Goal: Task Accomplishment & Management: Manage account settings

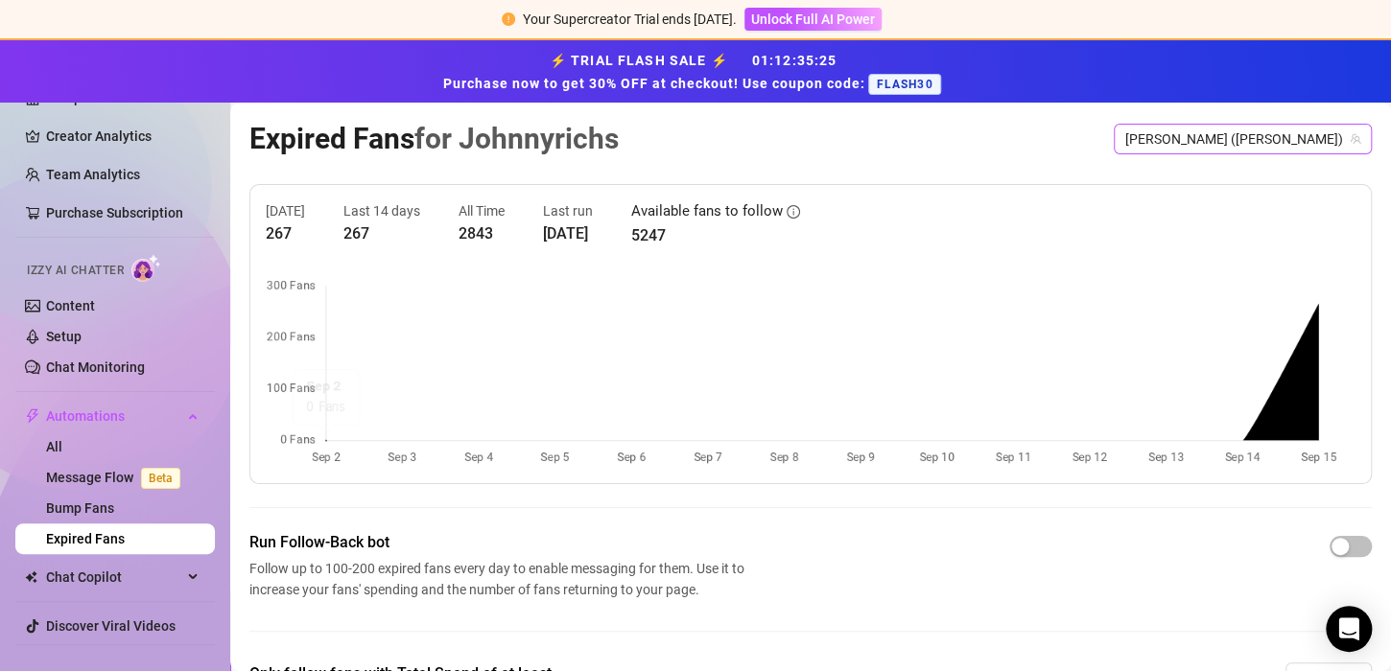
click at [1242, 131] on span "[PERSON_NAME] ([PERSON_NAME])" at bounding box center [1242, 139] width 235 height 29
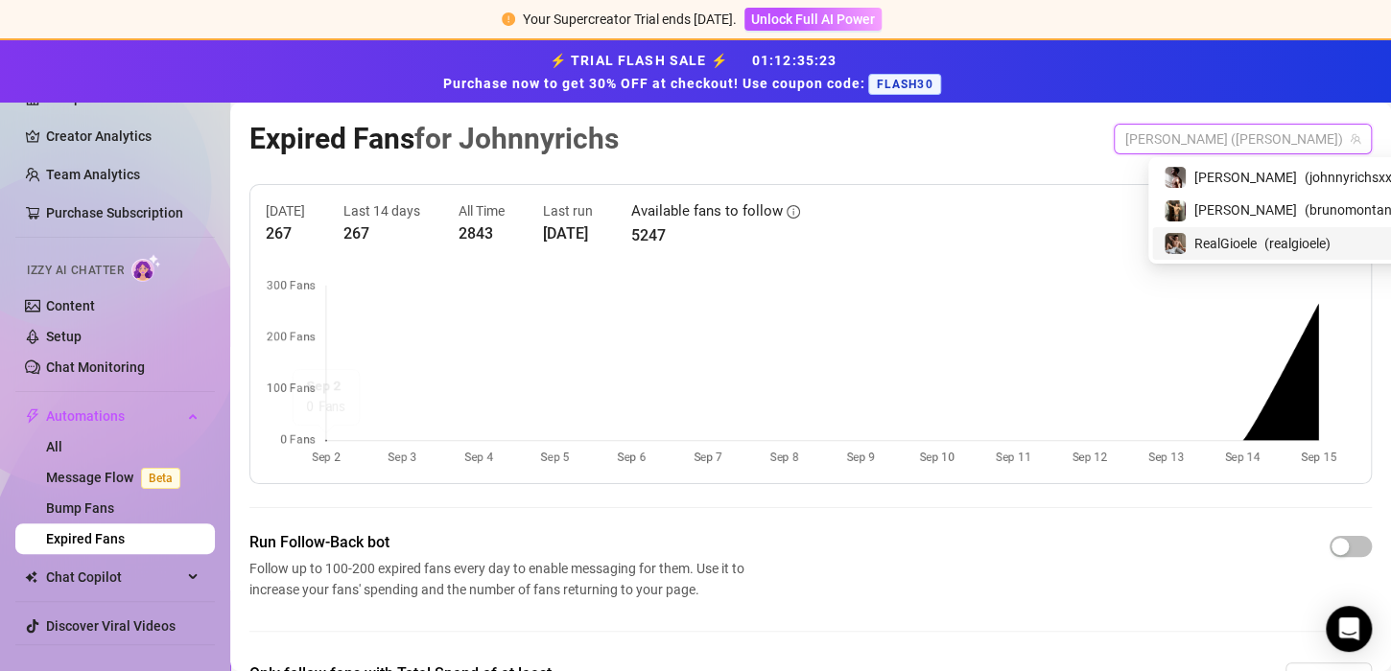
click at [1238, 247] on span "RealGioele" at bounding box center [1225, 243] width 62 height 21
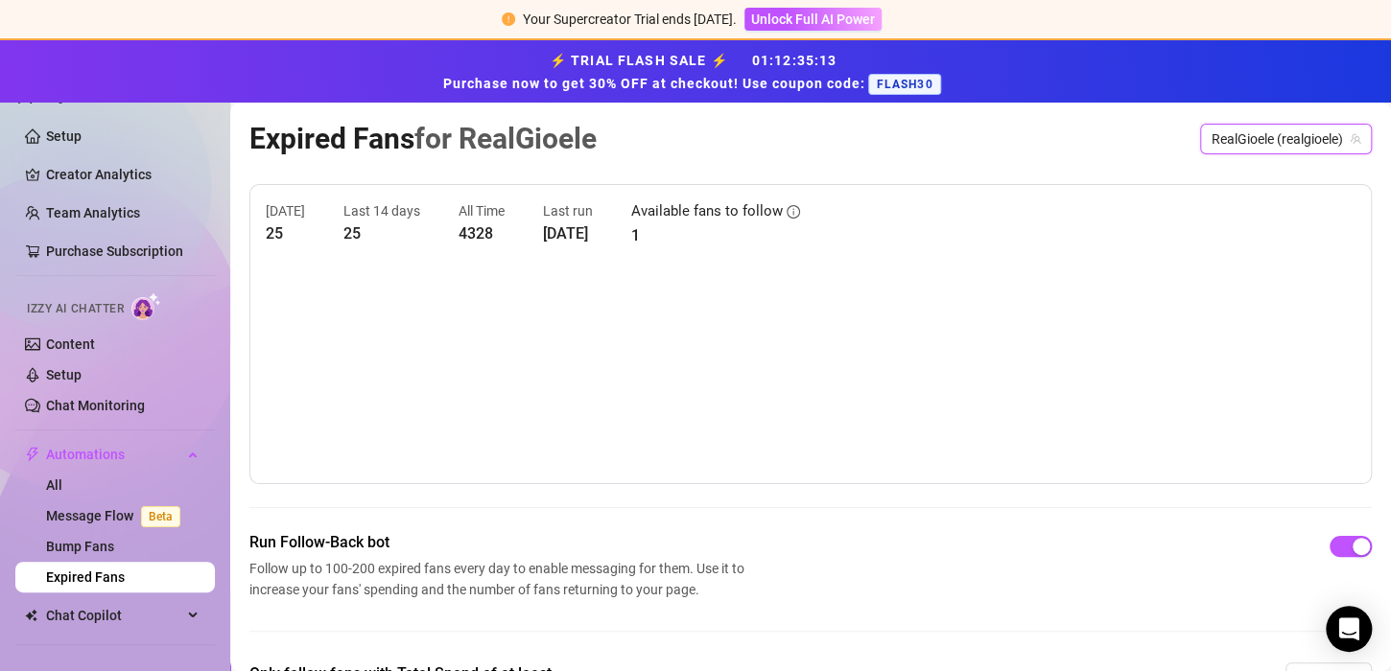
click at [1234, 143] on span "RealGioele (realgioele)" at bounding box center [1285, 139] width 149 height 29
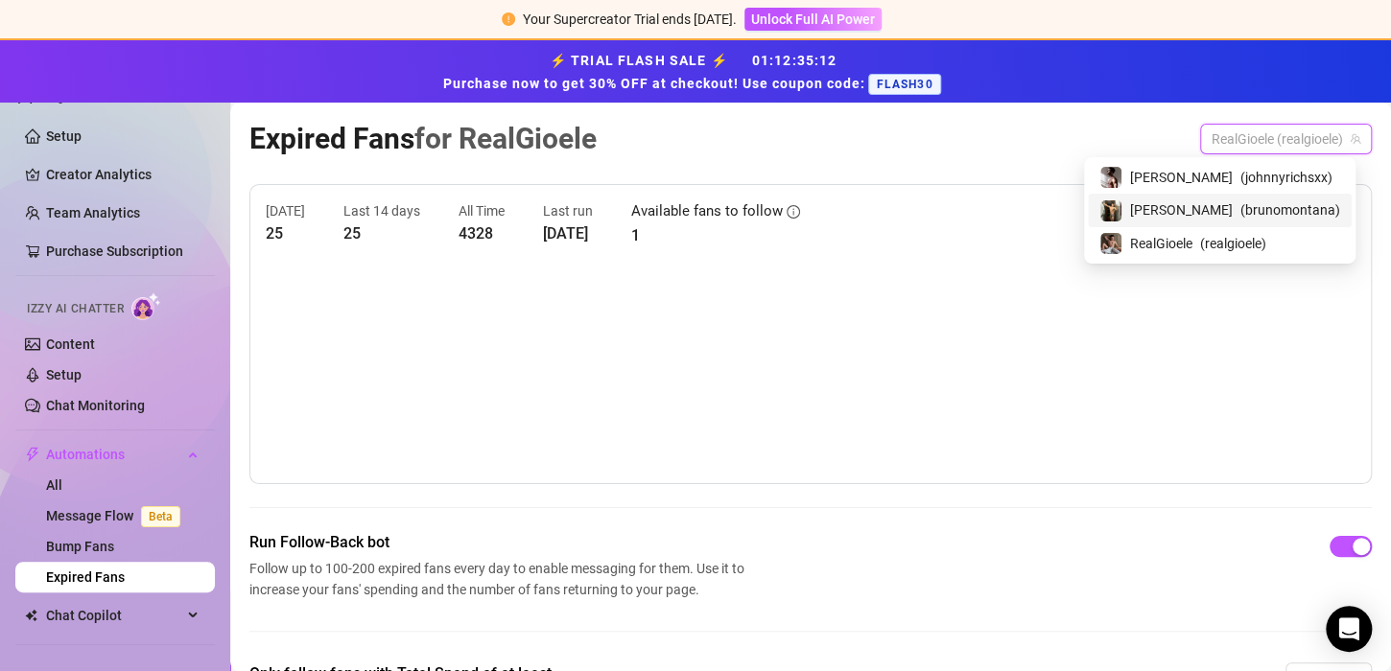
click at [1240, 207] on span "( brunomontana )" at bounding box center [1290, 209] width 100 height 21
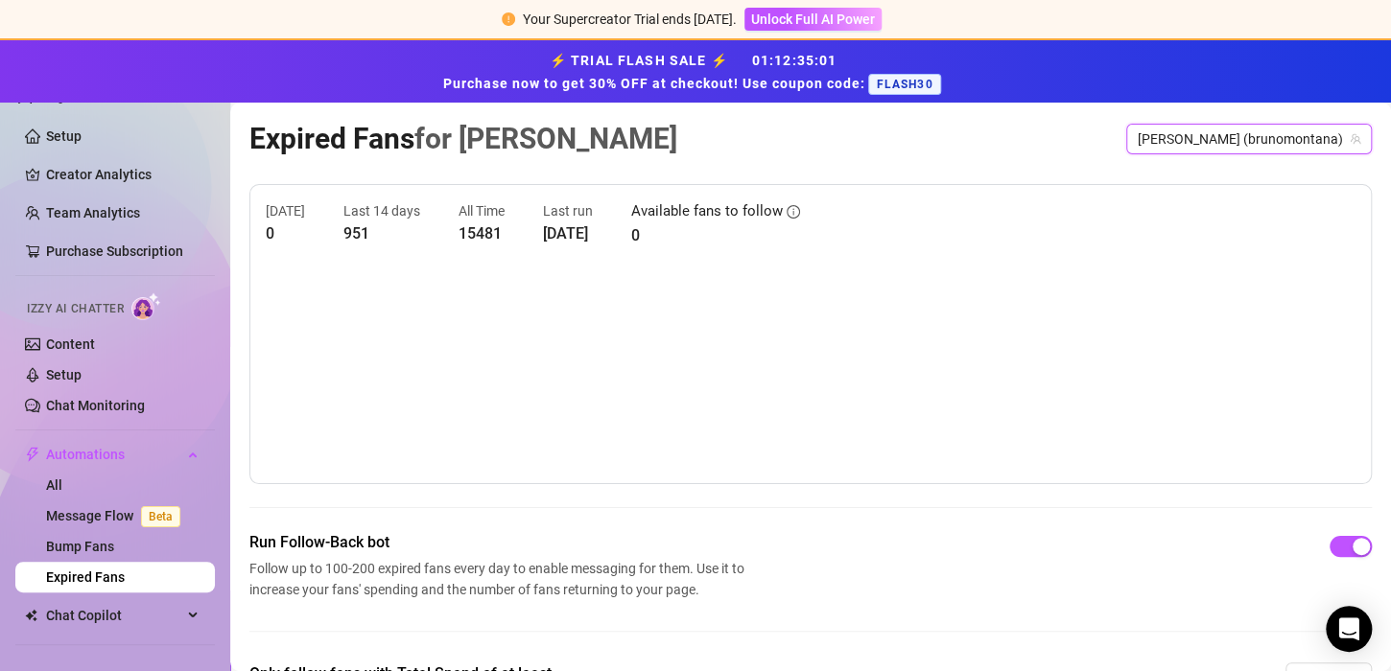
click at [1295, 139] on span "[PERSON_NAME] (brunomontana)" at bounding box center [1248, 139] width 223 height 29
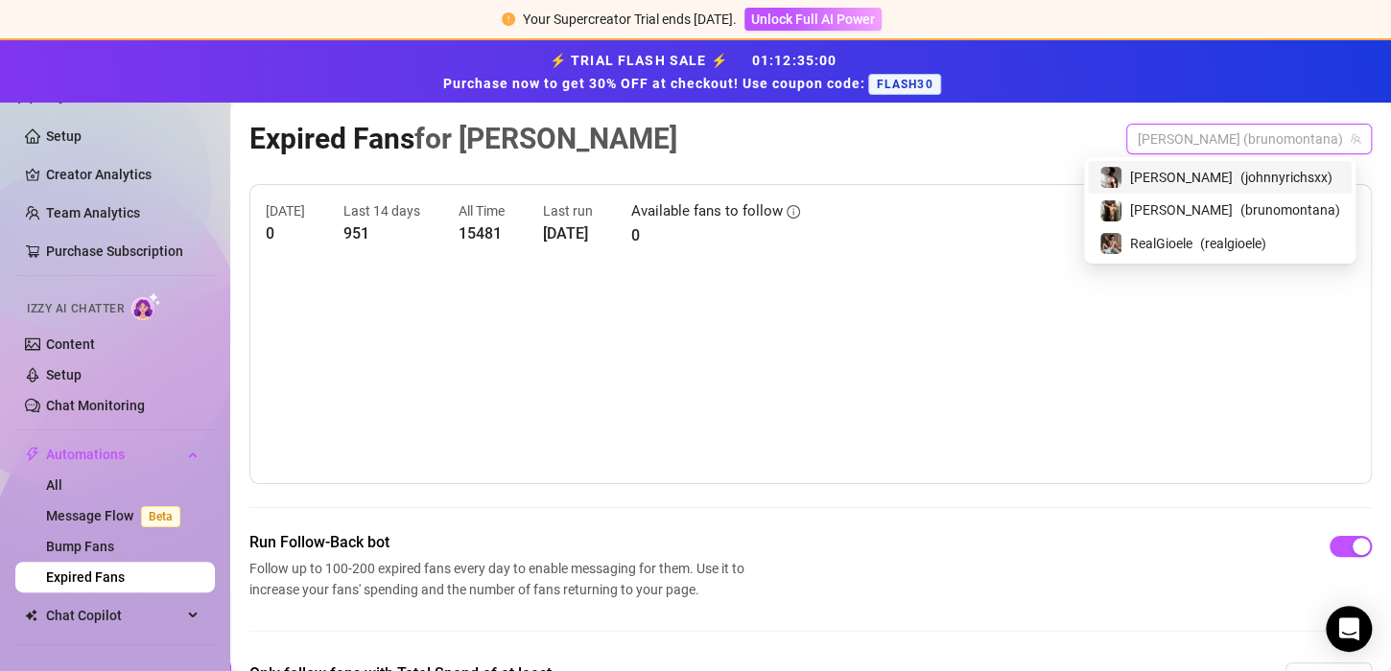
click at [1241, 187] on div "[PERSON_NAME] ( [PERSON_NAME] )" at bounding box center [1219, 177] width 241 height 23
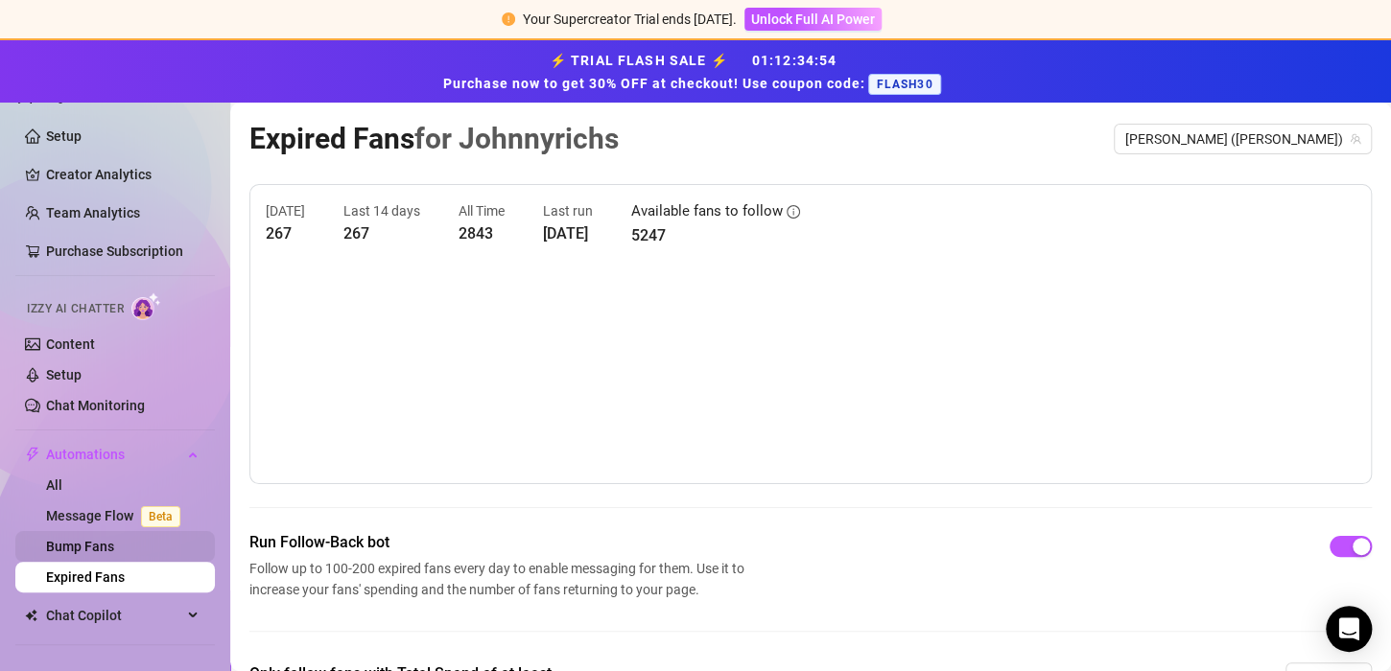
click at [114, 544] on link "Bump Fans" at bounding box center [80, 546] width 68 height 15
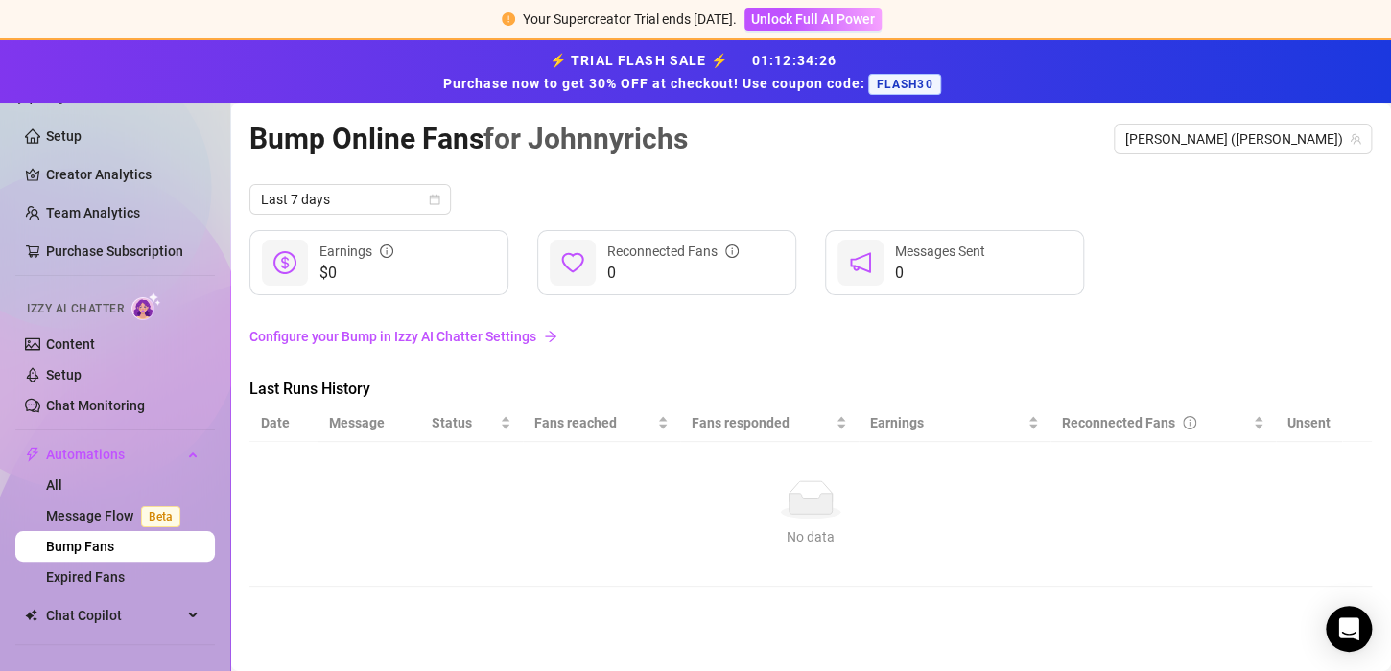
click at [1315, 246] on div "$0 Earnings 0 Reconnected Fans 0 Messages Sent" at bounding box center [810, 262] width 1122 height 65
click at [114, 542] on link "Bump Fans" at bounding box center [80, 546] width 68 height 15
click at [105, 517] on link "Message Flow Beta" at bounding box center [117, 515] width 142 height 15
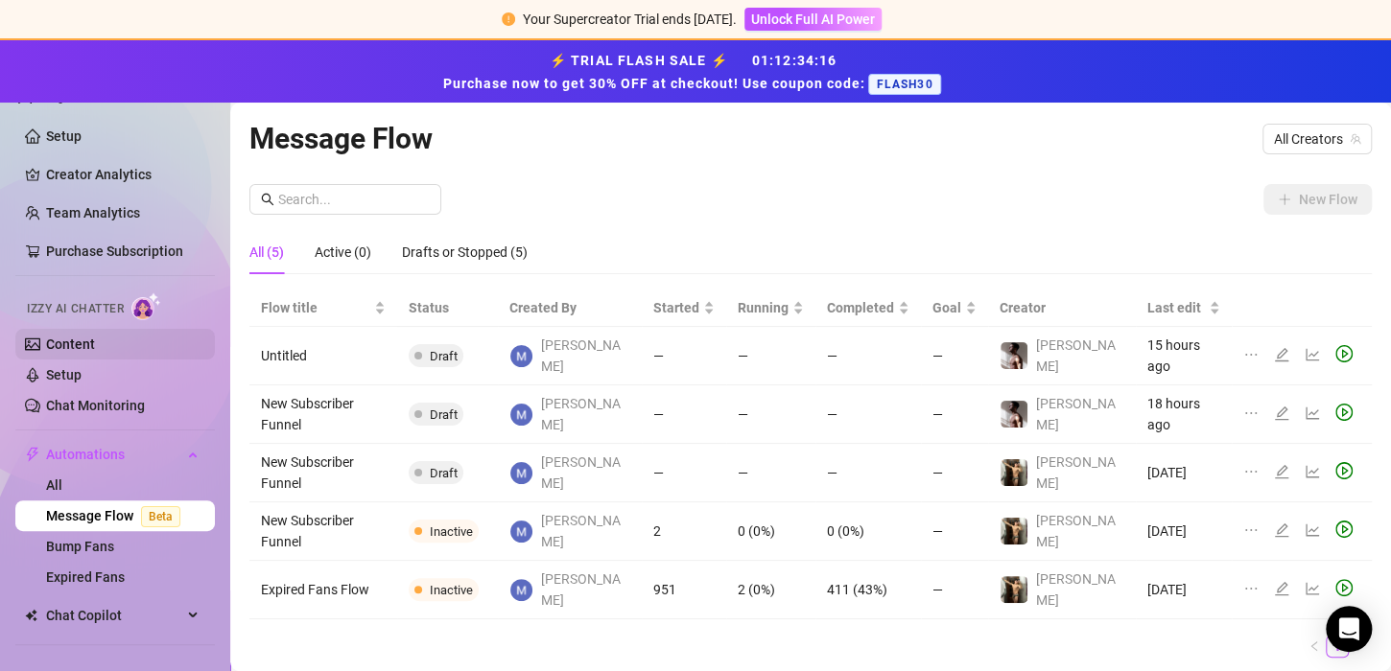
click at [91, 350] on link "Content" at bounding box center [70, 344] width 49 height 15
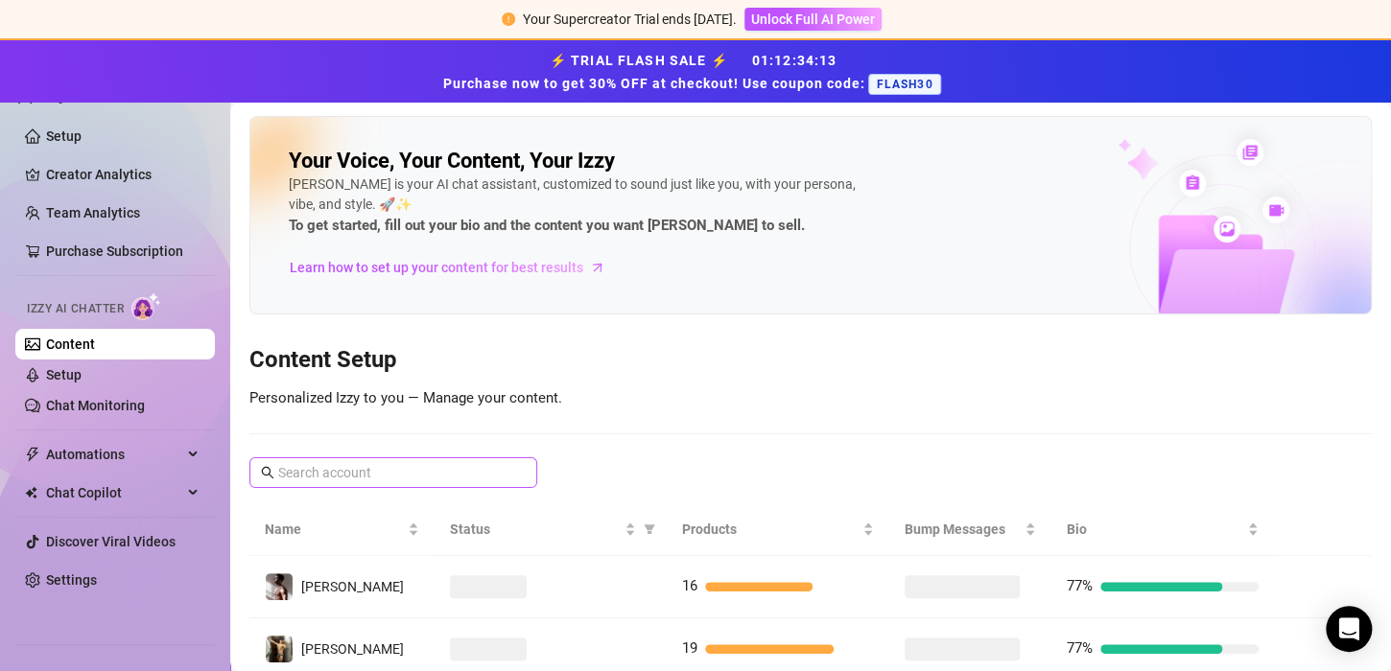
scroll to position [127, 0]
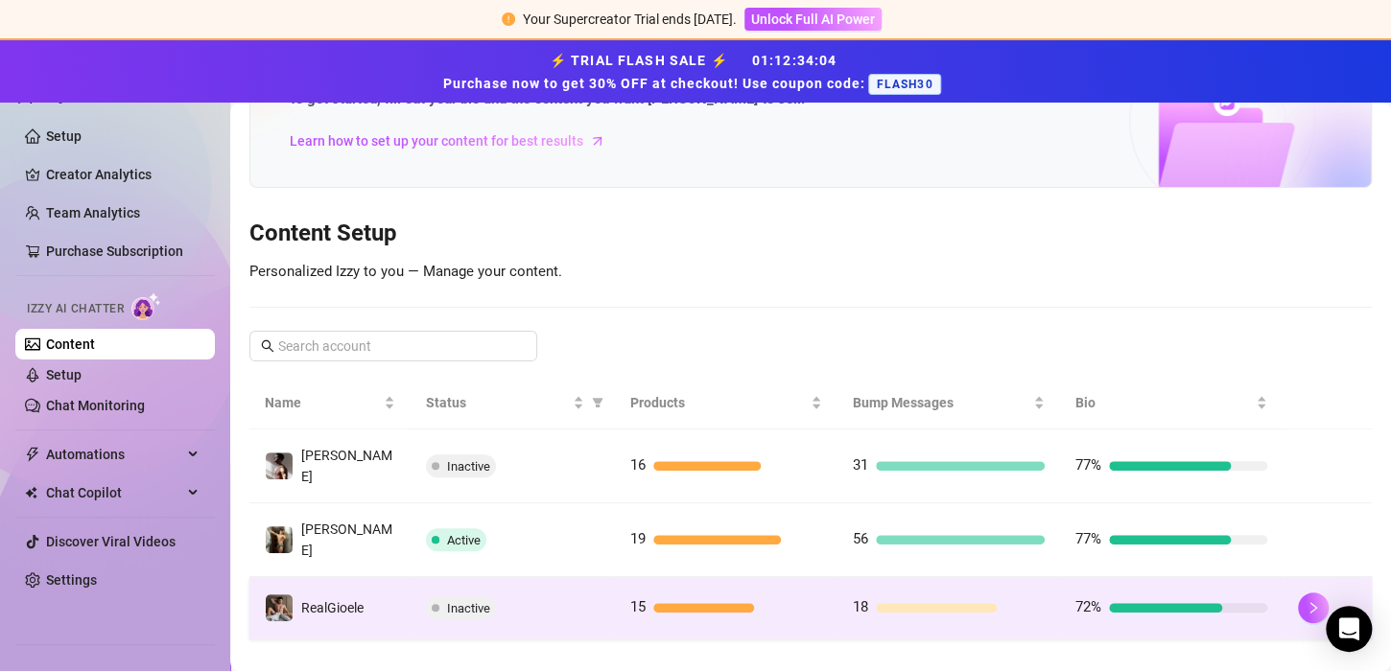
click at [368, 582] on td "RealGioele" at bounding box center [329, 608] width 161 height 62
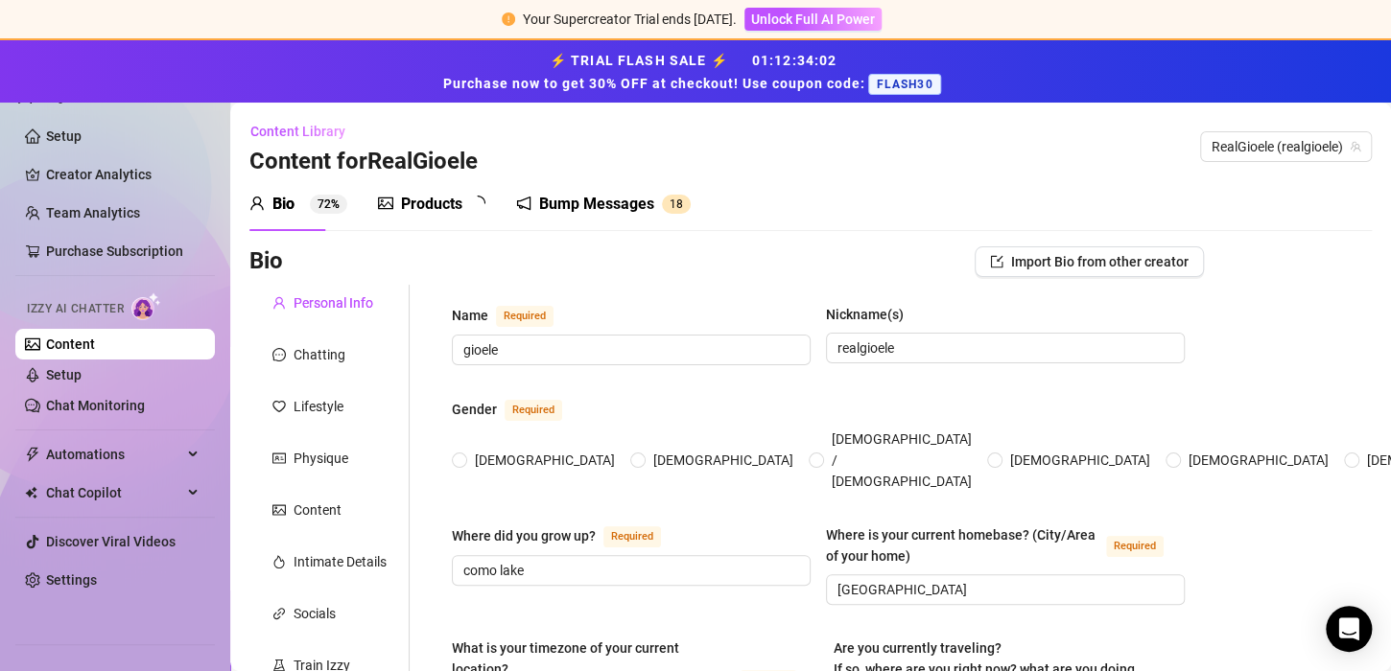
radio input "true"
type input "[DATE]"
click at [95, 341] on link "Content" at bounding box center [70, 344] width 49 height 15
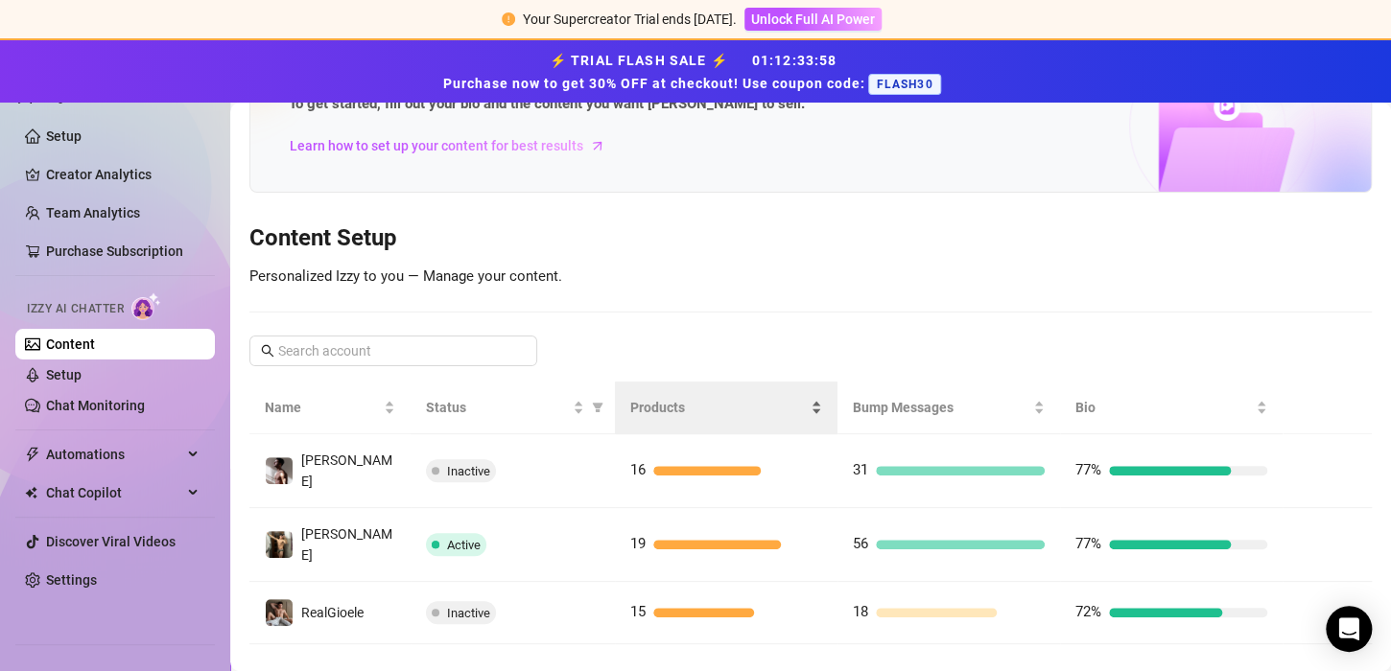
scroll to position [127, 0]
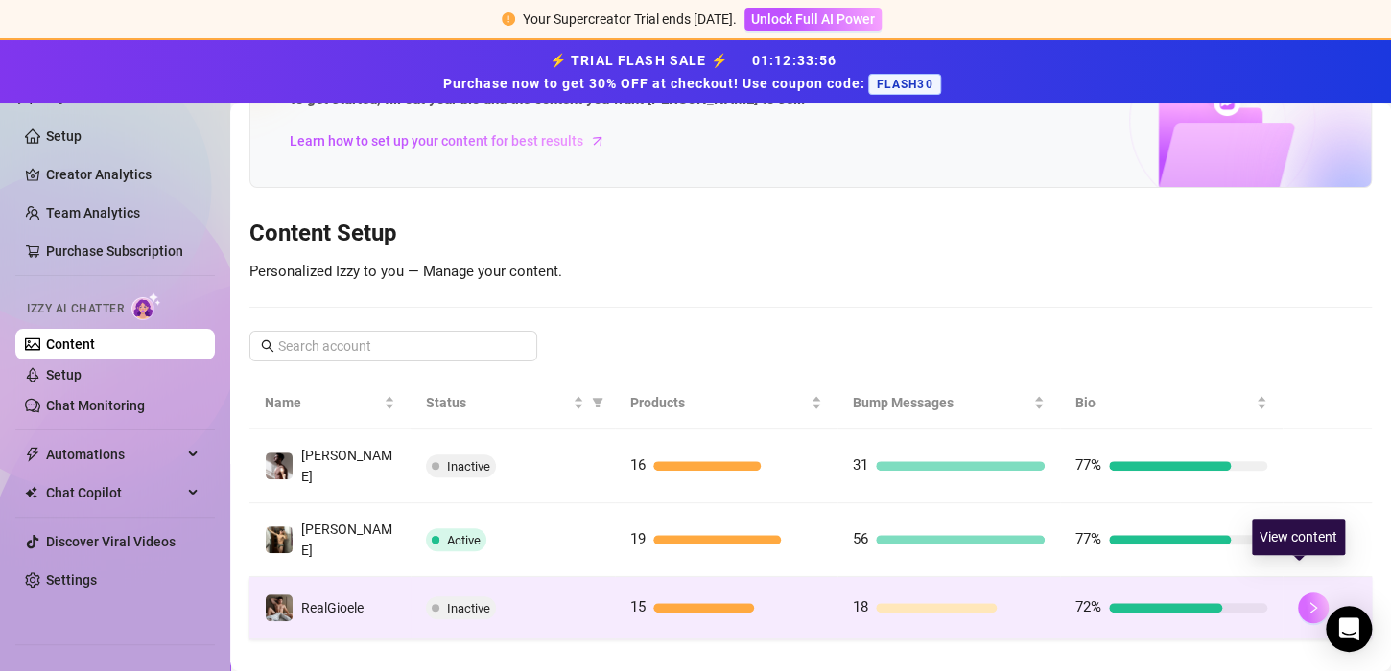
click at [1306, 601] on icon "right" at bounding box center [1312, 607] width 13 height 13
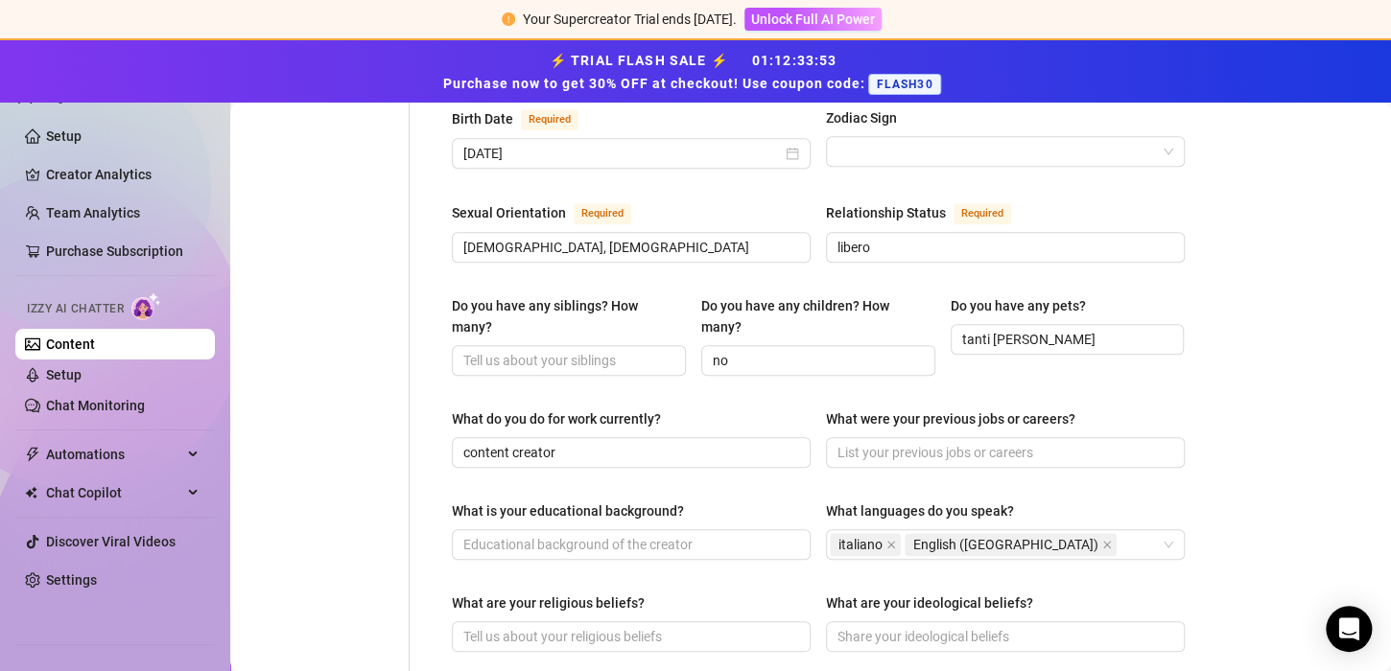
scroll to position [756, 0]
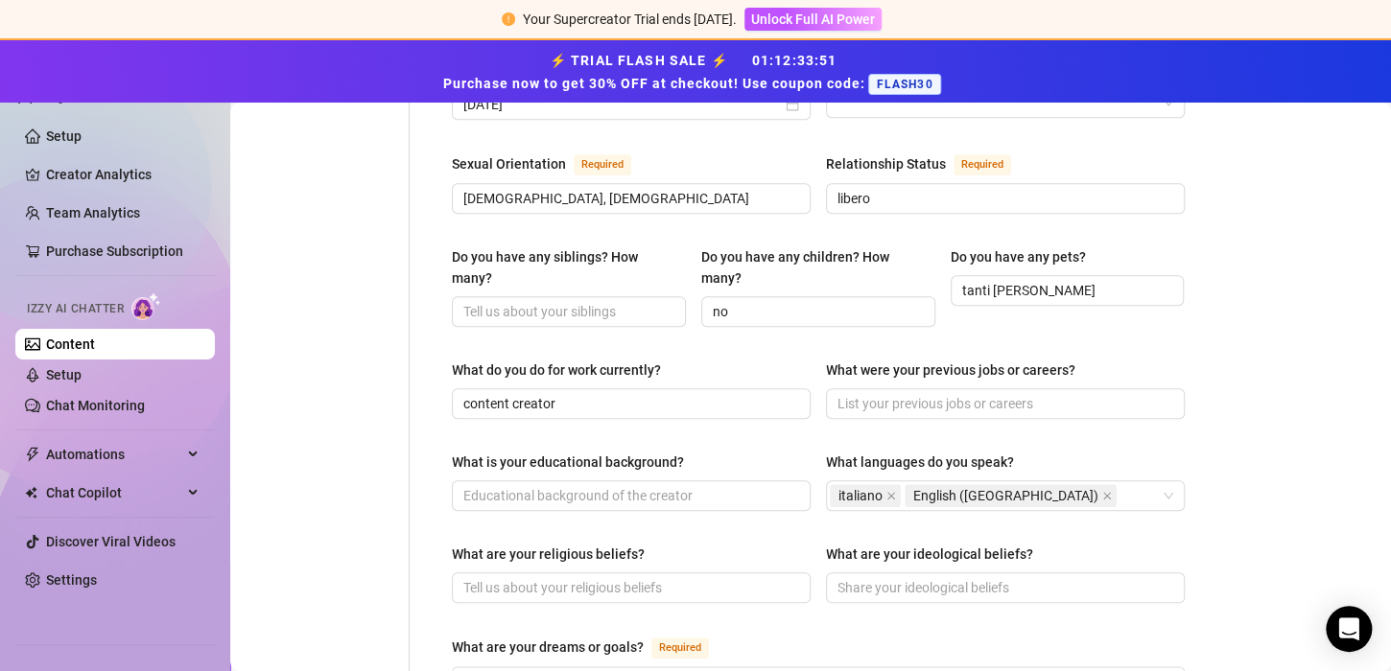
click at [89, 347] on link "Content" at bounding box center [70, 344] width 49 height 15
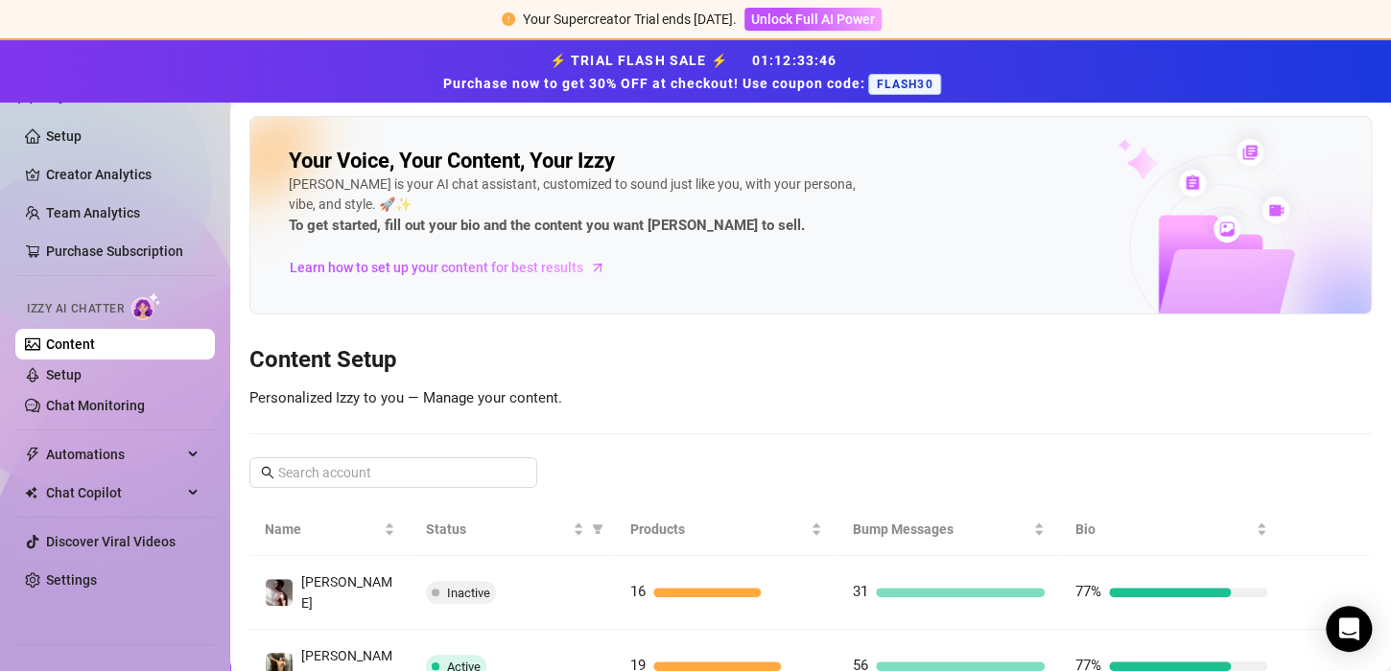
scroll to position [127, 0]
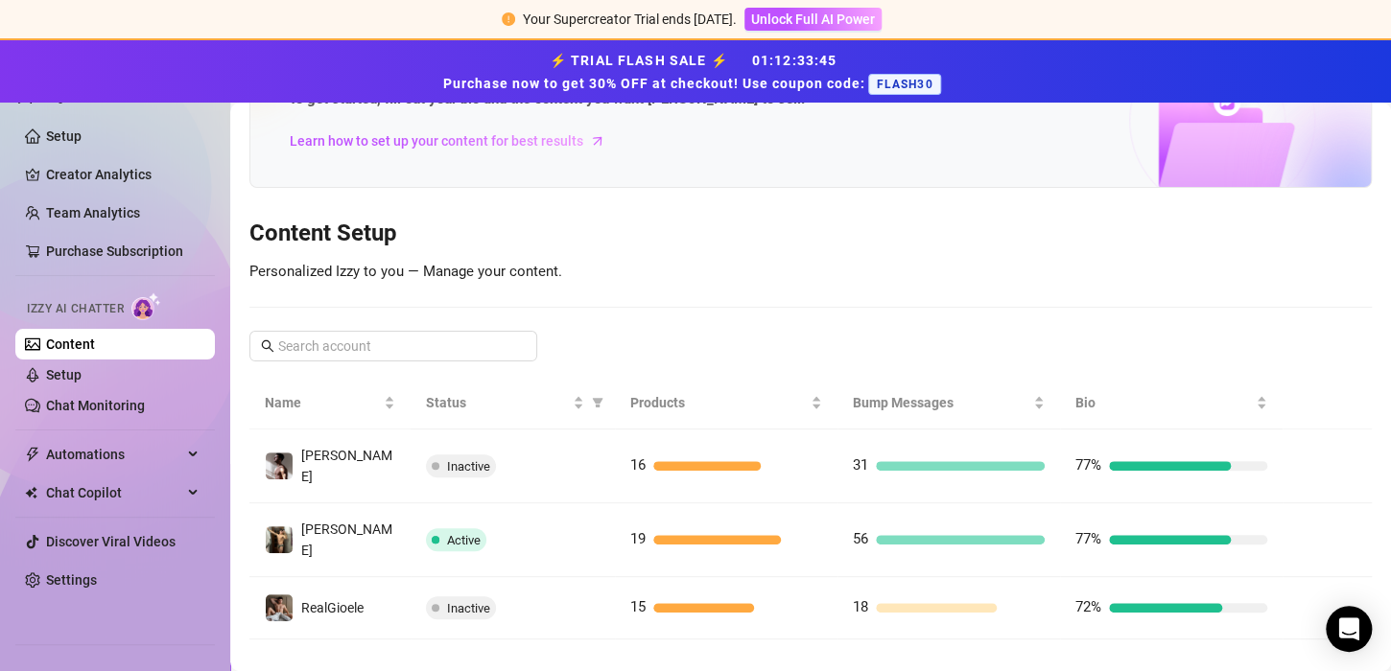
click at [95, 338] on link "Content" at bounding box center [70, 344] width 49 height 15
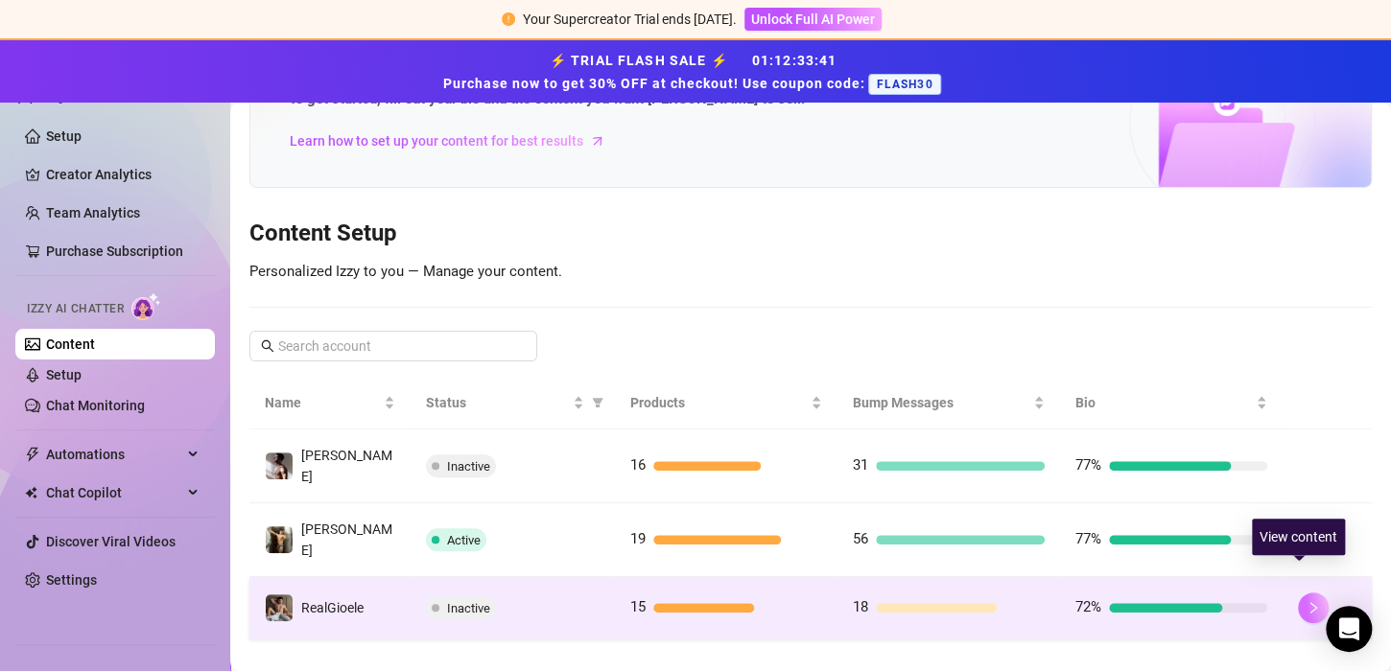
click at [1306, 593] on button "button" at bounding box center [1313, 608] width 31 height 31
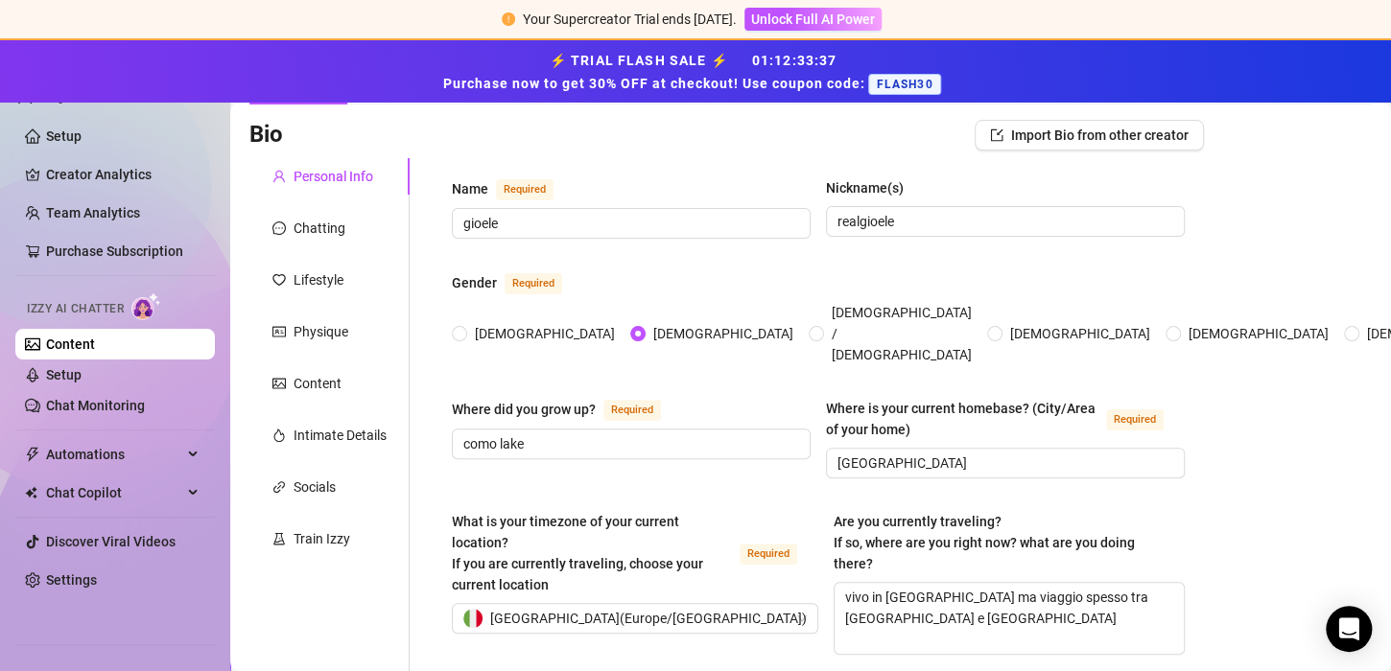
click at [95, 352] on link "Content" at bounding box center [70, 344] width 49 height 15
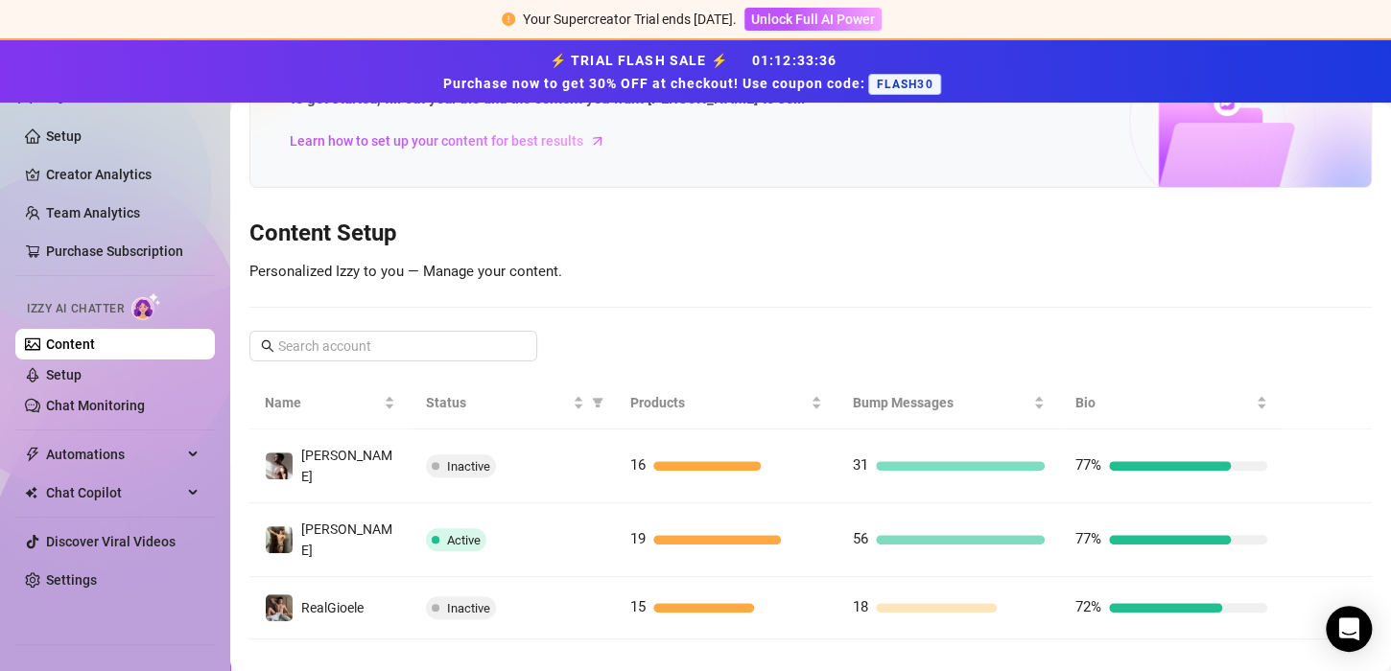
scroll to position [127, 0]
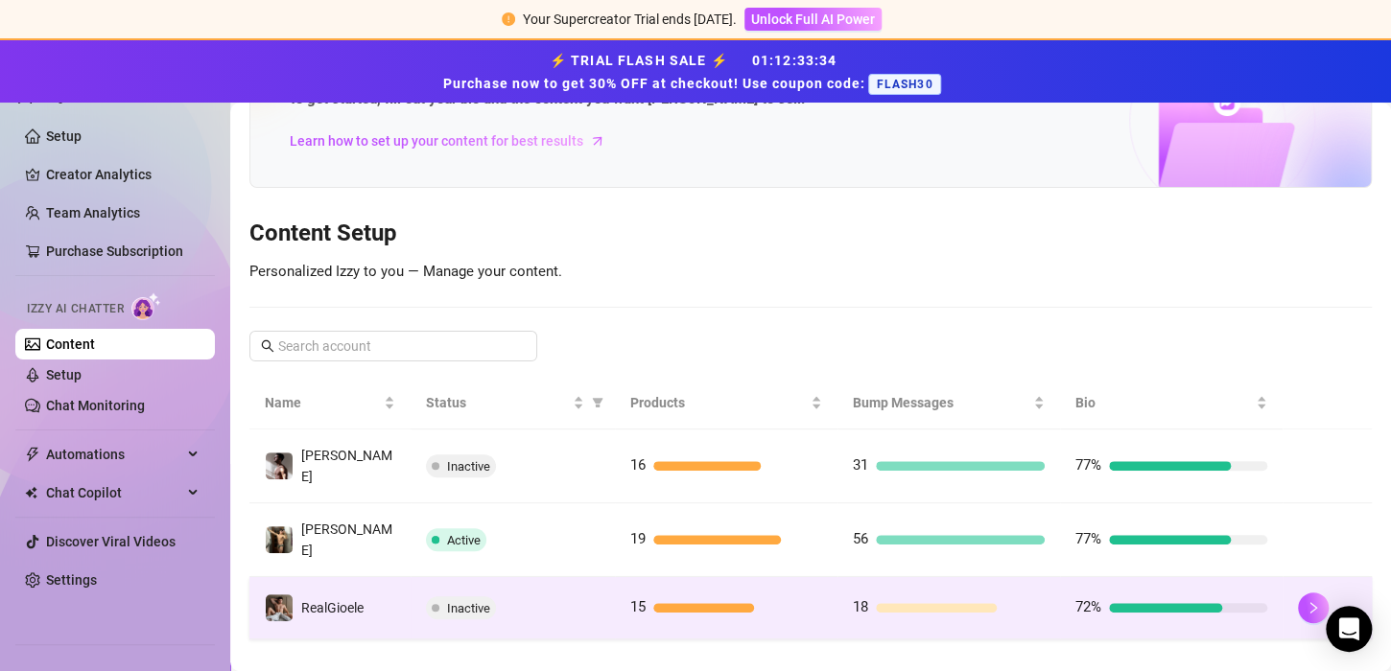
click at [439, 597] on span "Inactive" at bounding box center [461, 608] width 70 height 23
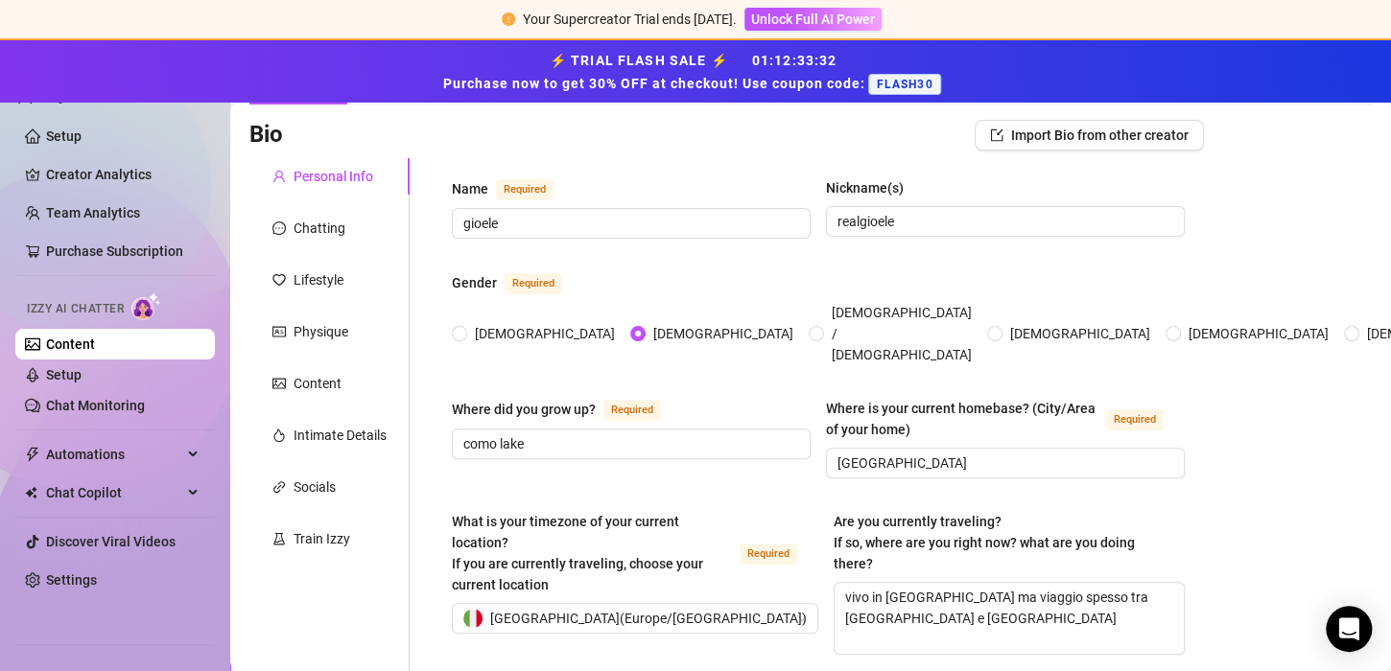
click at [88, 341] on link "Content" at bounding box center [70, 344] width 49 height 15
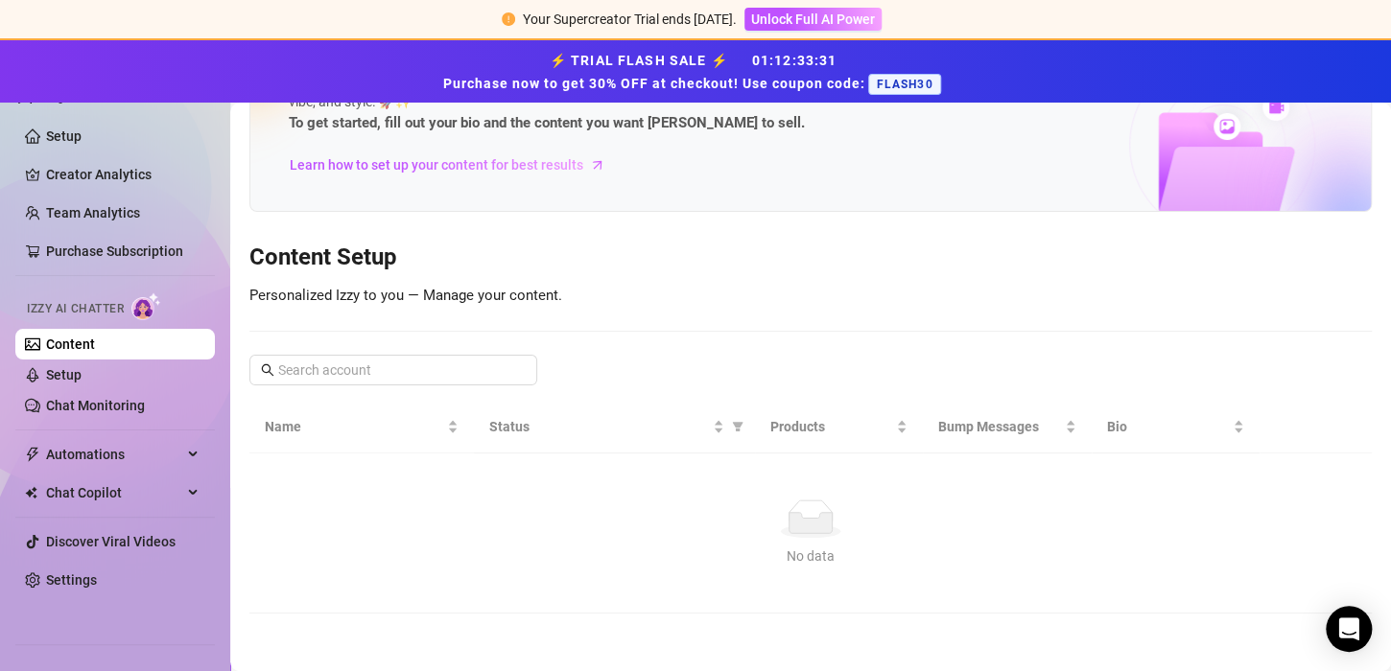
scroll to position [127, 0]
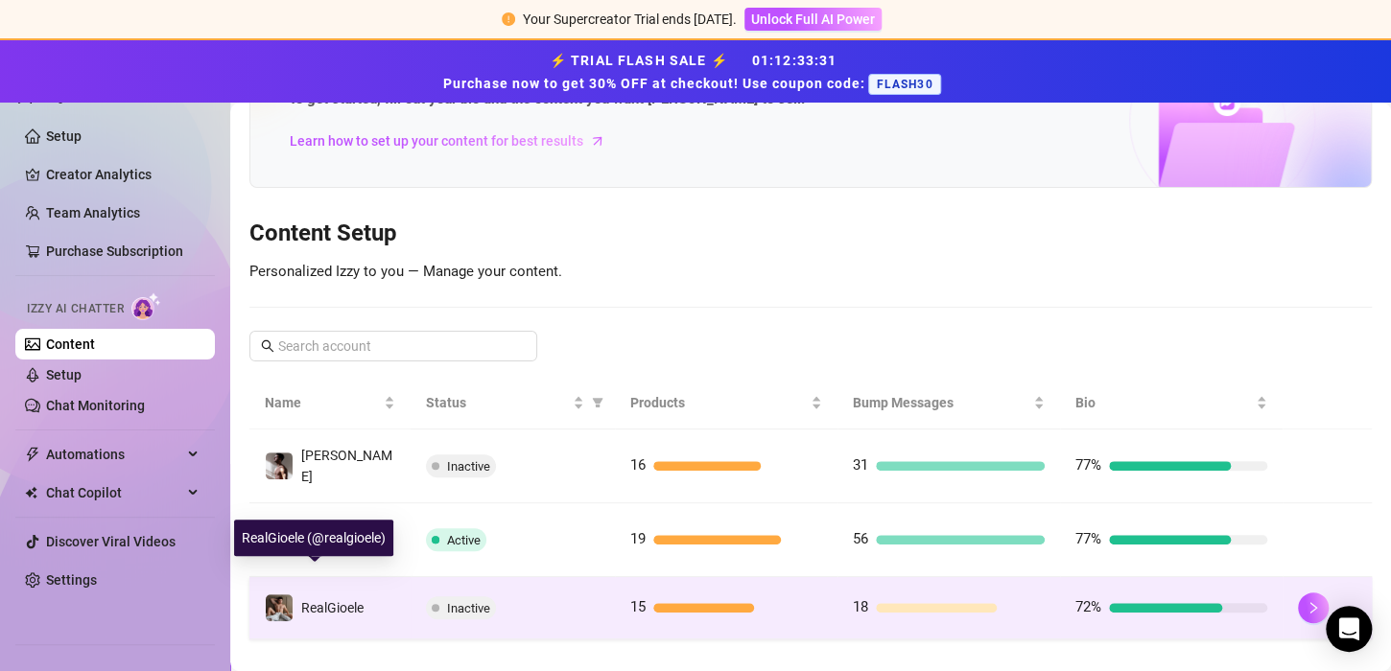
click at [291, 595] on img at bounding box center [279, 608] width 27 height 27
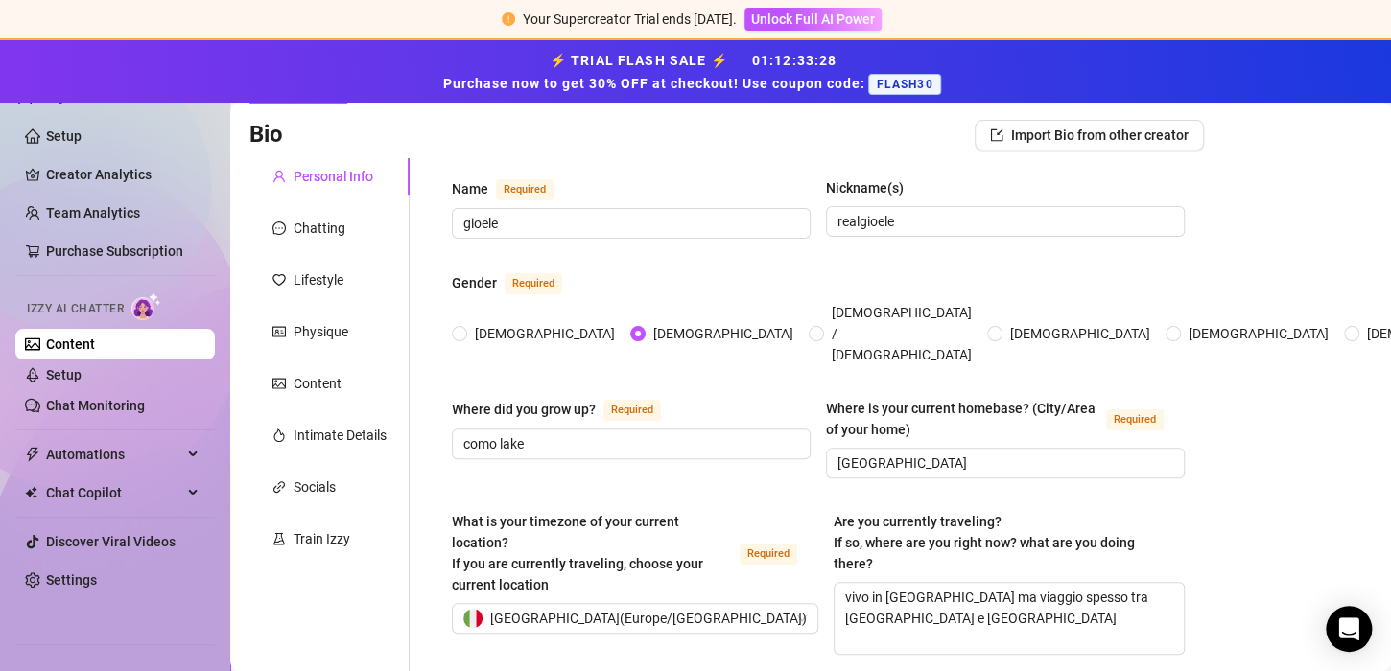
click at [95, 347] on link "Content" at bounding box center [70, 344] width 49 height 15
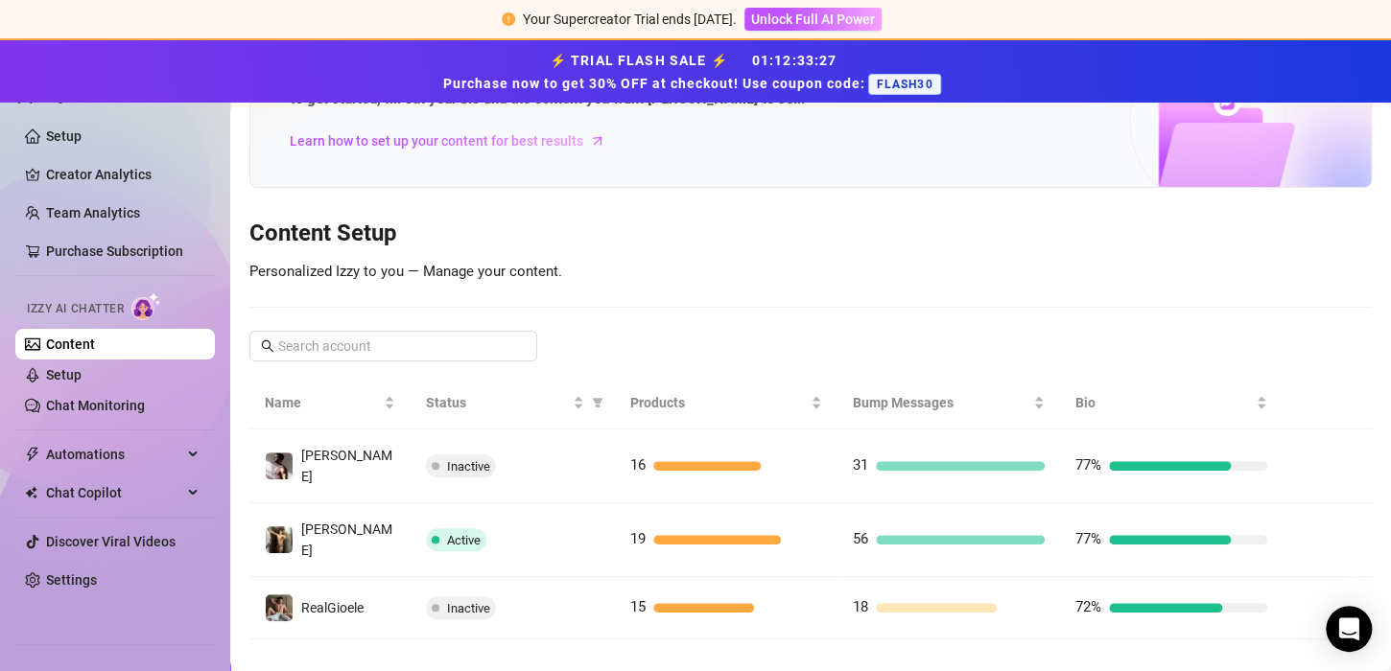
scroll to position [127, 0]
click at [105, 409] on link "Chat Monitoring" at bounding box center [95, 405] width 99 height 15
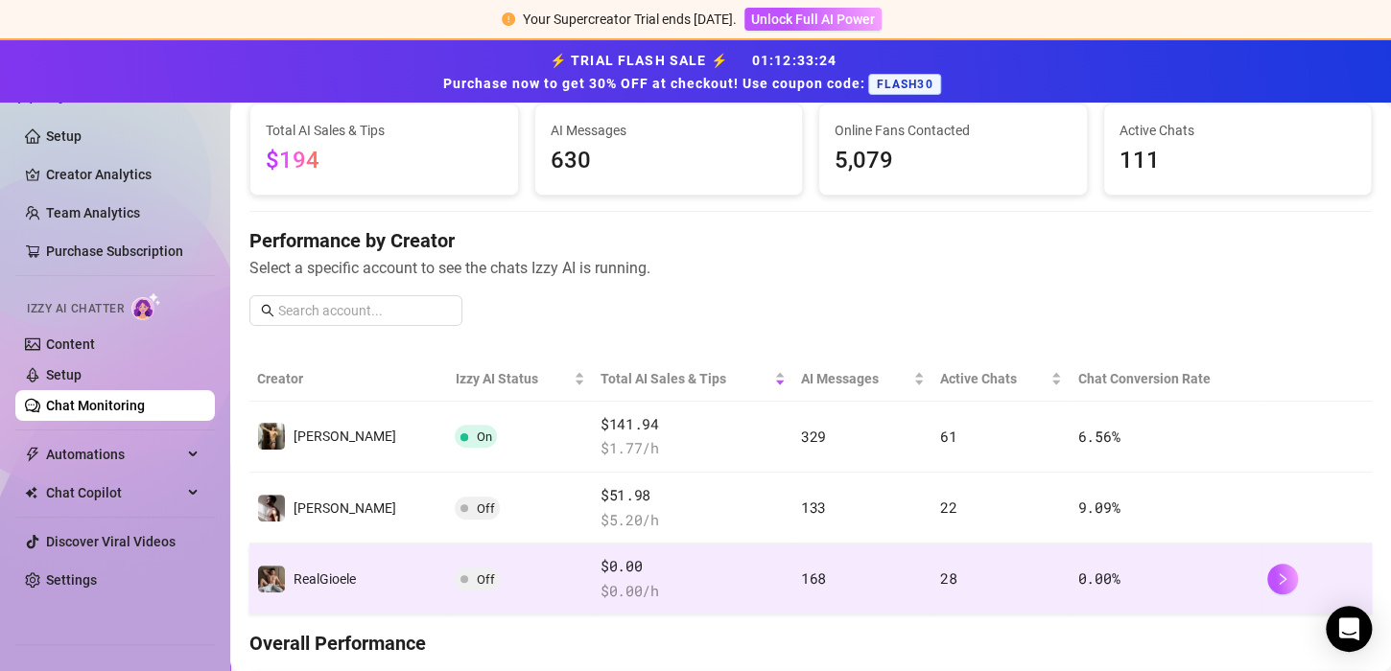
click at [397, 571] on td "RealGioele" at bounding box center [348, 579] width 198 height 71
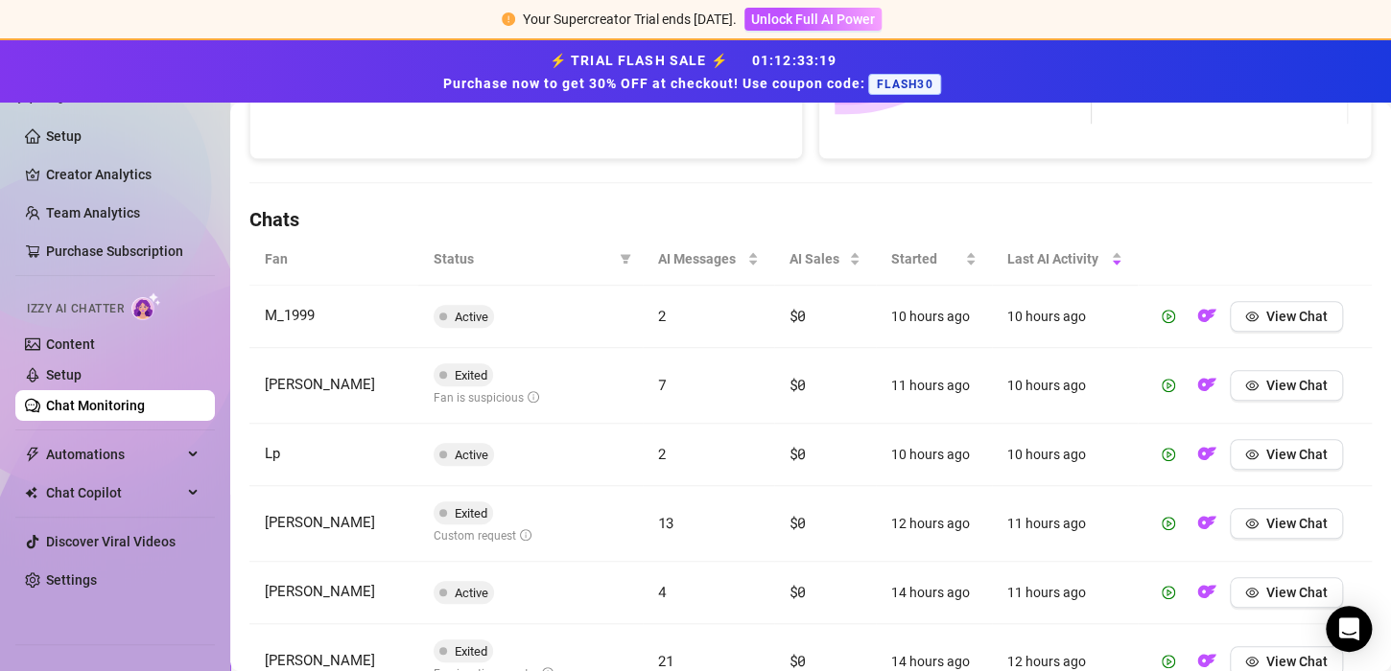
scroll to position [567, 0]
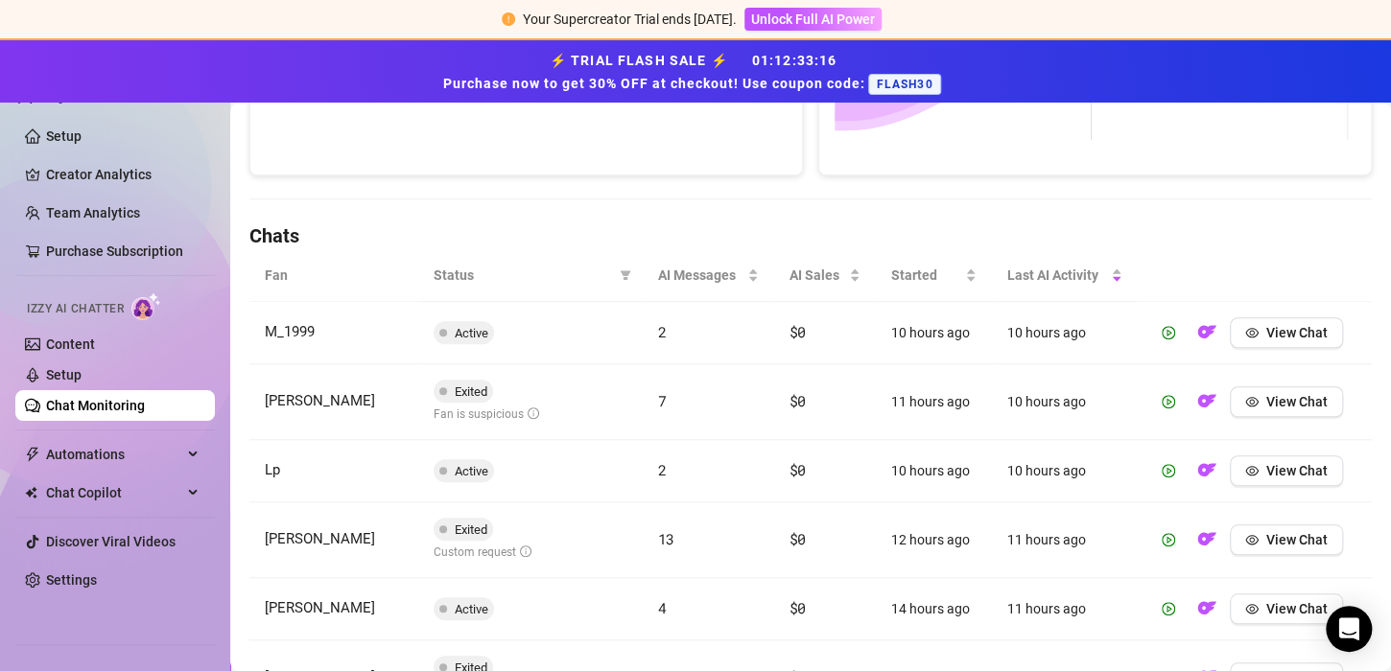
click at [124, 403] on link "Chat Monitoring" at bounding box center [95, 405] width 99 height 15
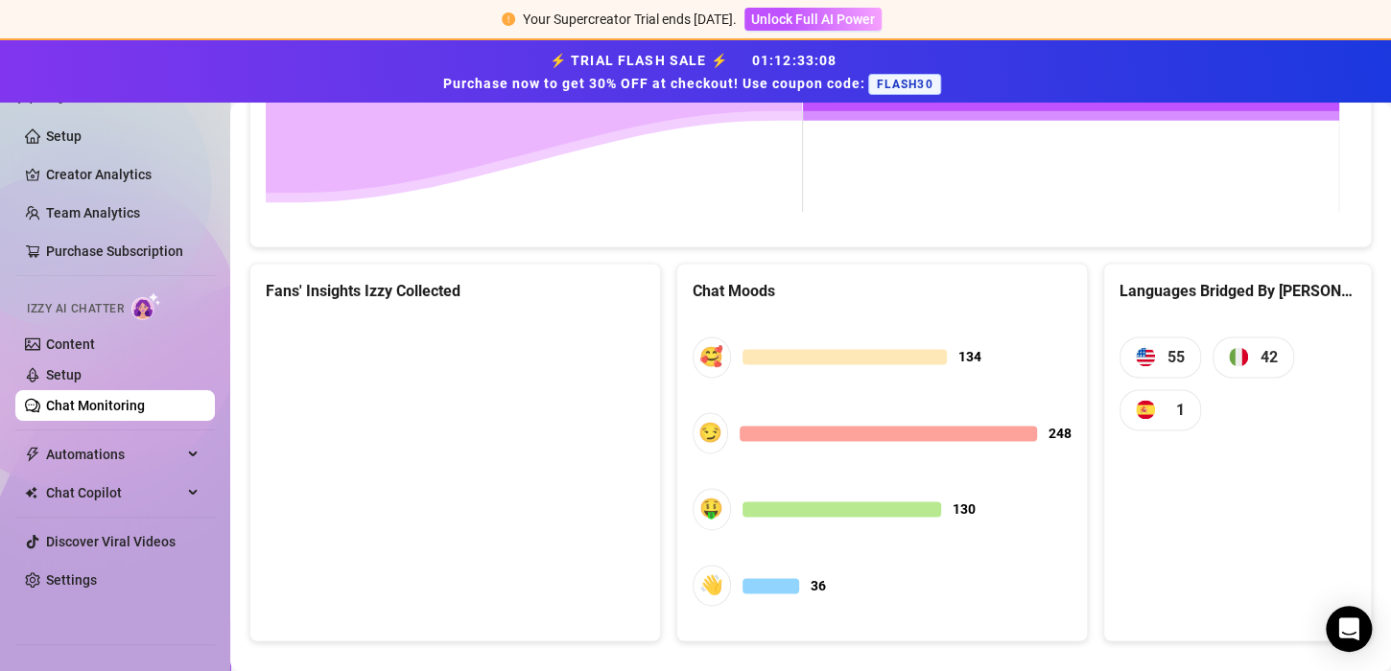
scroll to position [1212, 0]
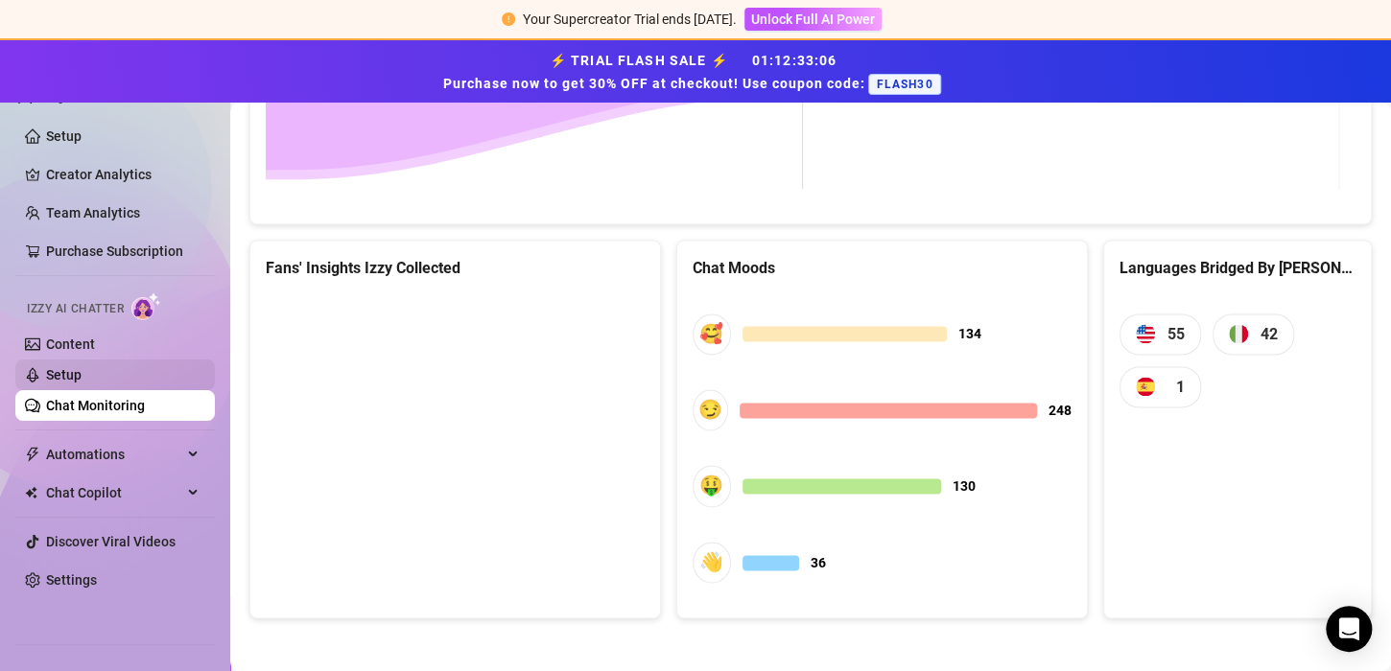
click at [82, 376] on link "Setup" at bounding box center [63, 374] width 35 height 15
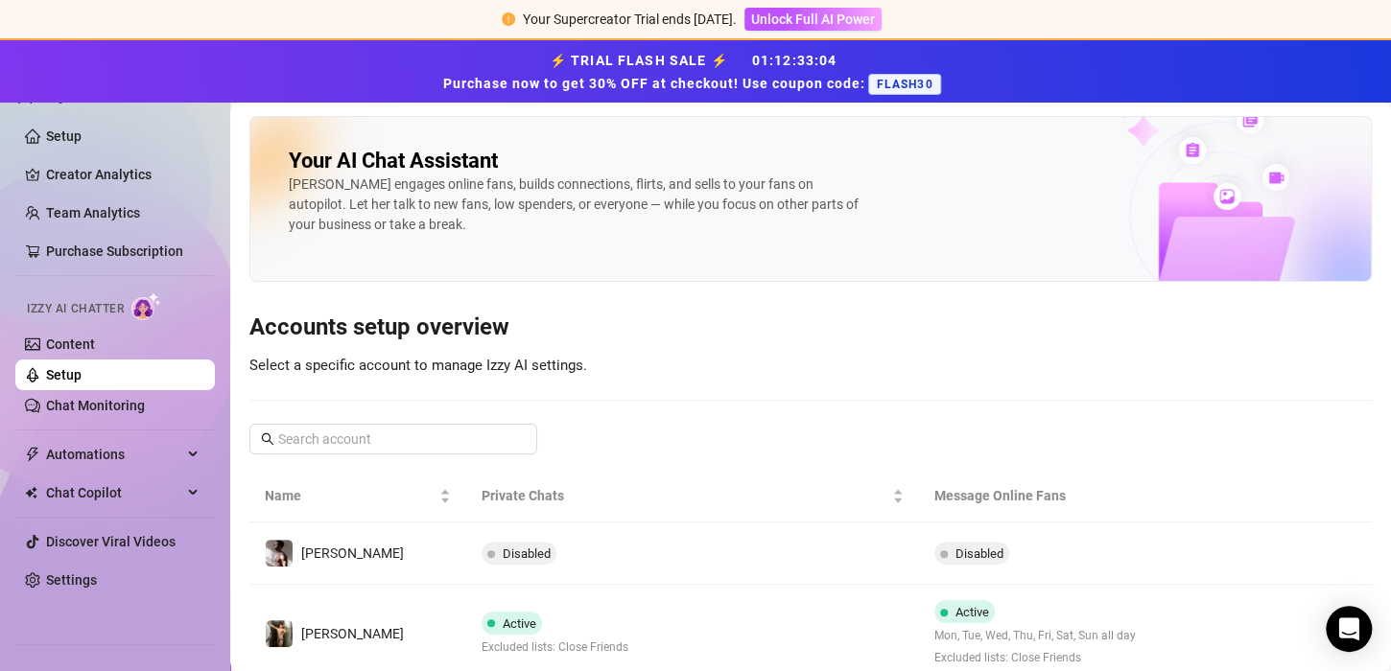
scroll to position [130, 0]
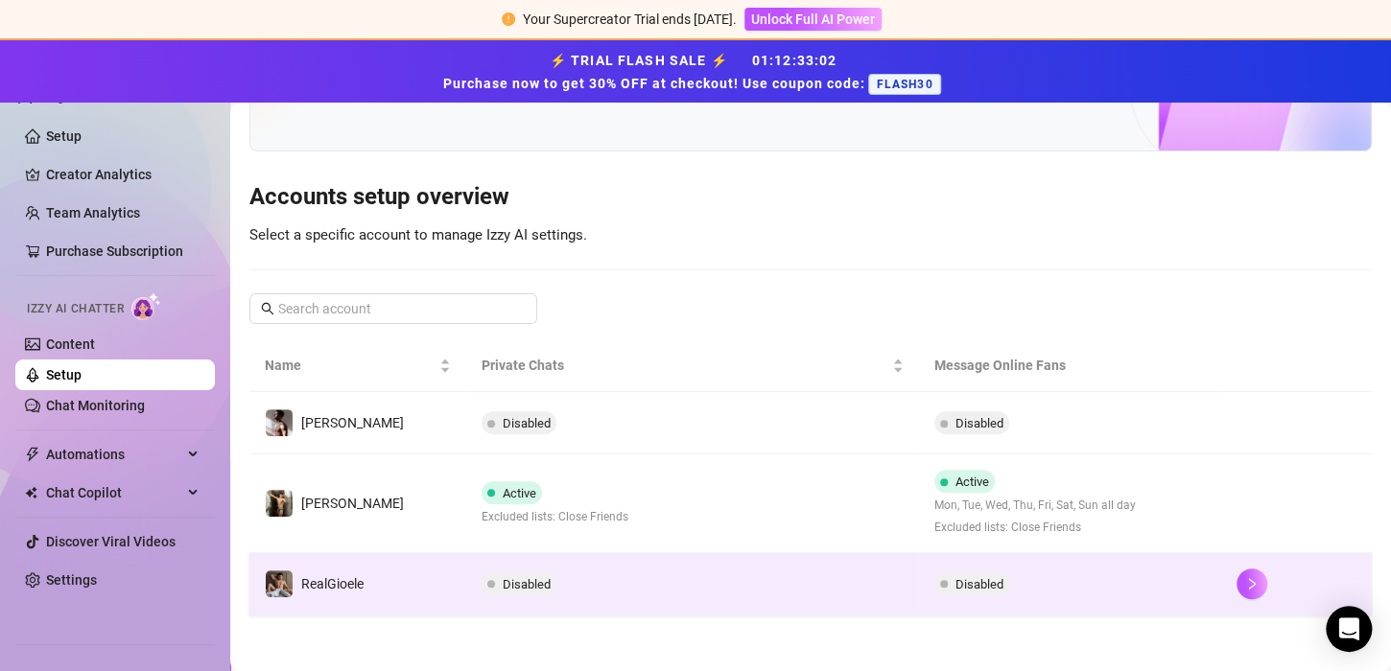
click at [613, 571] on td "Disabled" at bounding box center [692, 584] width 453 height 62
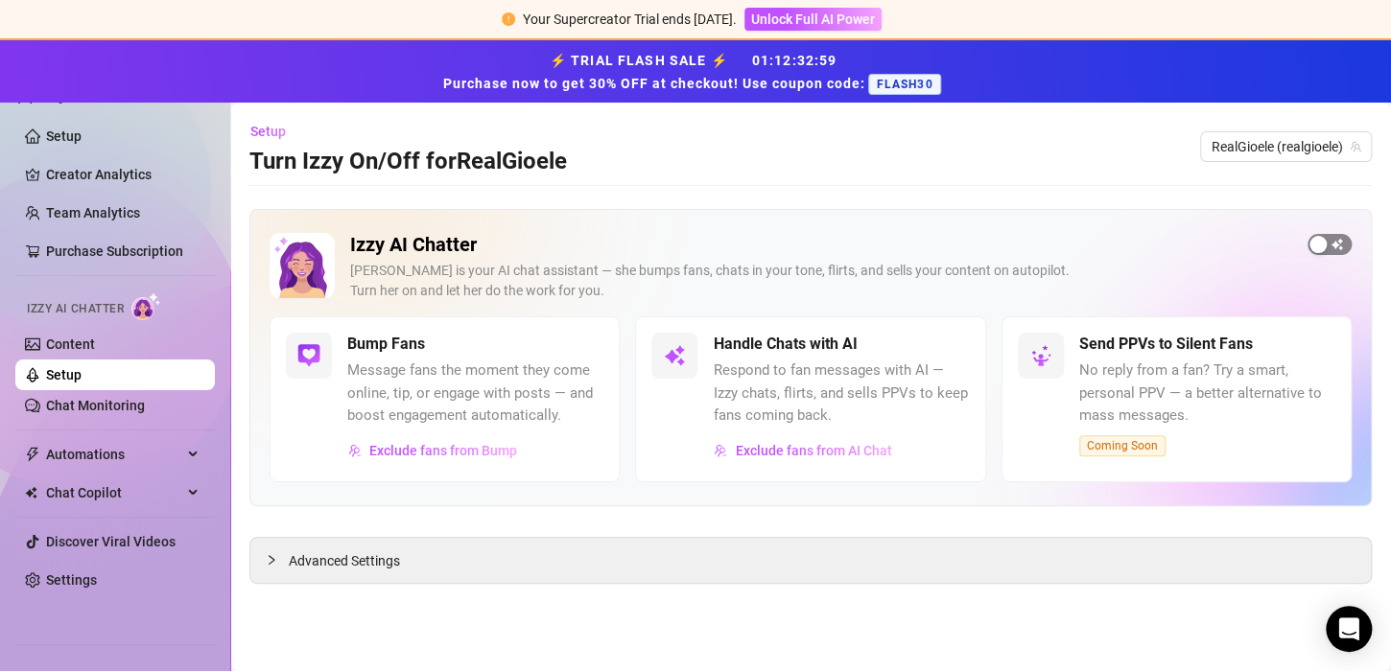
click at [1326, 242] on button "button" at bounding box center [1329, 244] width 44 height 21
click at [95, 343] on link "Content" at bounding box center [70, 344] width 49 height 15
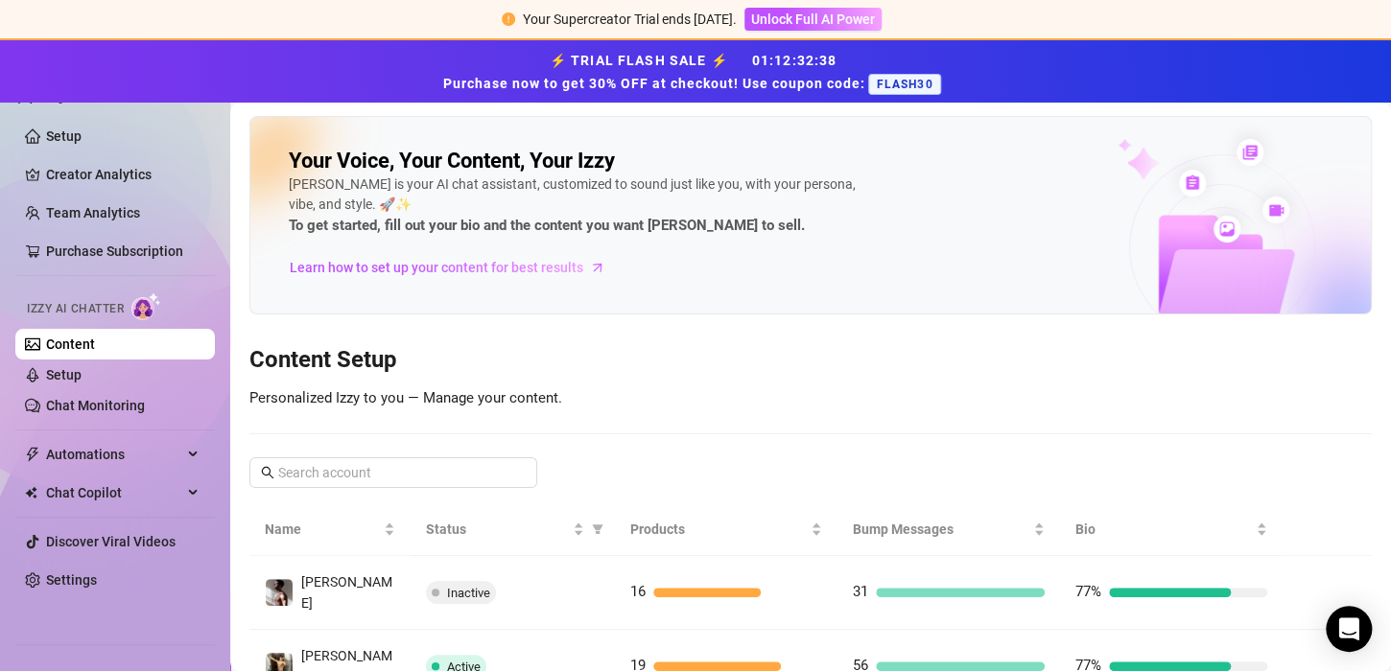
scroll to position [127, 0]
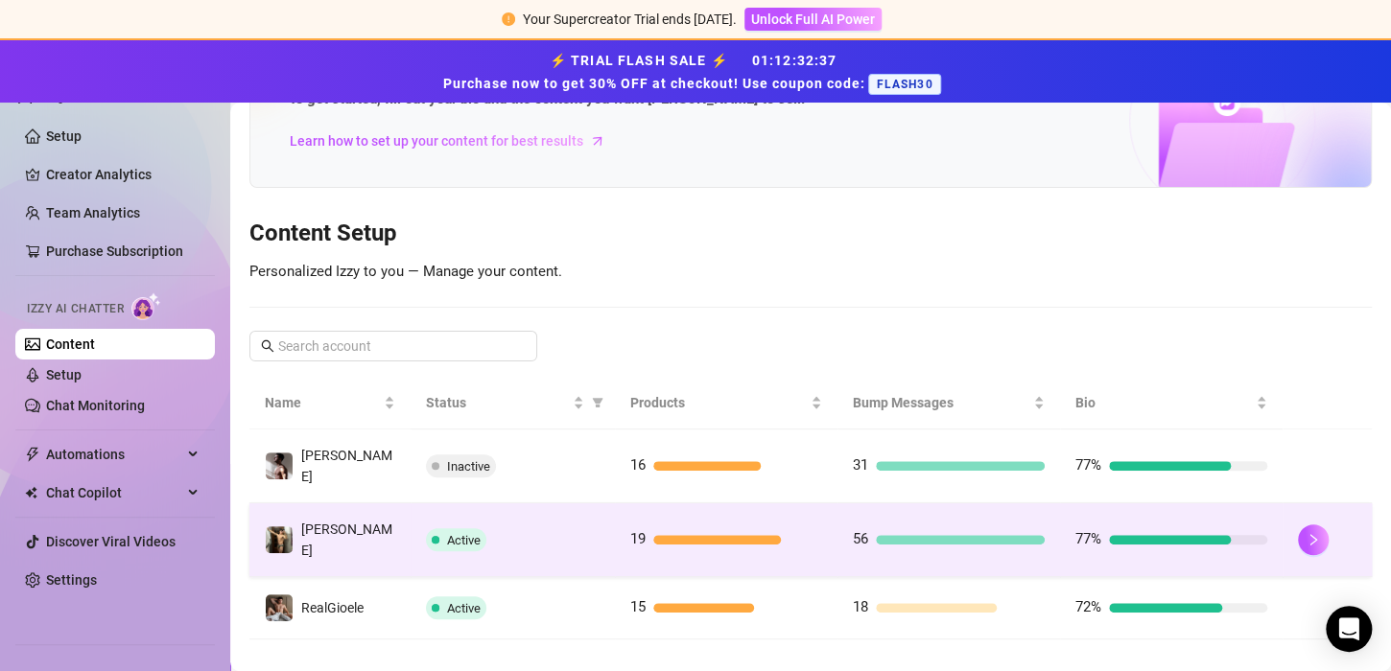
click at [630, 530] on span "19" at bounding box center [637, 538] width 15 height 17
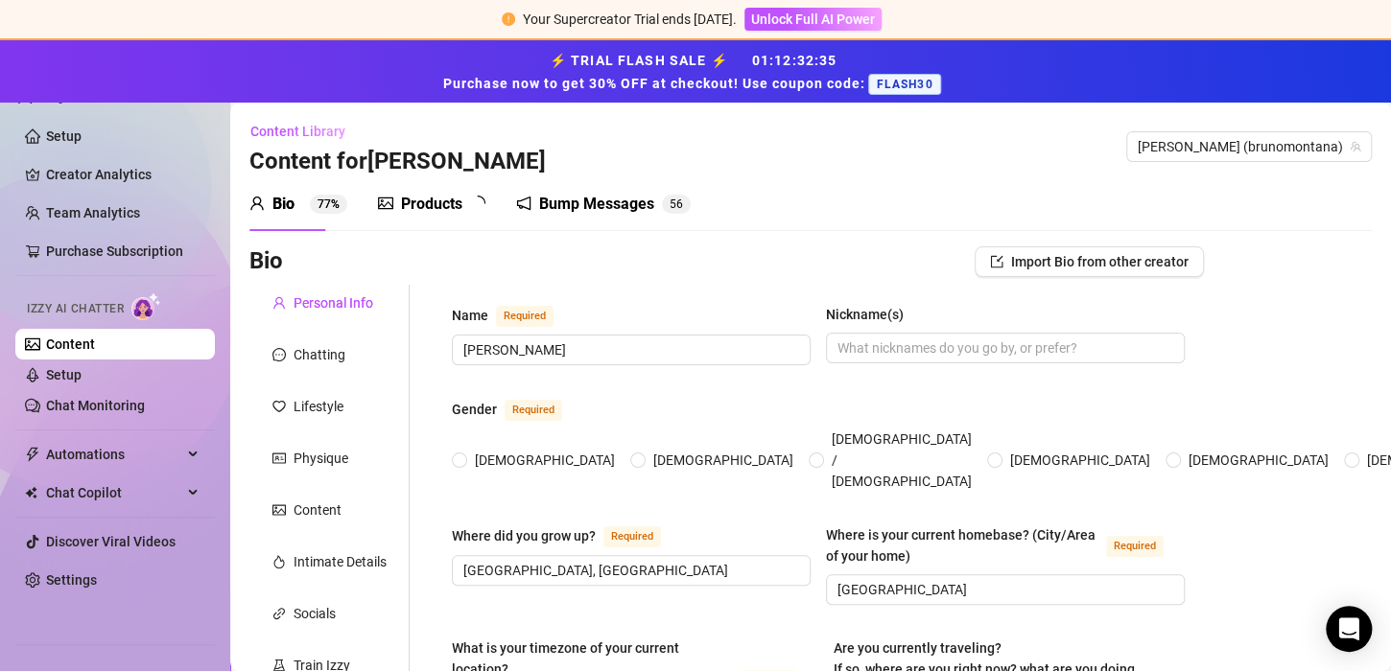
type input "[PERSON_NAME]"
type input "[GEOGRAPHIC_DATA], [GEOGRAPHIC_DATA]"
type input "[GEOGRAPHIC_DATA]"
type input "[DEMOGRAPHIC_DATA], only interested in boys"
type input "single"
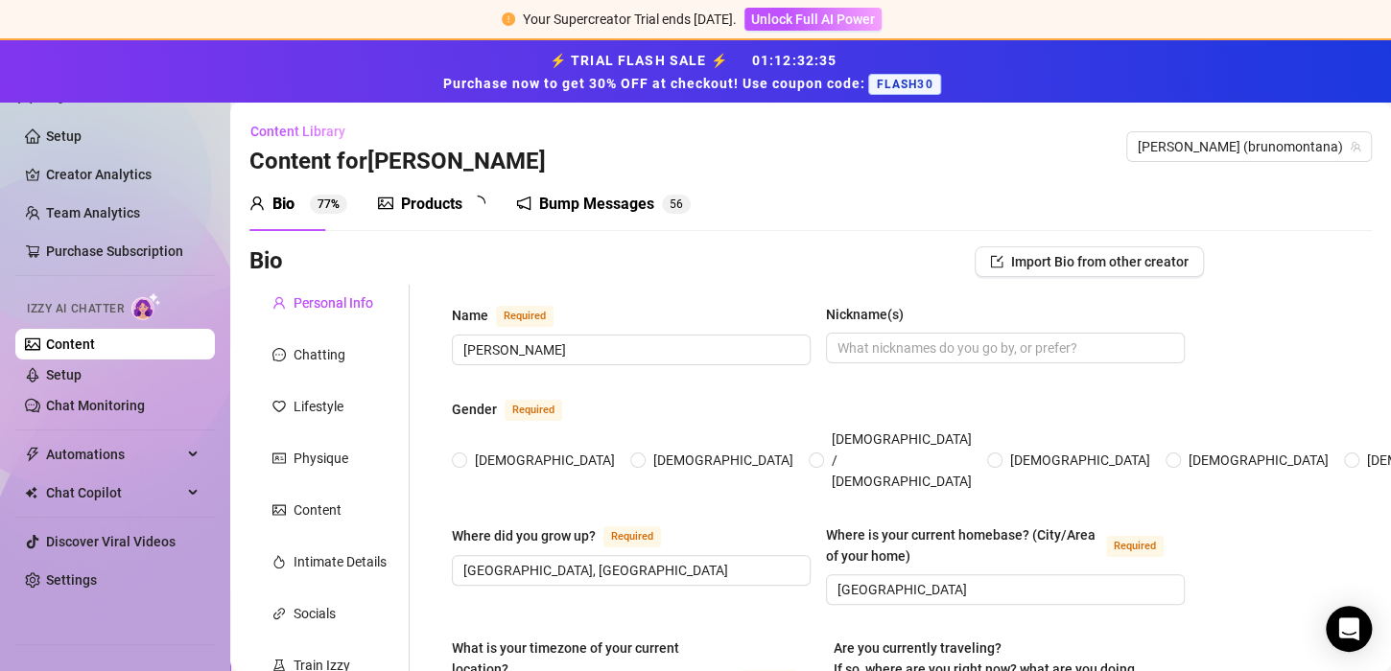
type input "content creator"
type input "[PERSON_NAME]"
type input "bachelor degree"
type textarea "dare un motivo per migliorare la giornata alle persone con cui messaggio e farl…"
type textarea "mi alleno tutti i giorni, seguo una dieta ferrea per cercare di mantenerere il …"
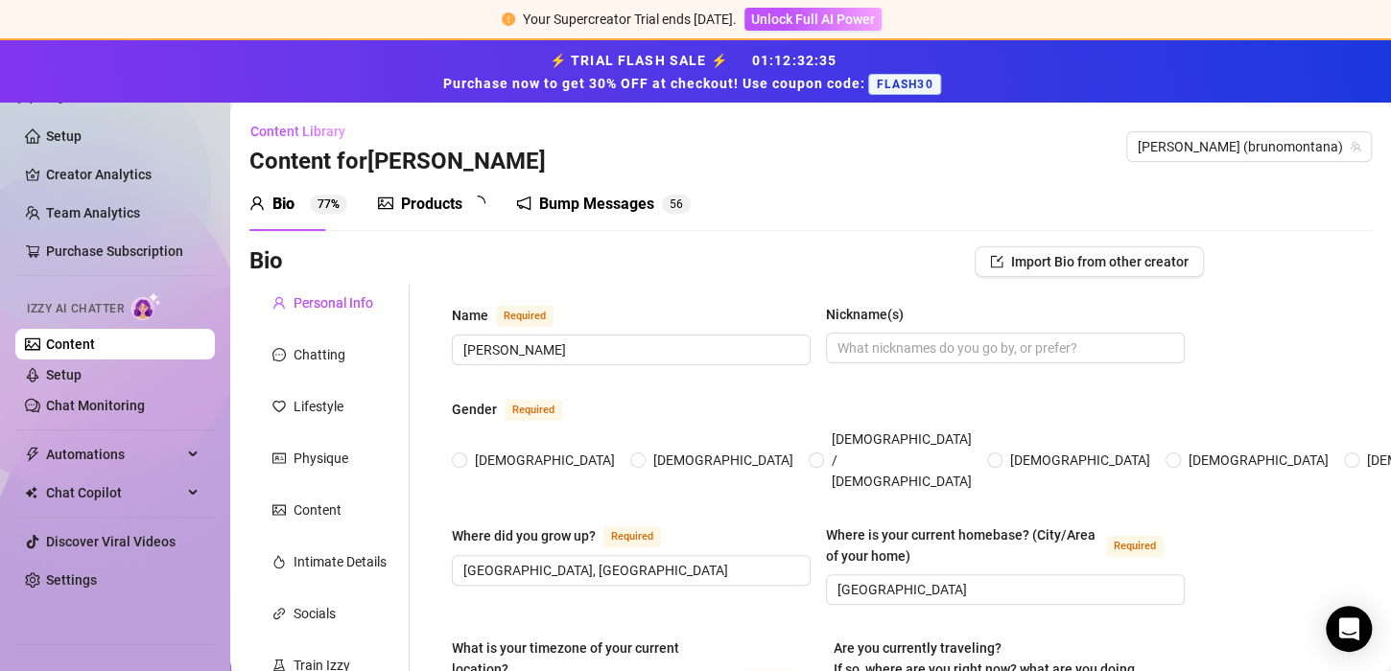
type textarea "Amo fare workout, scattare foto sensuali e condividerle con gli altri"
radio input "true"
type input "[DATE]"
click at [130, 398] on link "Chat Monitoring" at bounding box center [95, 405] width 99 height 15
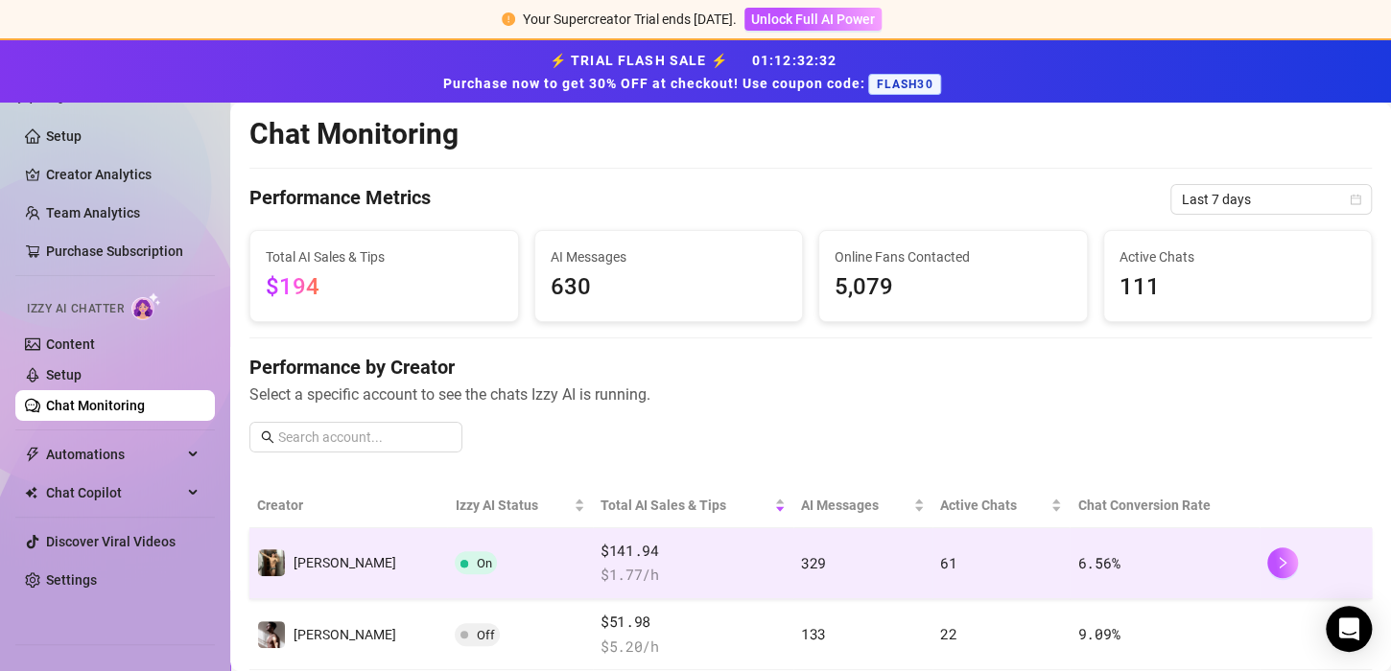
click at [503, 572] on td "On" at bounding box center [519, 563] width 145 height 71
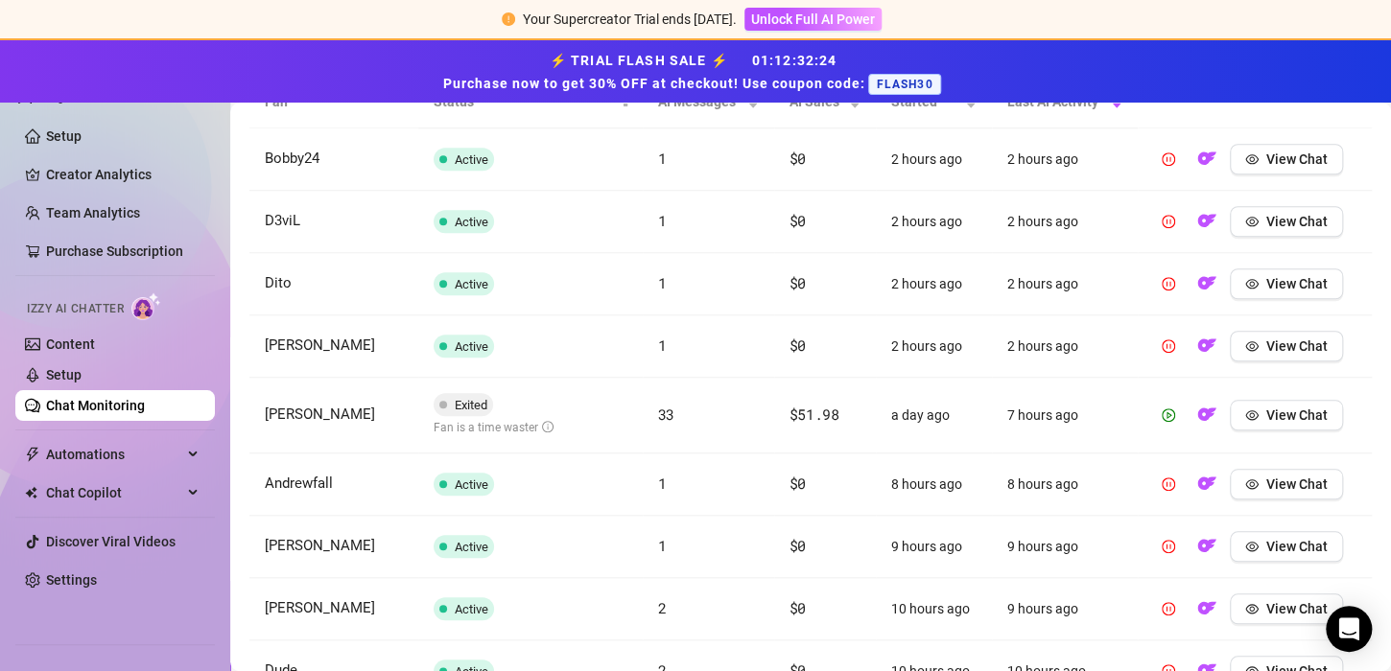
scroll to position [832, 0]
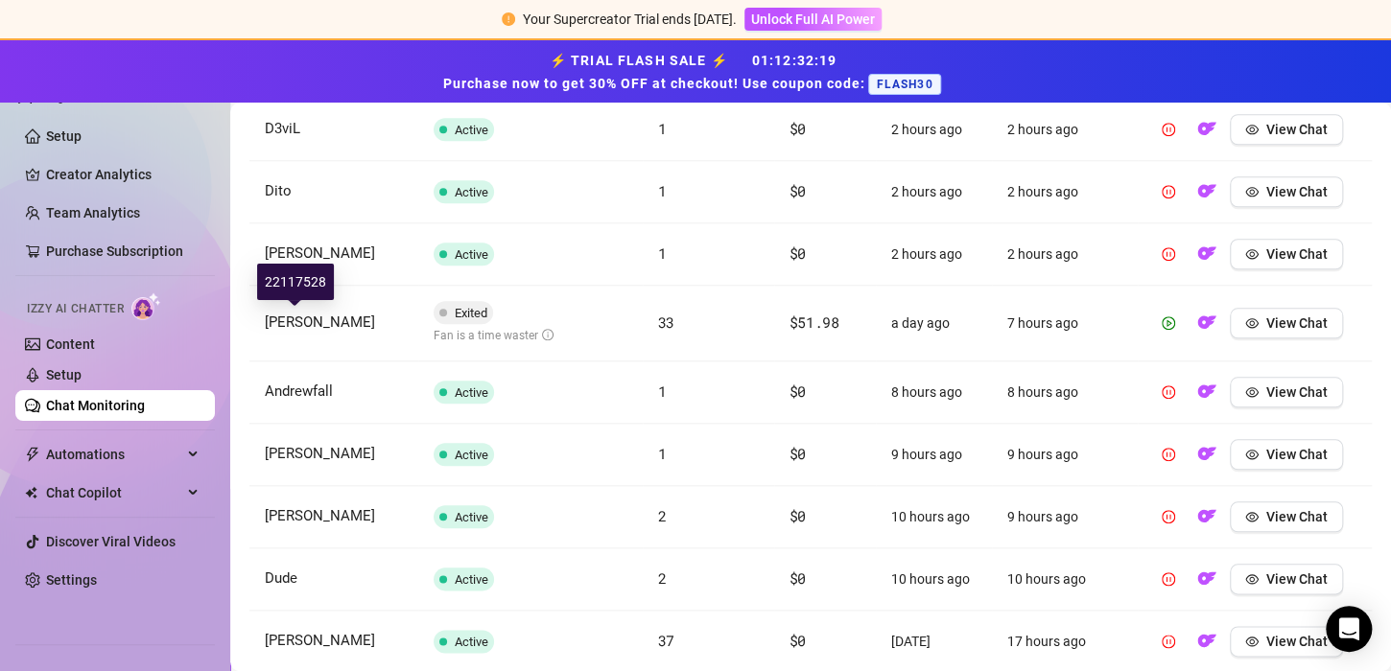
click at [291, 316] on span "[PERSON_NAME]" at bounding box center [320, 322] width 110 height 17
click at [1300, 333] on button "View Chat" at bounding box center [1286, 323] width 113 height 31
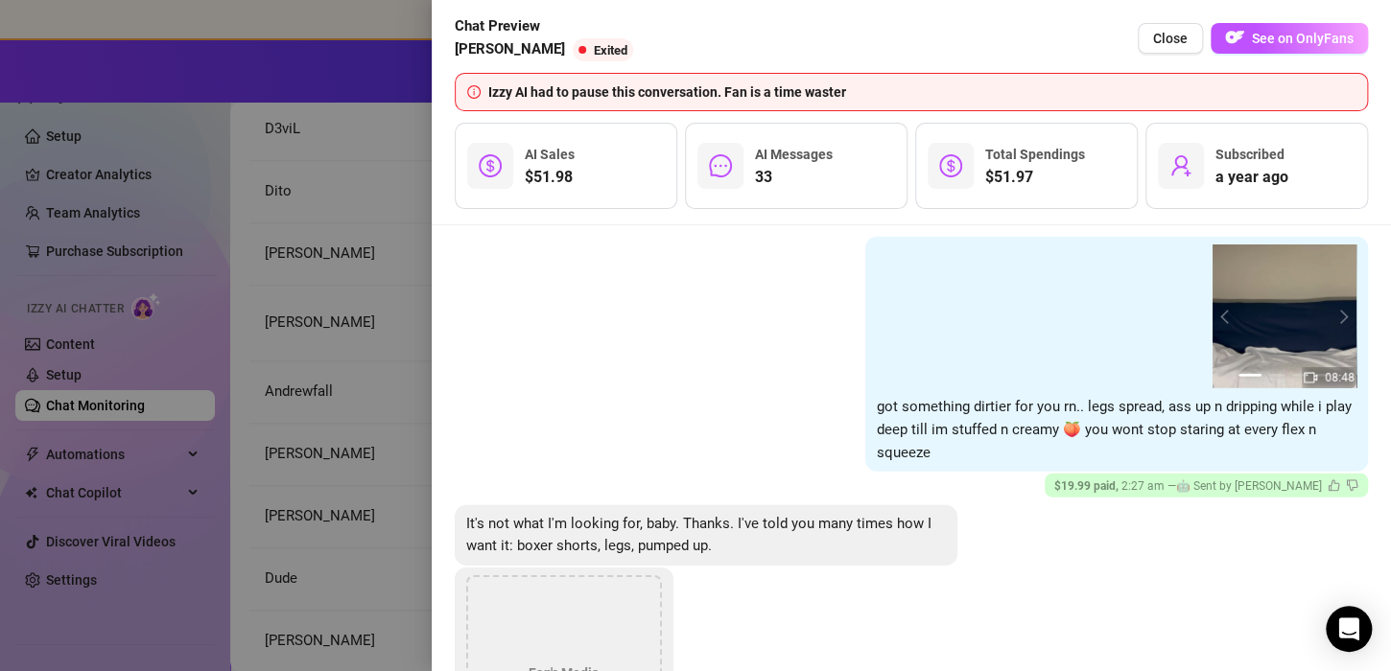
scroll to position [9590, 0]
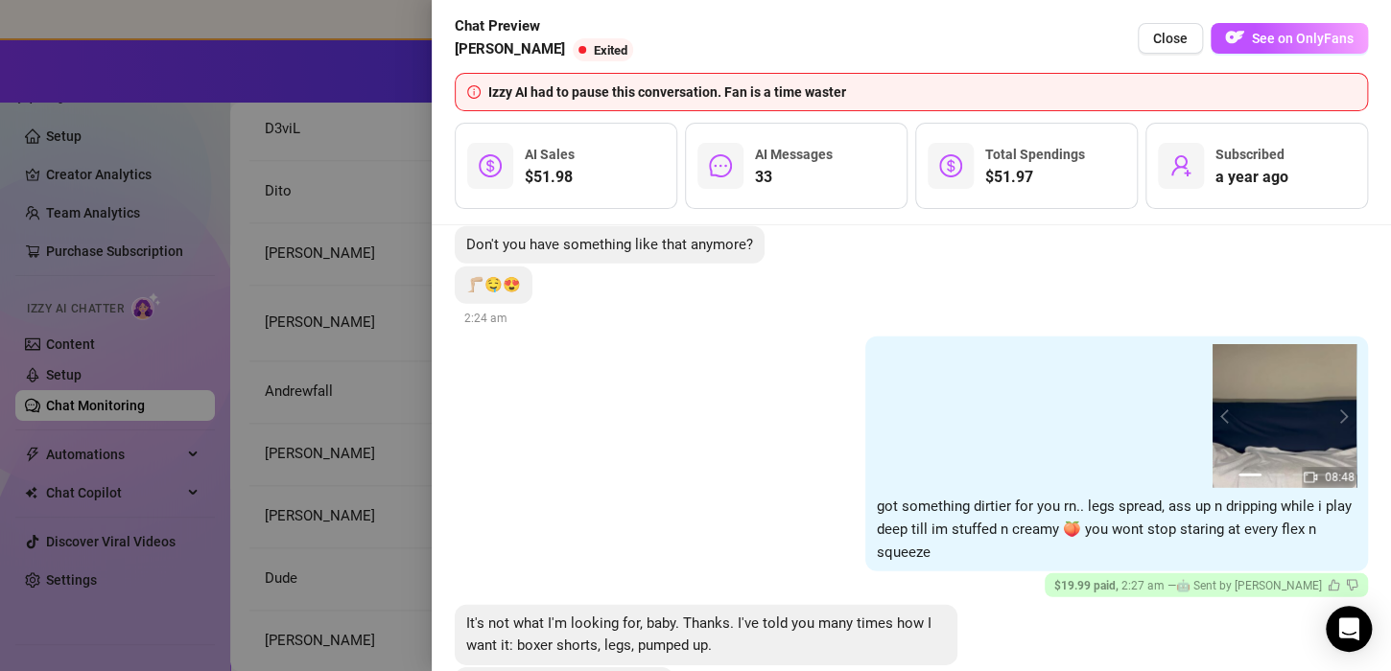
click at [328, 432] on div at bounding box center [695, 335] width 1391 height 671
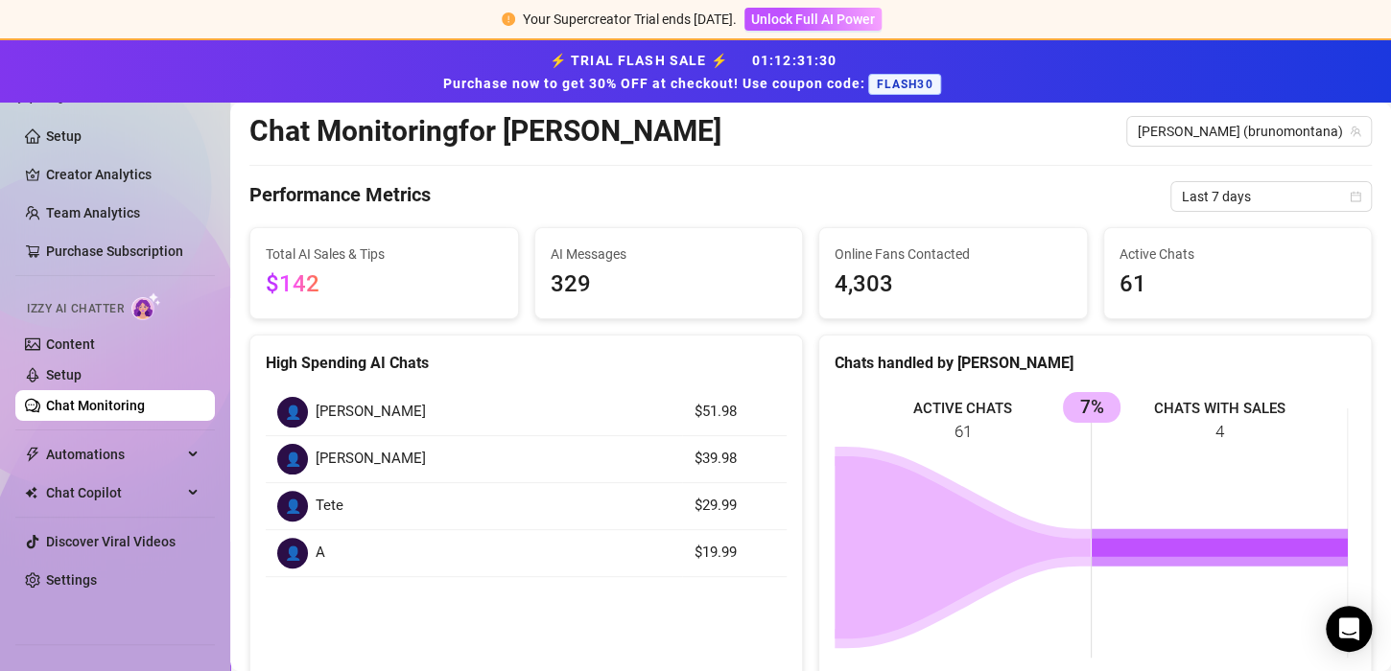
scroll to position [0, 0]
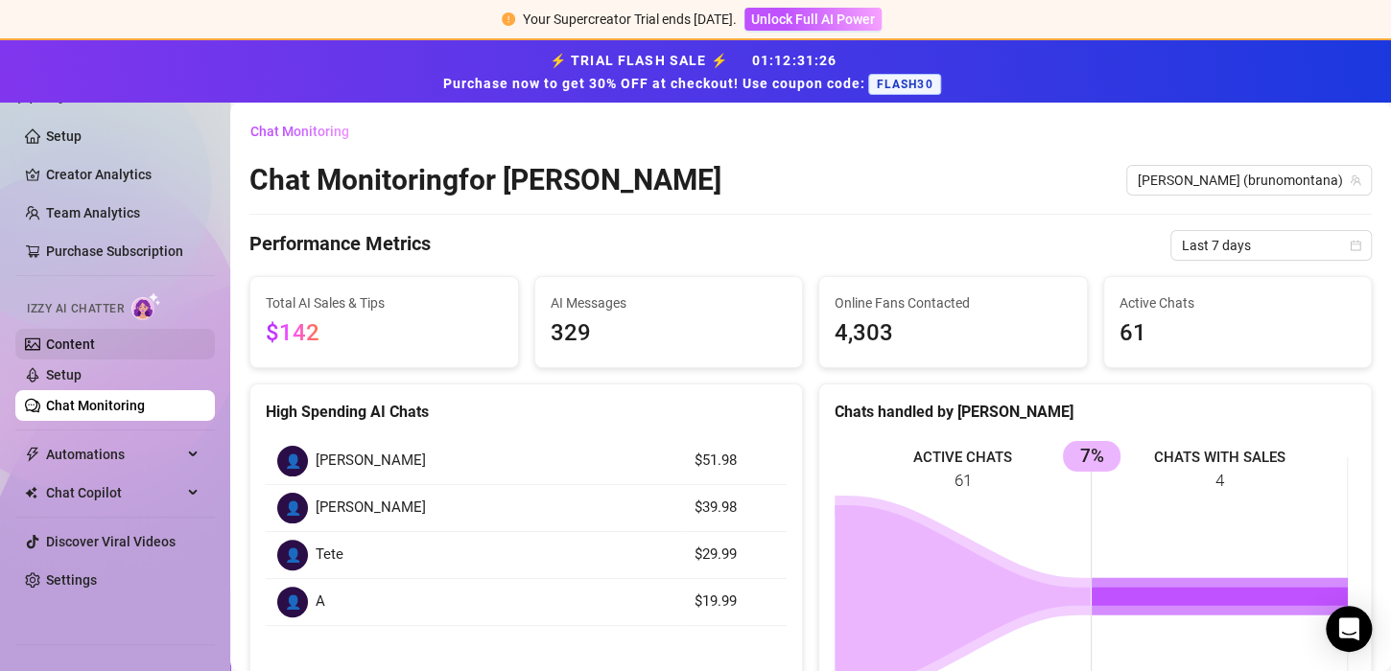
click at [95, 337] on link "Content" at bounding box center [70, 344] width 49 height 15
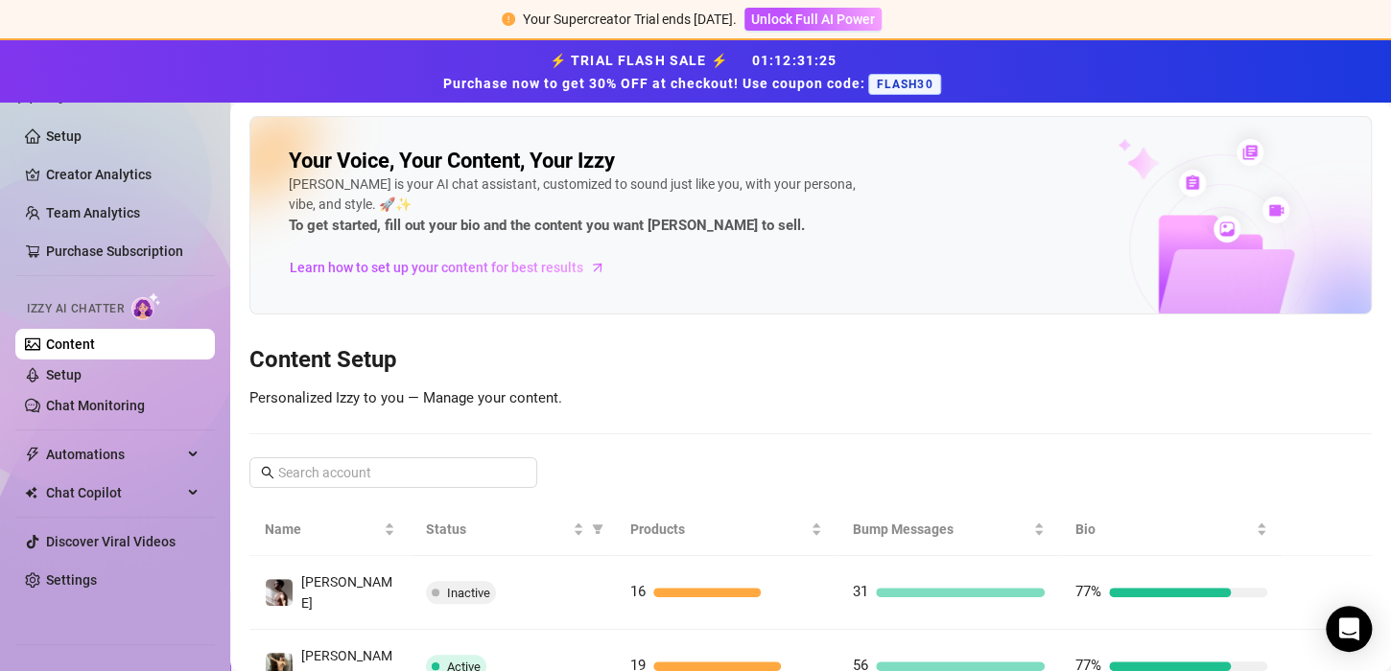
scroll to position [127, 0]
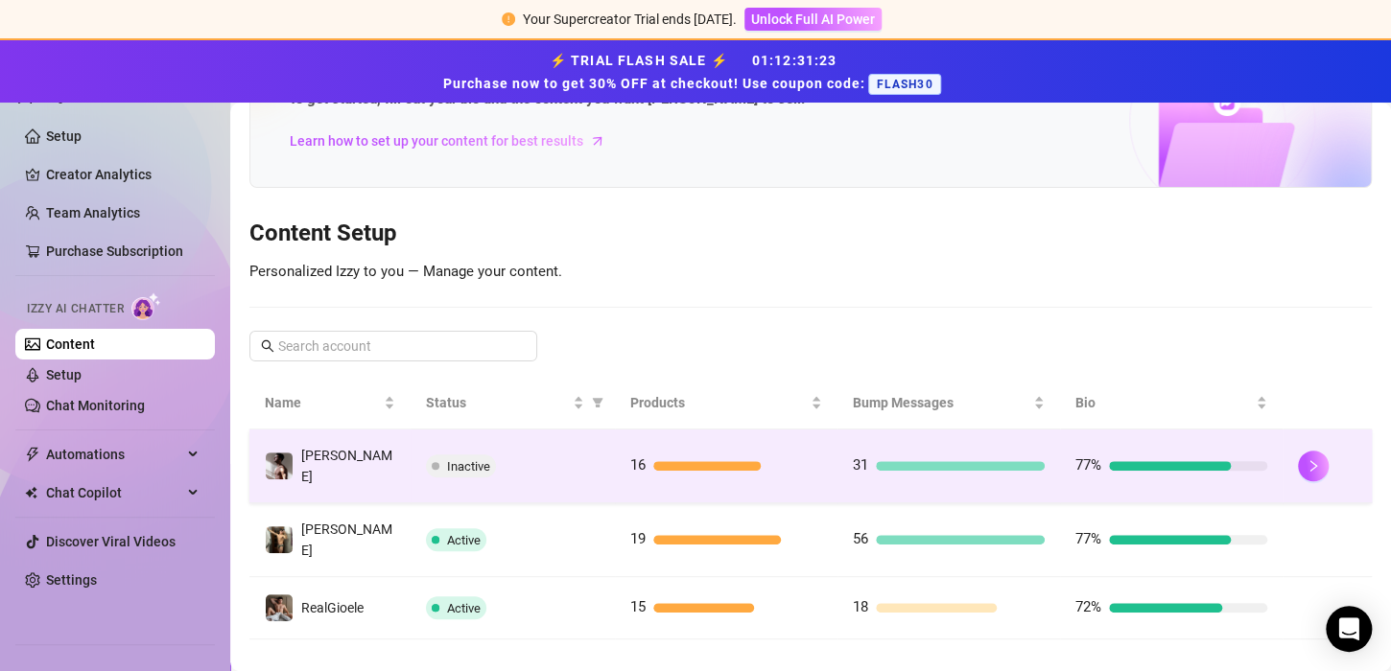
click at [486, 467] on div "Inactive" at bounding box center [513, 466] width 174 height 23
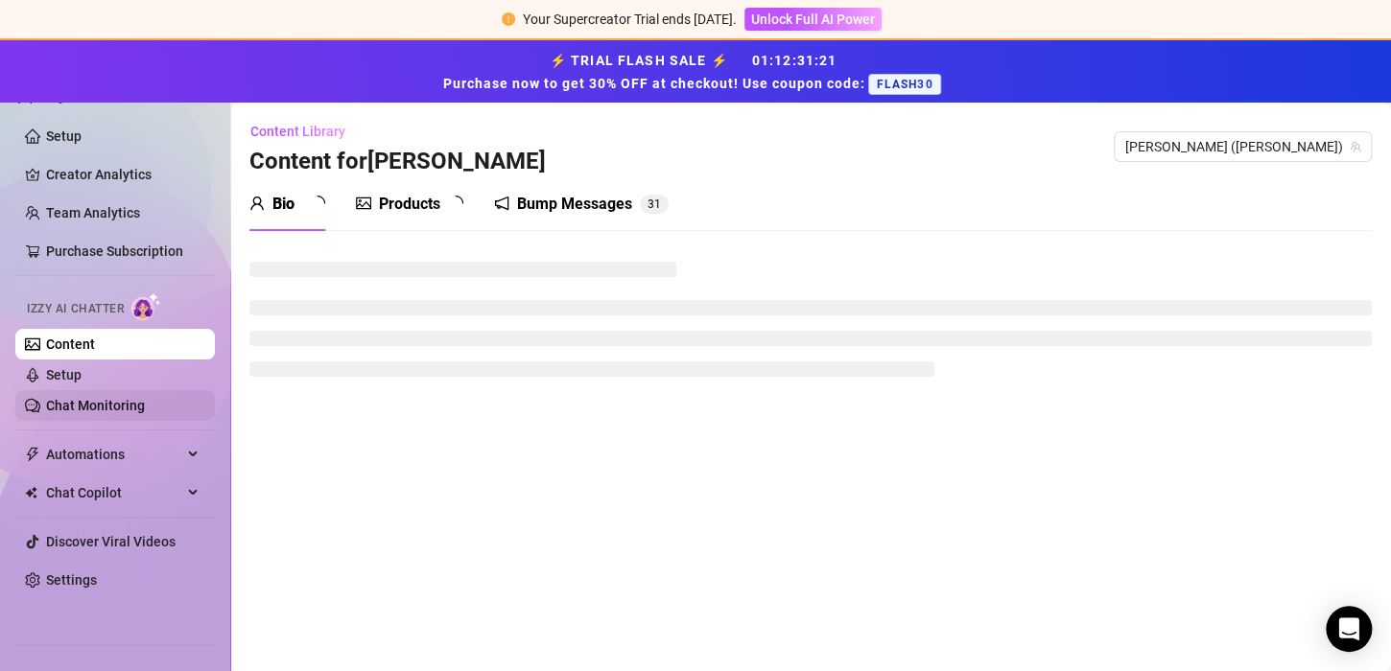
click at [129, 398] on link "Chat Monitoring" at bounding box center [95, 405] width 99 height 15
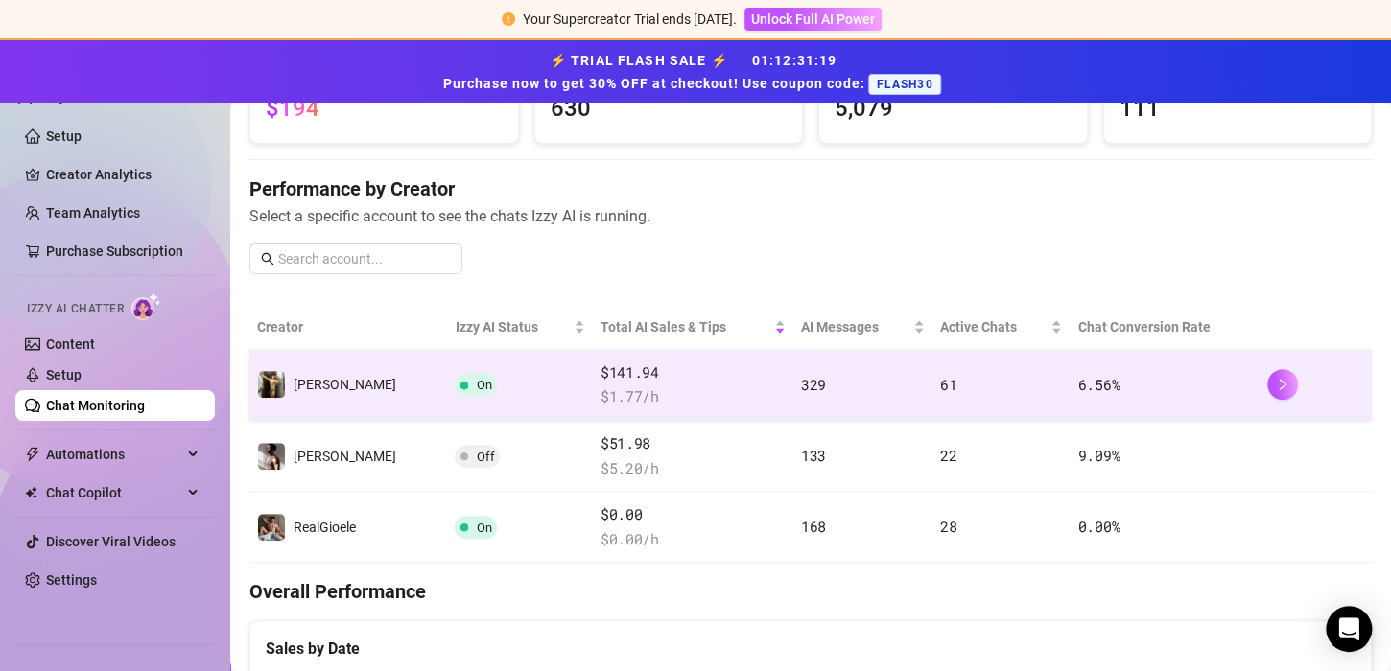
scroll to position [184, 0]
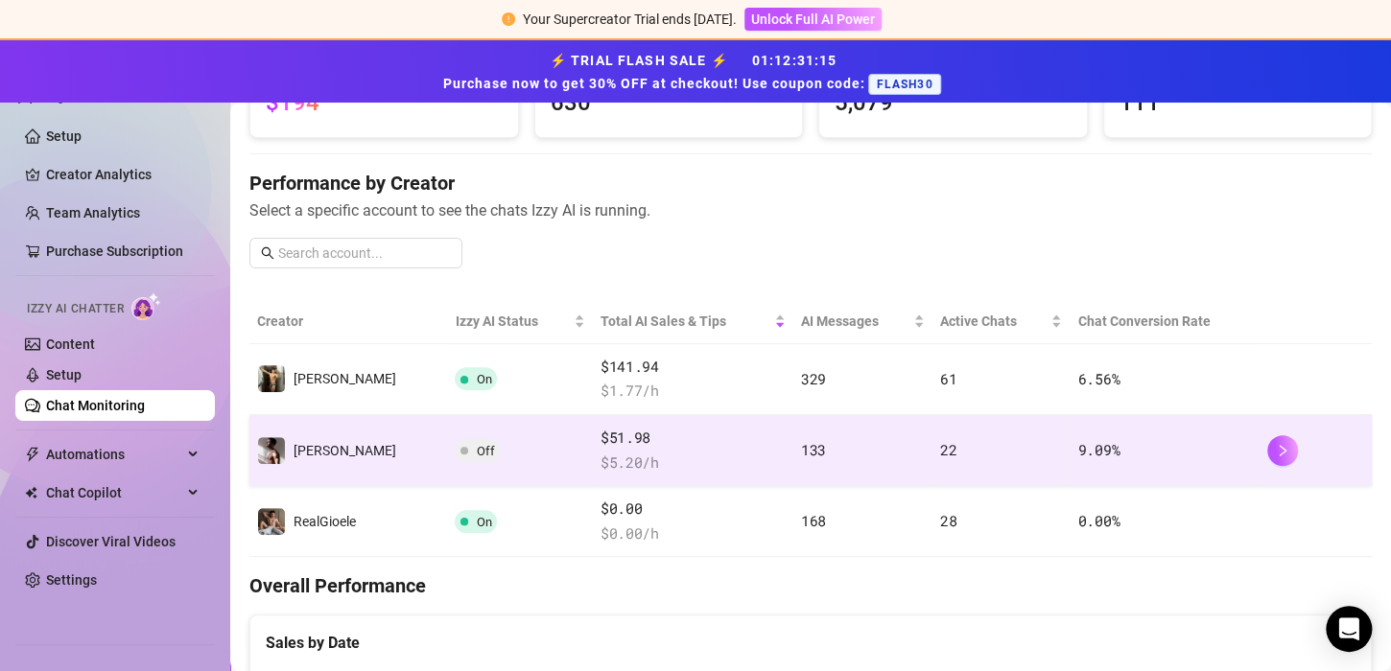
click at [713, 455] on span "$ 5.20 /h" at bounding box center [692, 463] width 185 height 23
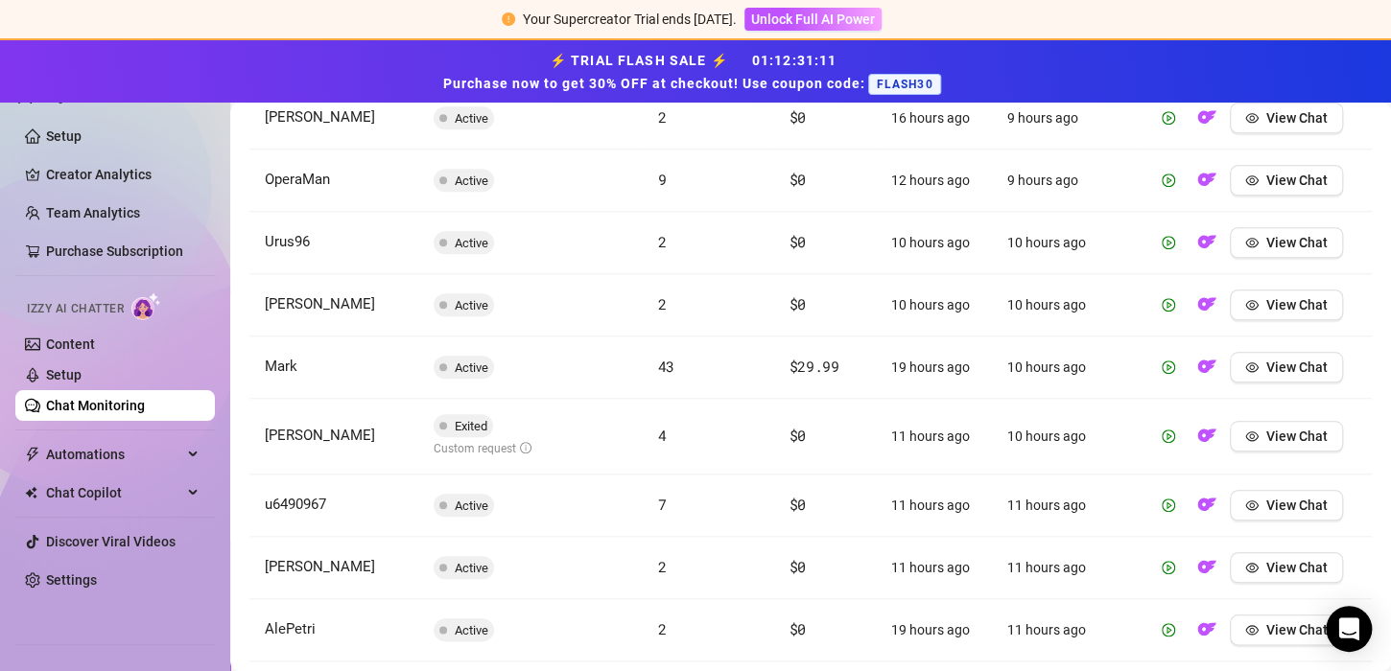
scroll to position [783, 0]
click at [1245, 429] on icon "eye" at bounding box center [1251, 435] width 13 height 13
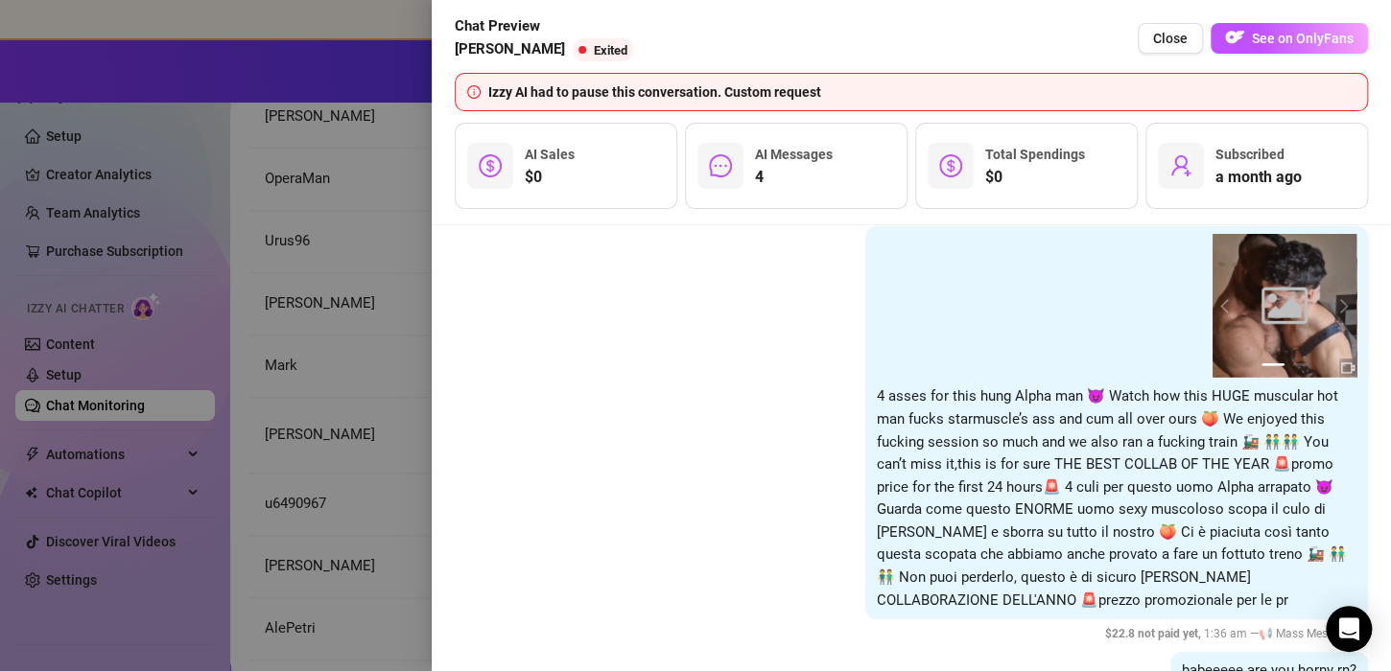
scroll to position [2891, 0]
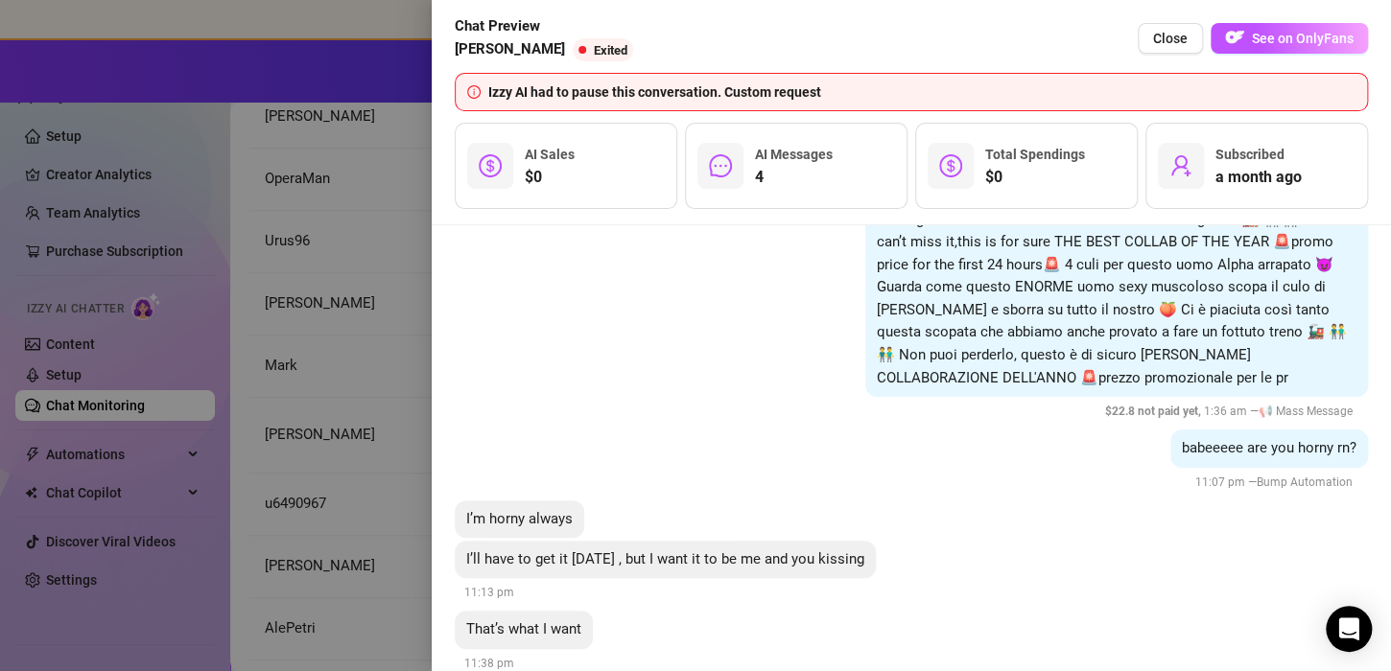
click at [387, 530] on div at bounding box center [695, 335] width 1391 height 671
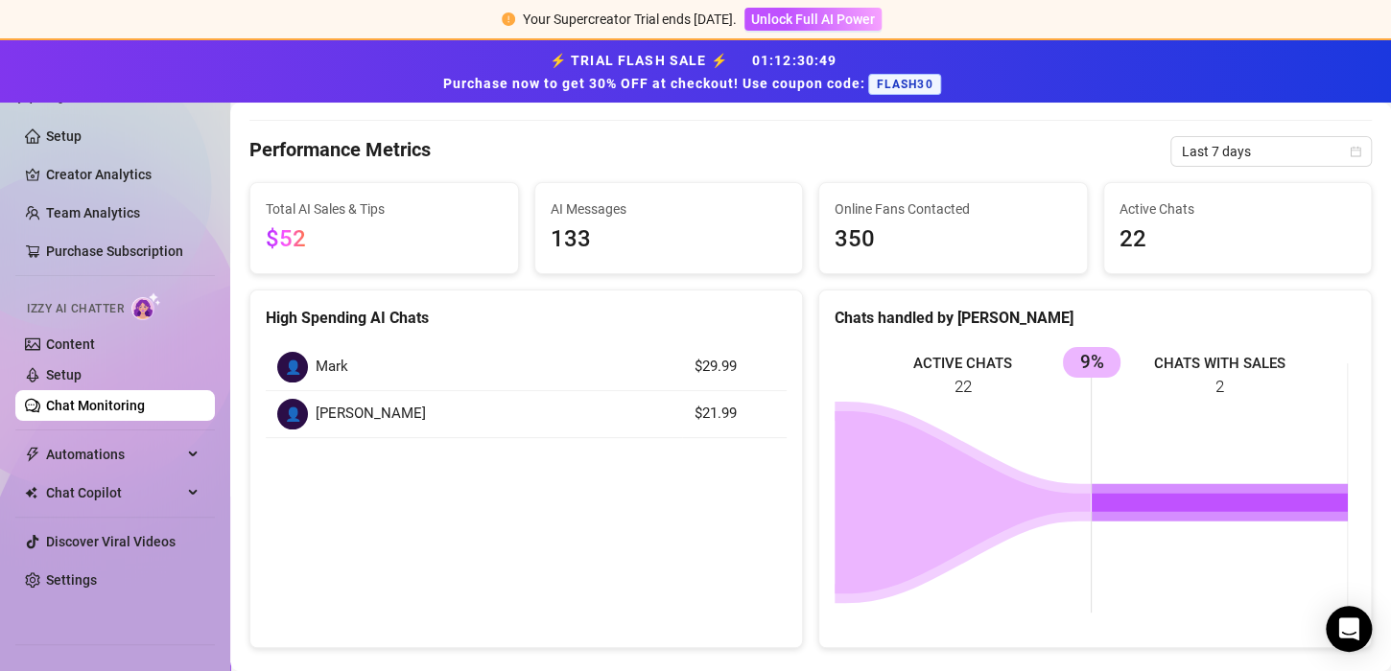
scroll to position [0, 0]
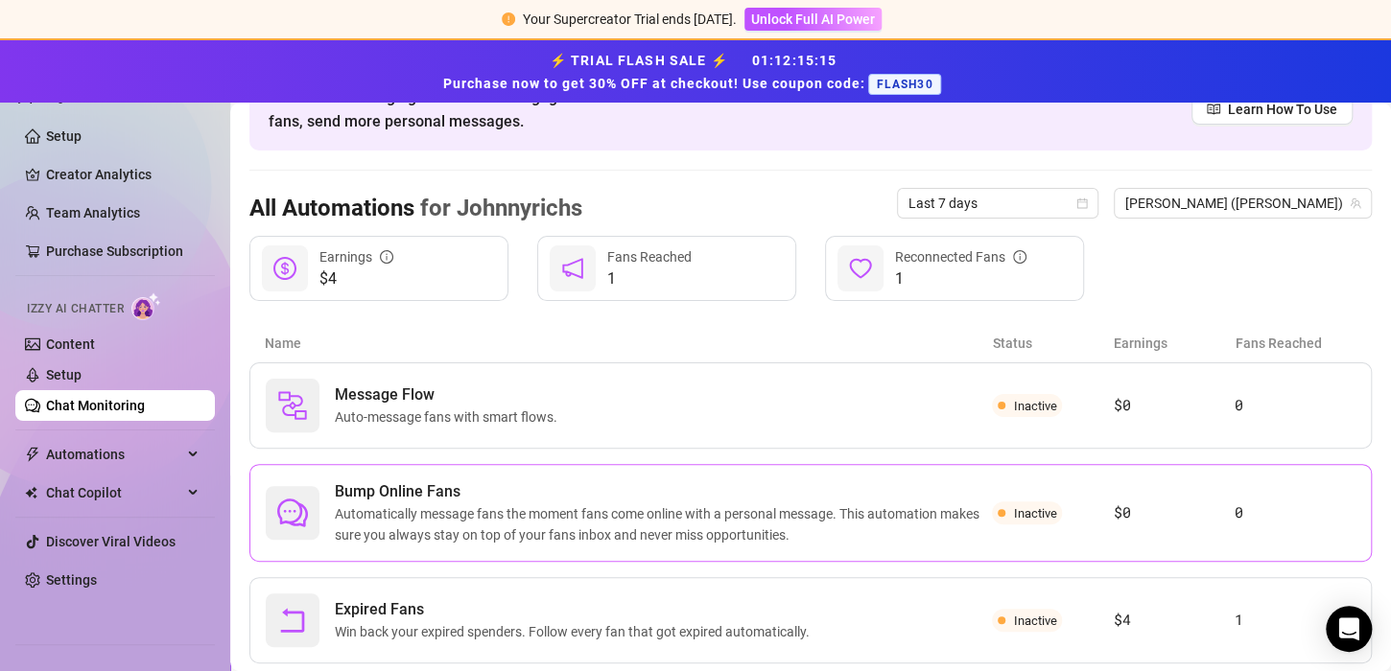
scroll to position [162, 0]
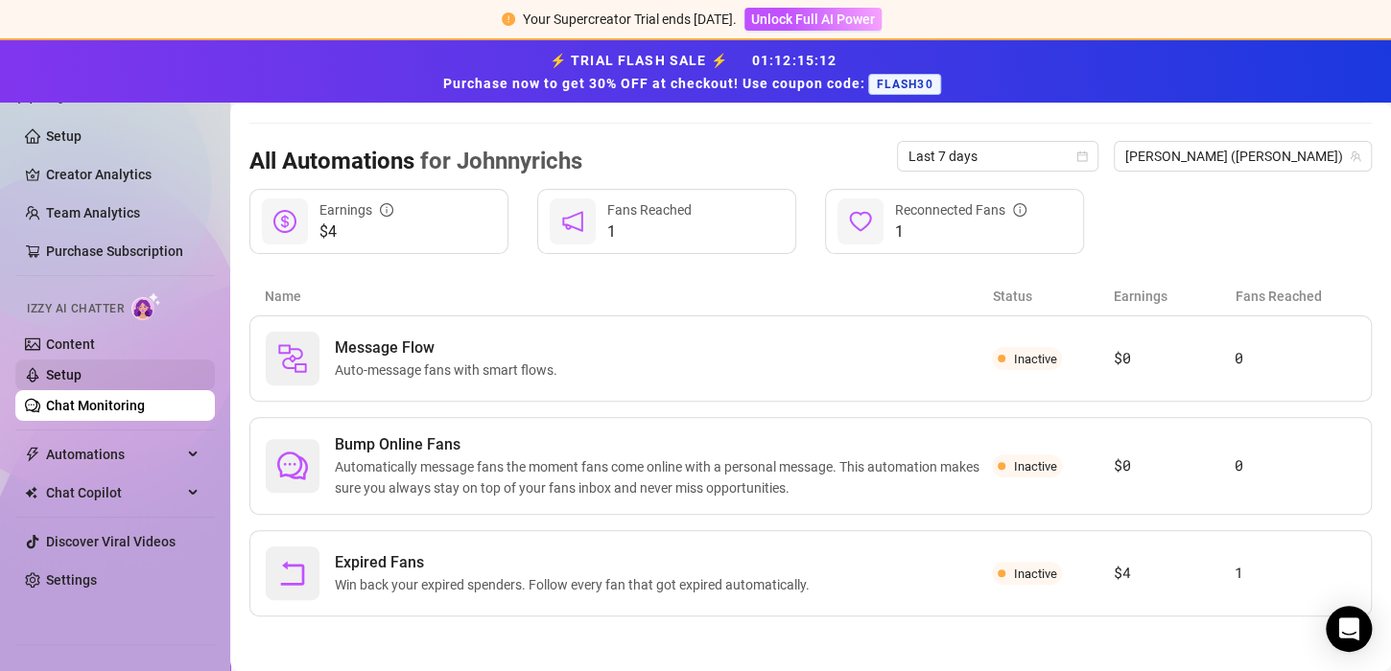
click at [82, 383] on link "Setup" at bounding box center [63, 374] width 35 height 15
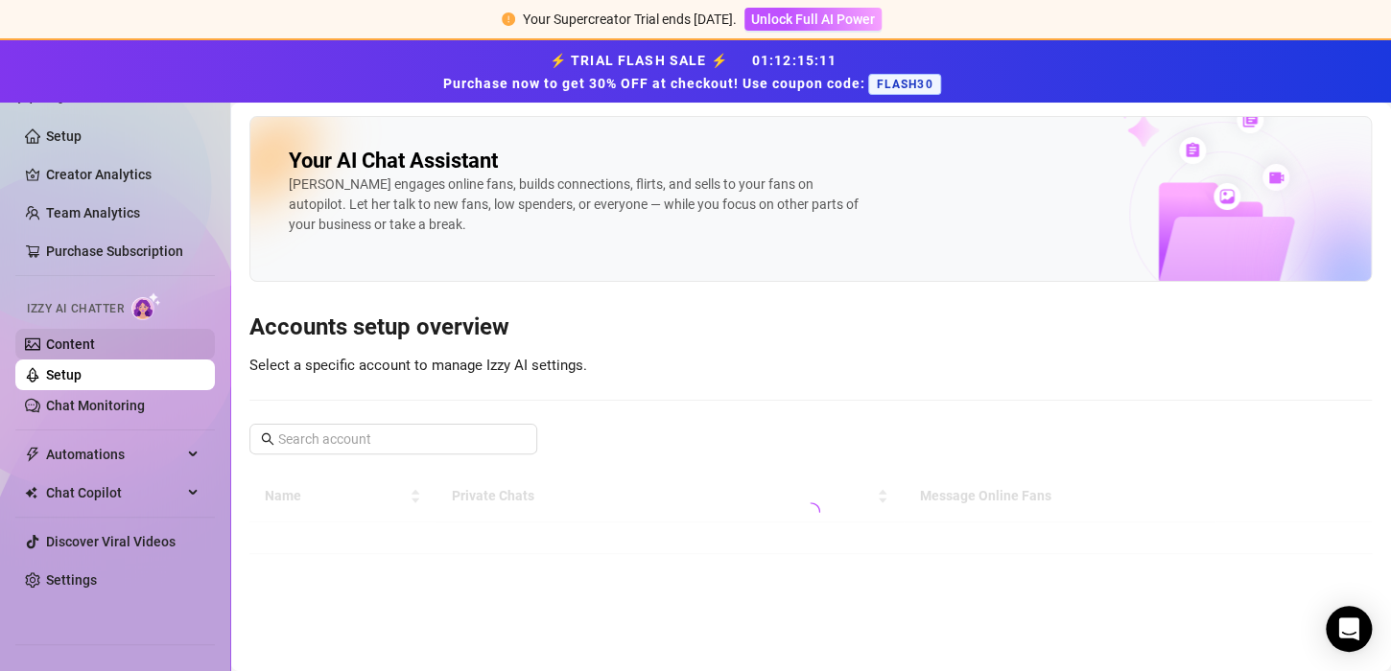
click at [95, 352] on link "Content" at bounding box center [70, 344] width 49 height 15
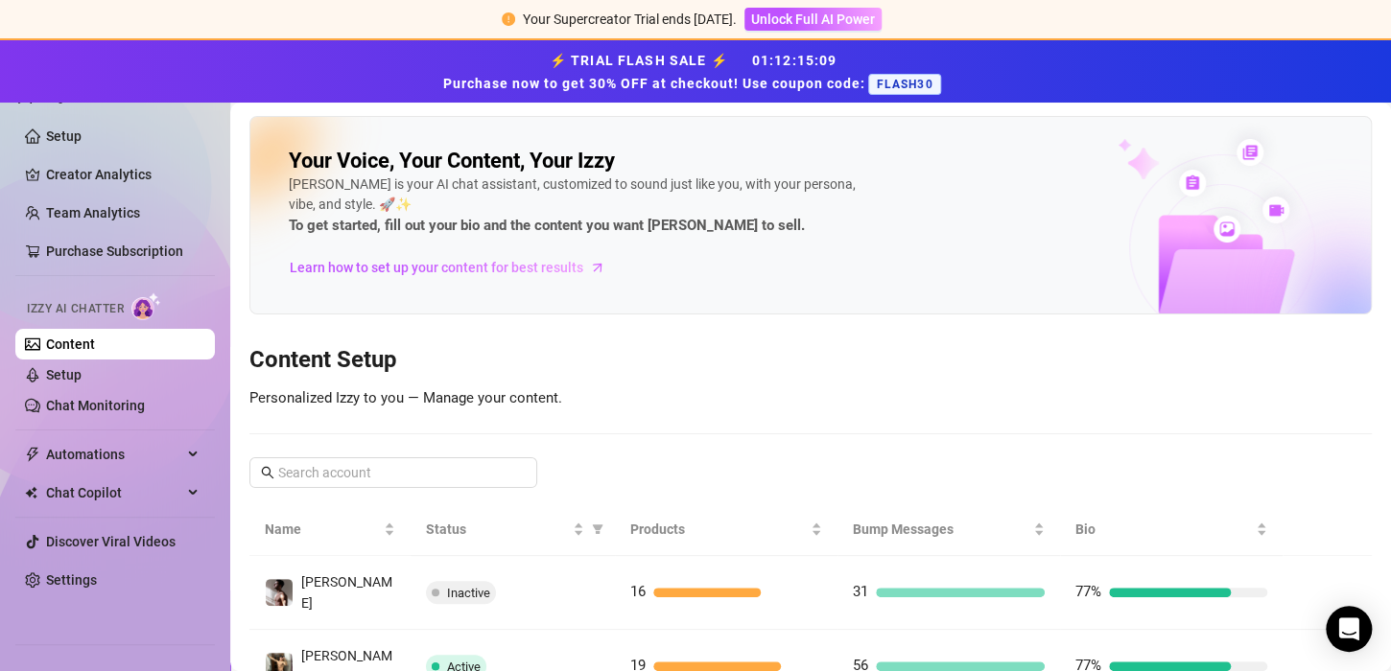
scroll to position [127, 0]
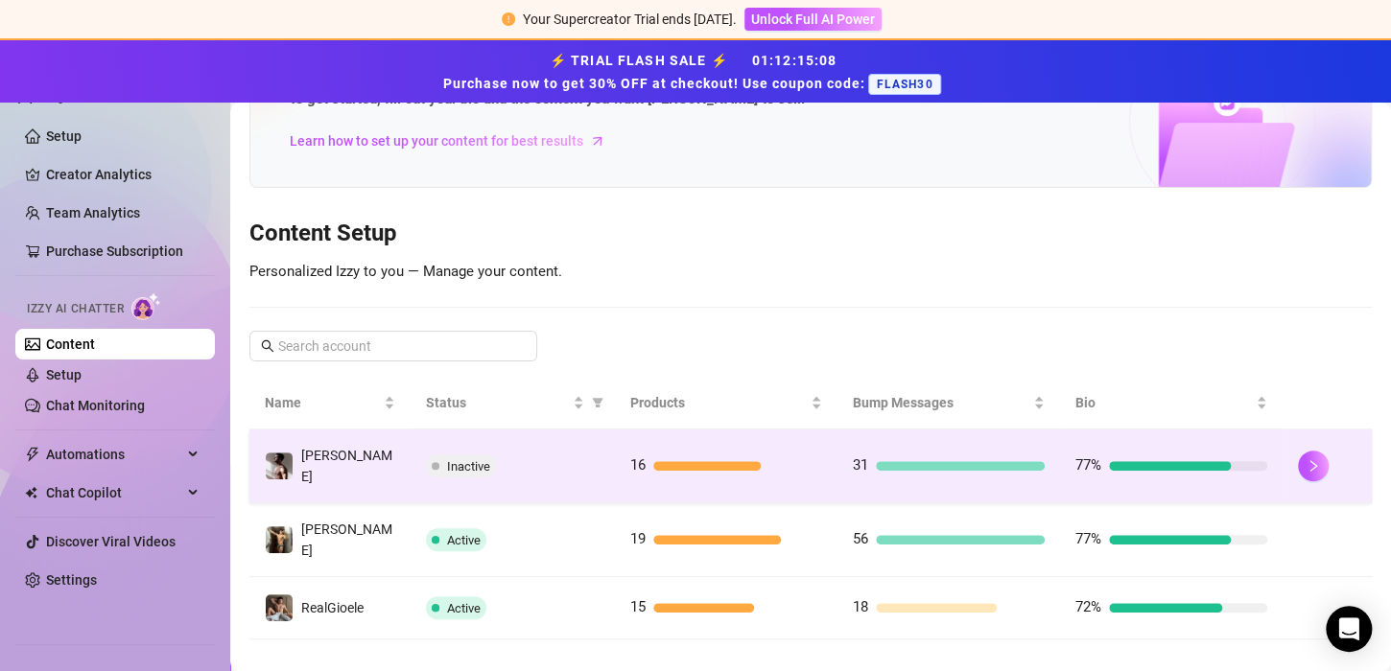
click at [700, 470] on td "16" at bounding box center [726, 467] width 223 height 74
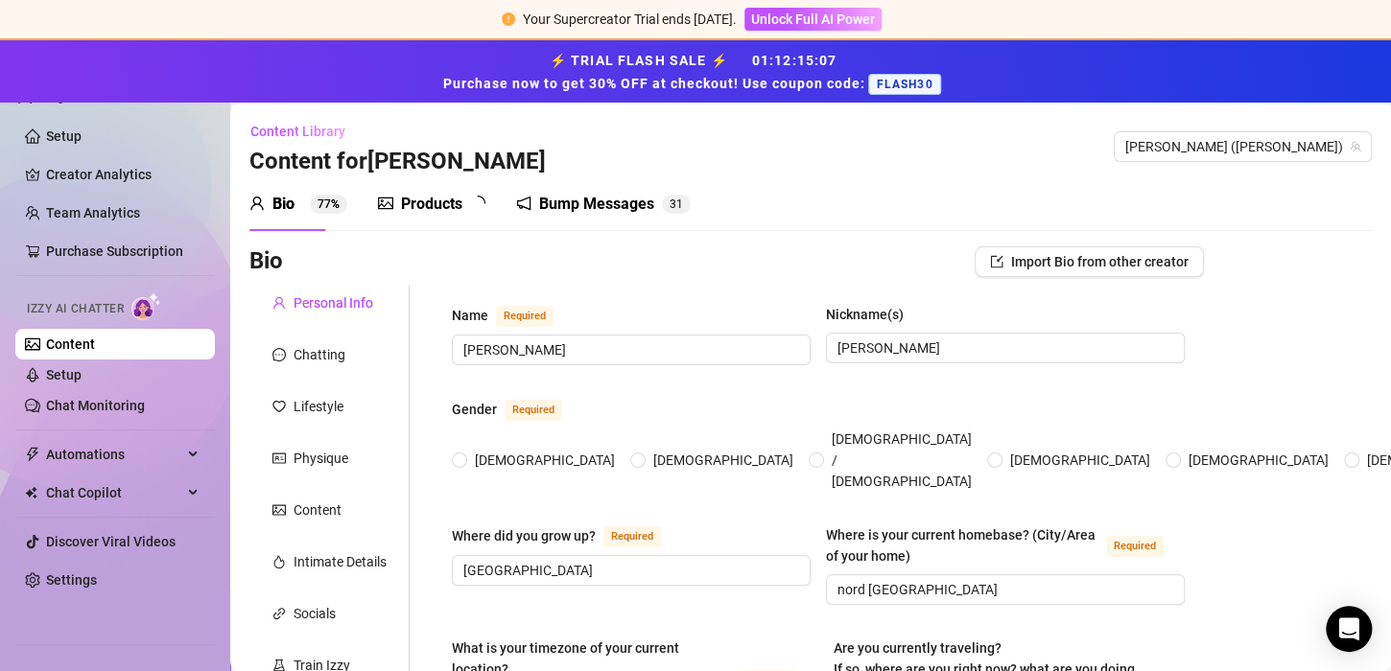
radio input "true"
type input "[DATE]"
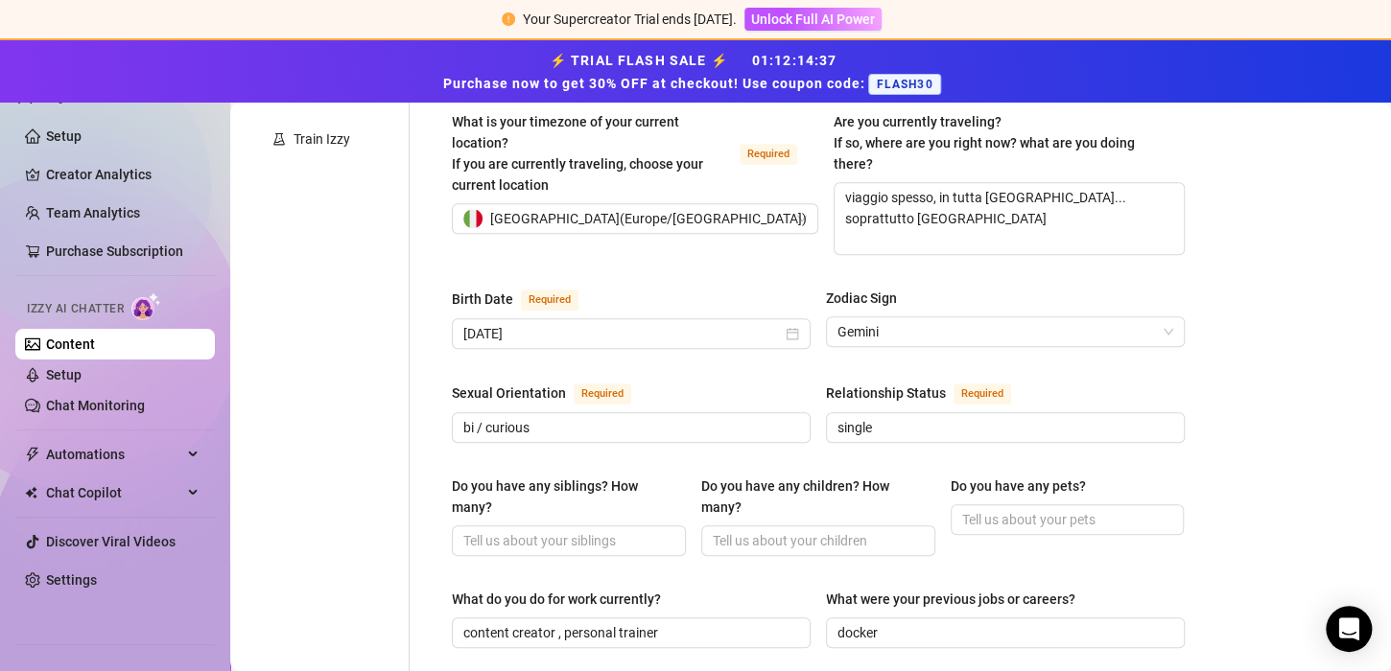
scroll to position [516, 0]
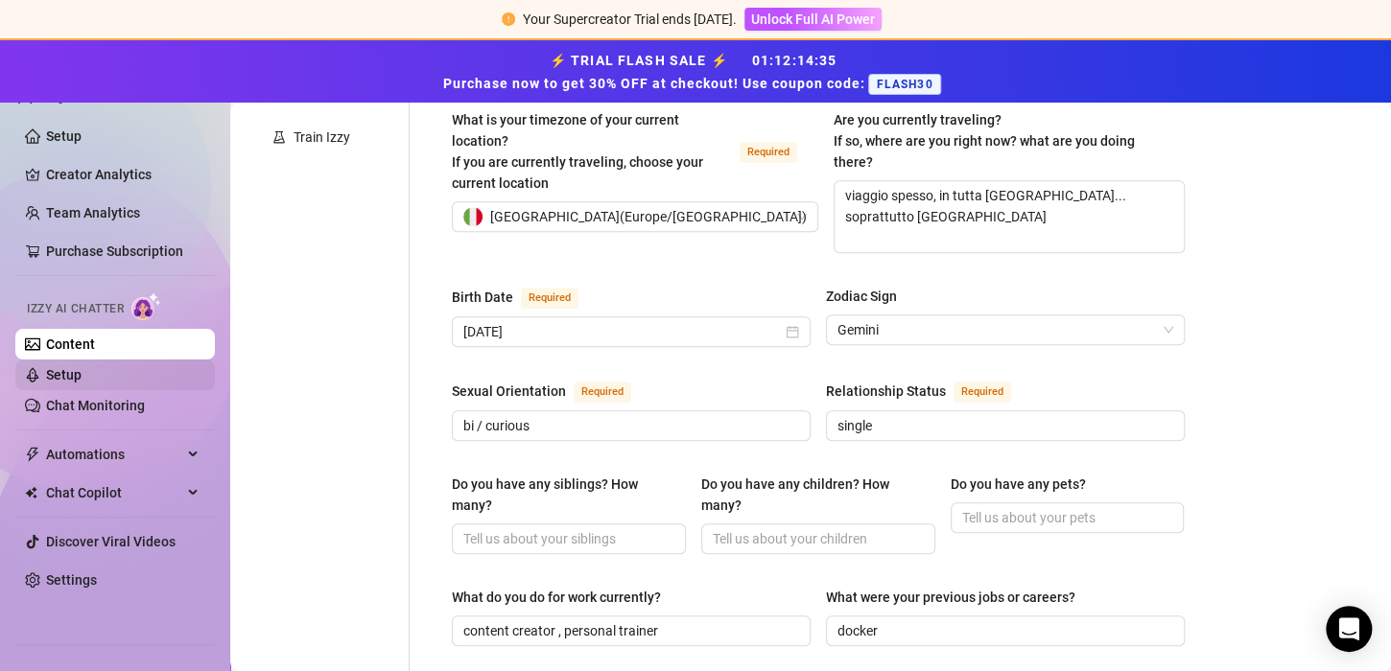
click at [82, 370] on link "Setup" at bounding box center [63, 374] width 35 height 15
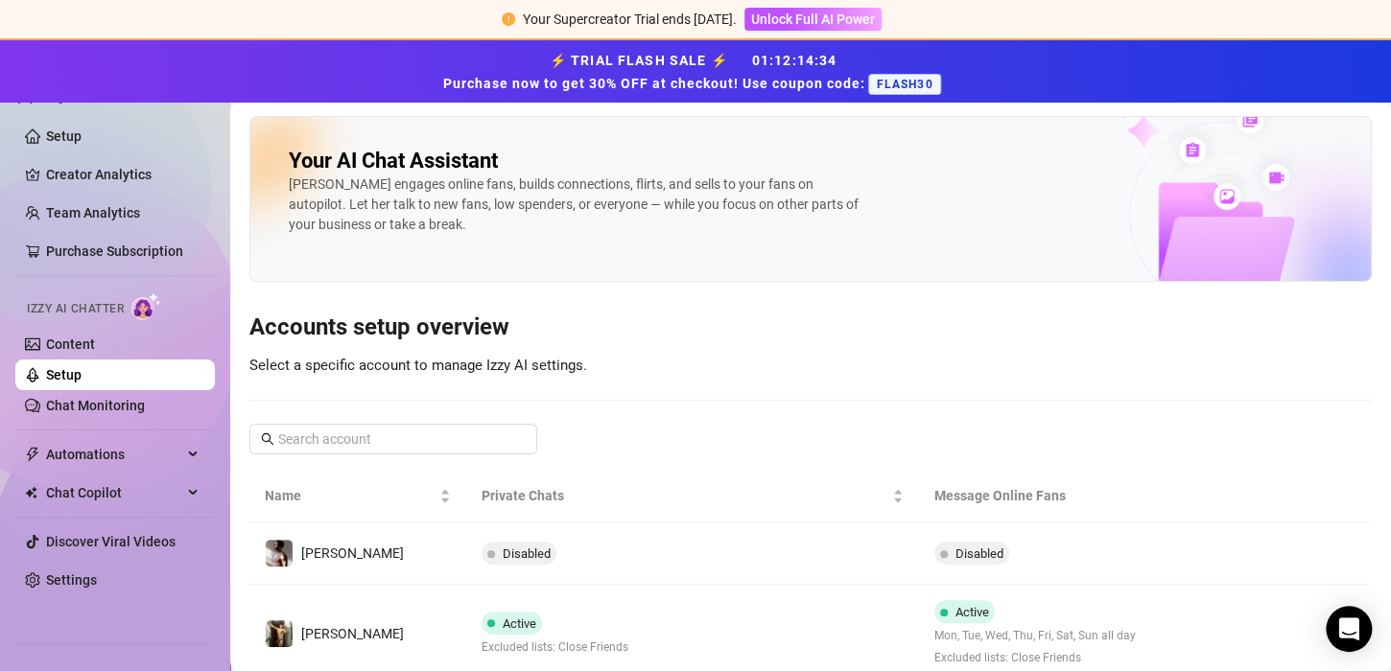
scroll to position [144, 0]
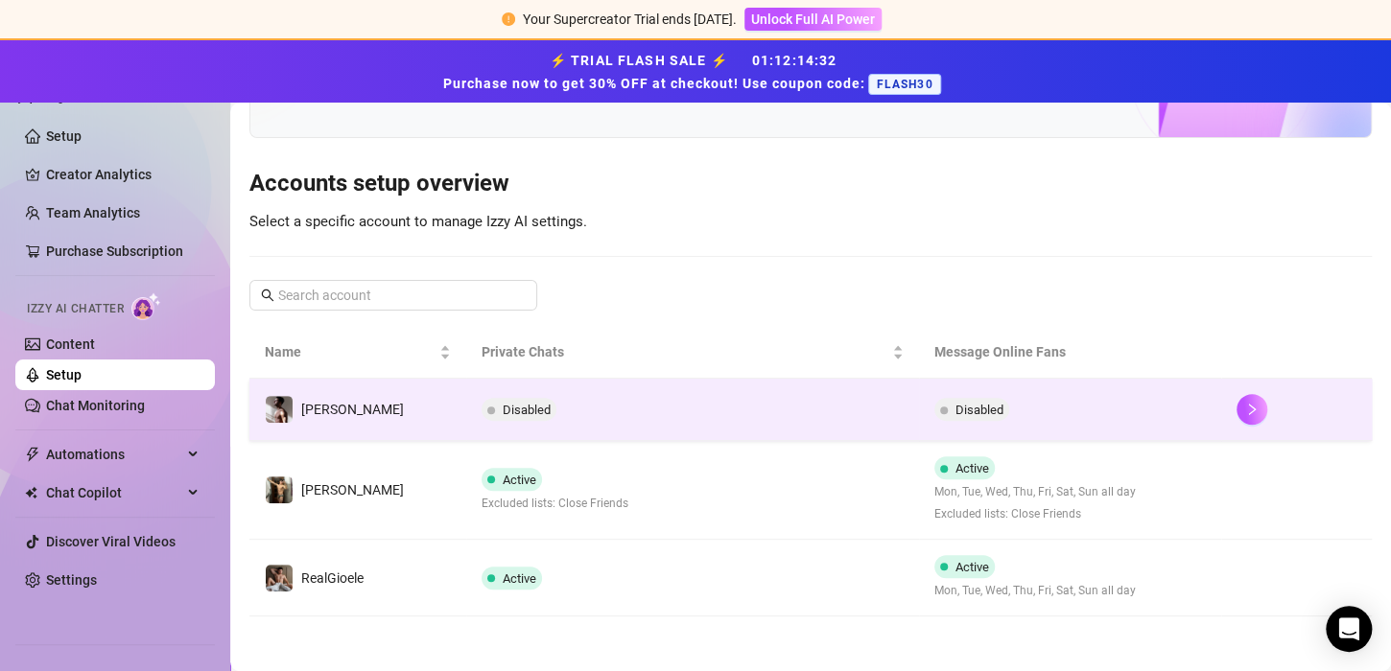
click at [546, 390] on td "Disabled" at bounding box center [692, 410] width 453 height 62
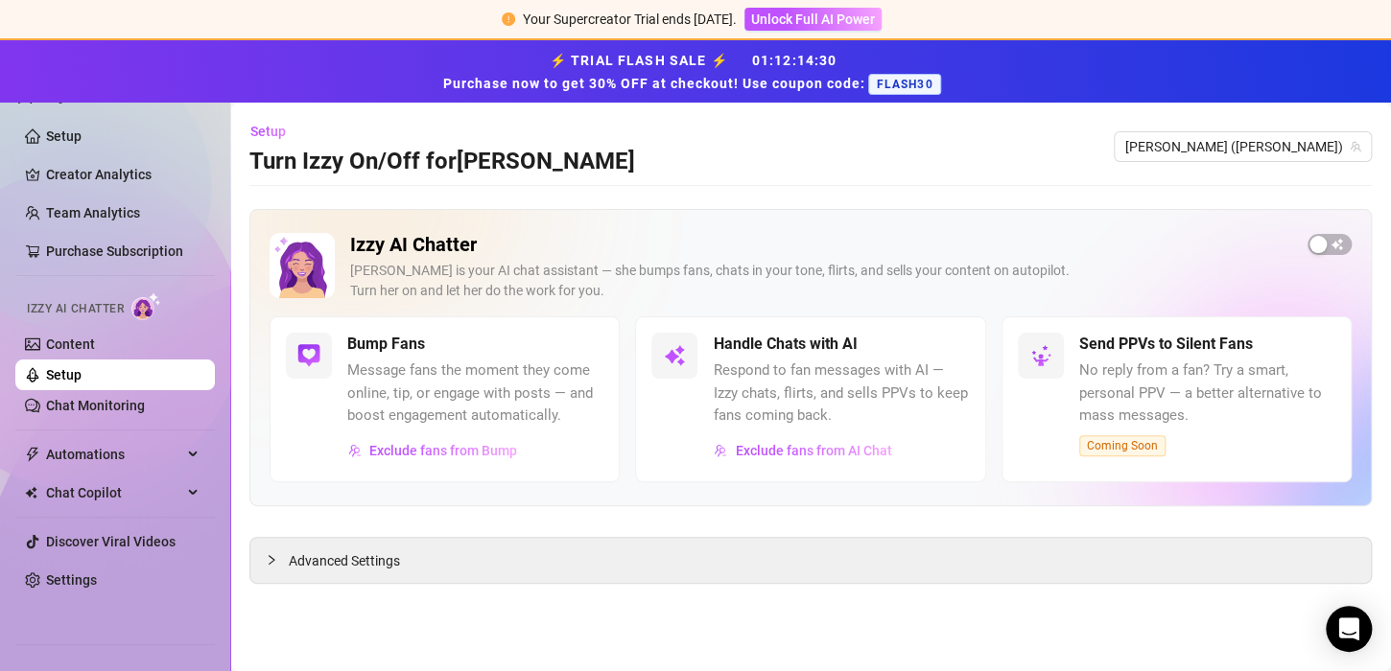
click at [1332, 233] on div at bounding box center [1329, 244] width 44 height 22
click at [1326, 242] on button "button" at bounding box center [1329, 244] width 44 height 21
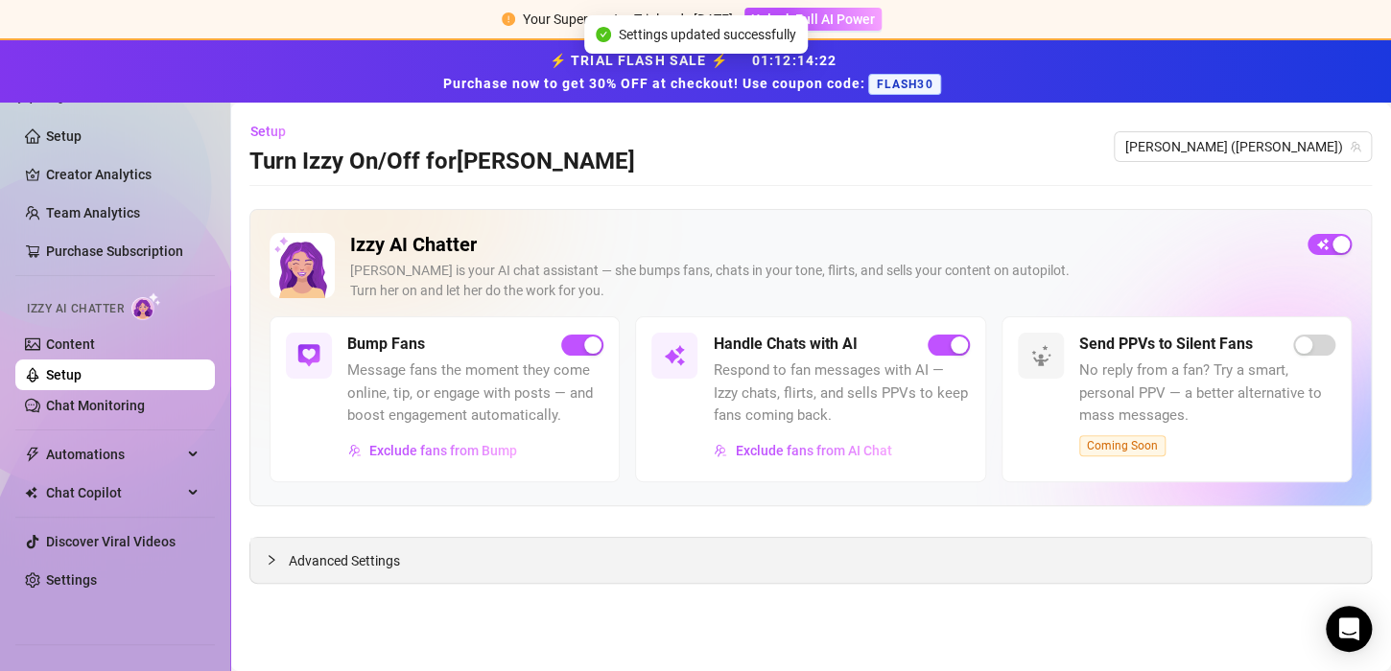
click at [809, 553] on div "Advanced Settings" at bounding box center [810, 560] width 1120 height 45
click at [279, 557] on div at bounding box center [277, 560] width 23 height 21
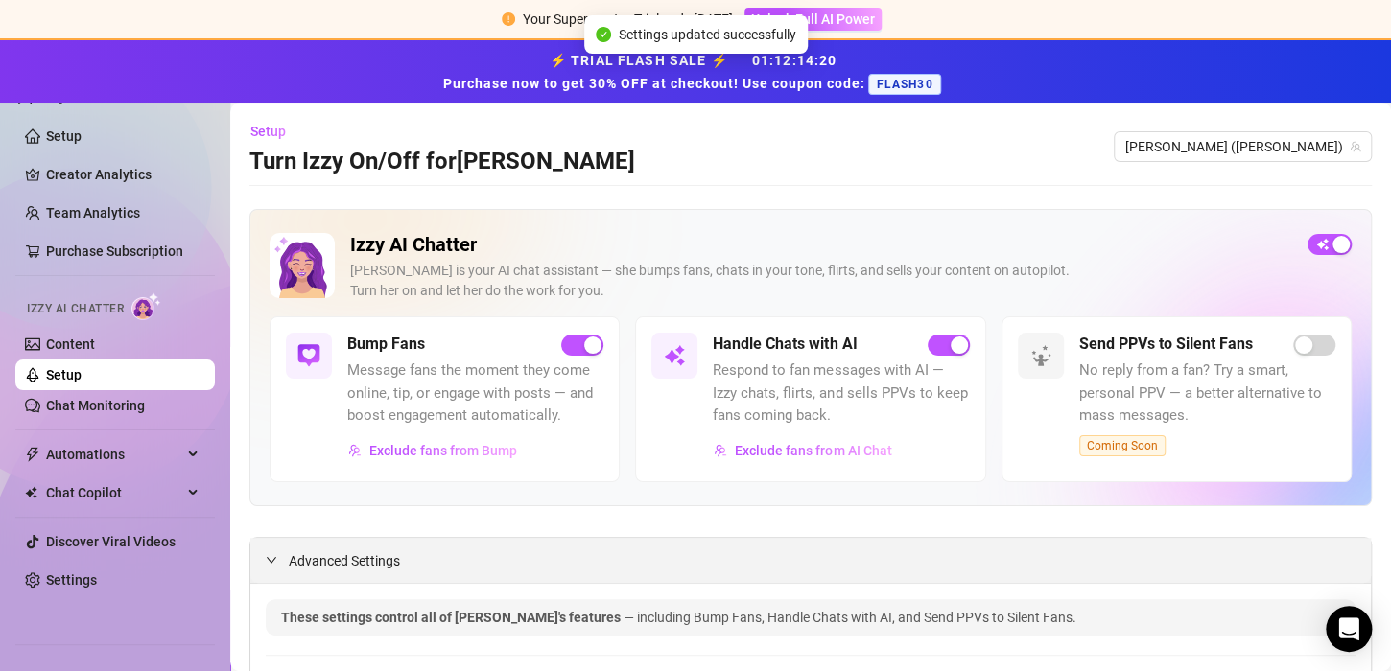
click at [268, 554] on icon "expanded" at bounding box center [272, 560] width 12 height 12
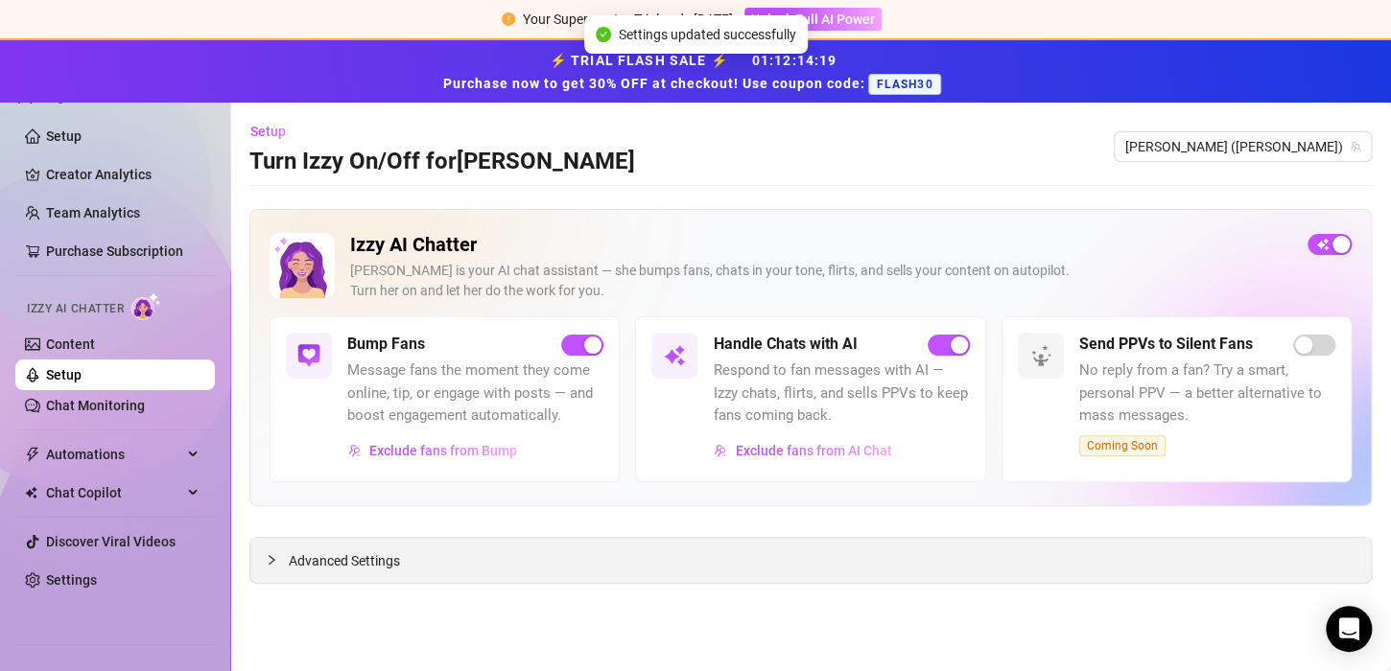
click at [268, 554] on icon "collapsed" at bounding box center [272, 560] width 12 height 12
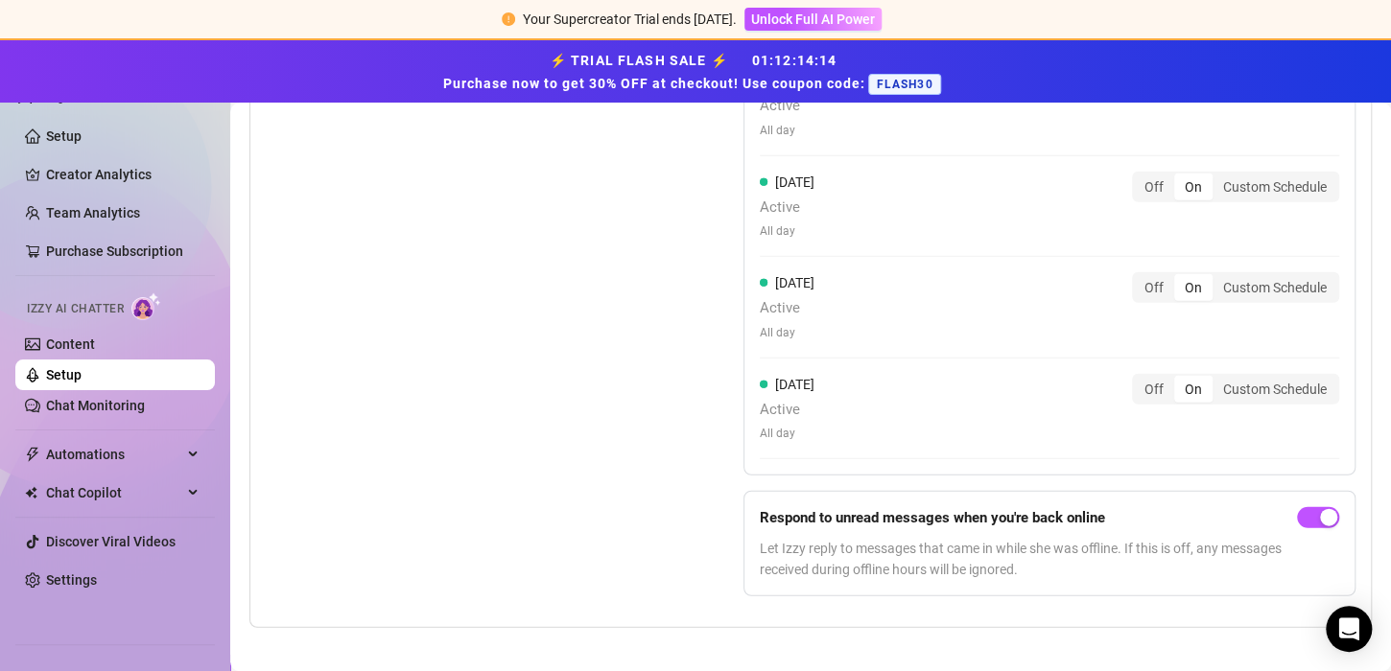
scroll to position [2125, 0]
click at [1250, 381] on div "Custom Schedule" at bounding box center [1274, 391] width 125 height 27
click at [1217, 381] on input "Custom Schedule" at bounding box center [1217, 381] width 0 height 0
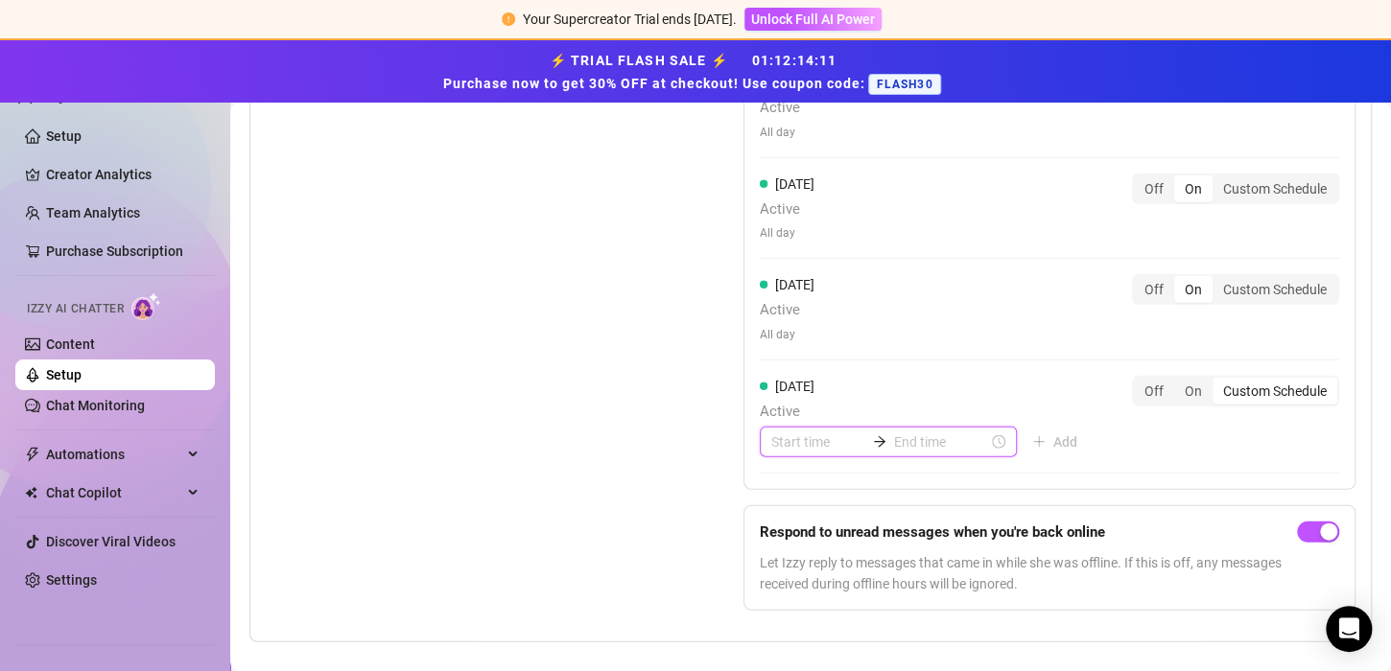
click at [781, 432] on input at bounding box center [818, 442] width 94 height 21
click at [785, 377] on div "10" at bounding box center [780, 373] width 46 height 27
click at [827, 286] on div "25" at bounding box center [834, 287] width 46 height 27
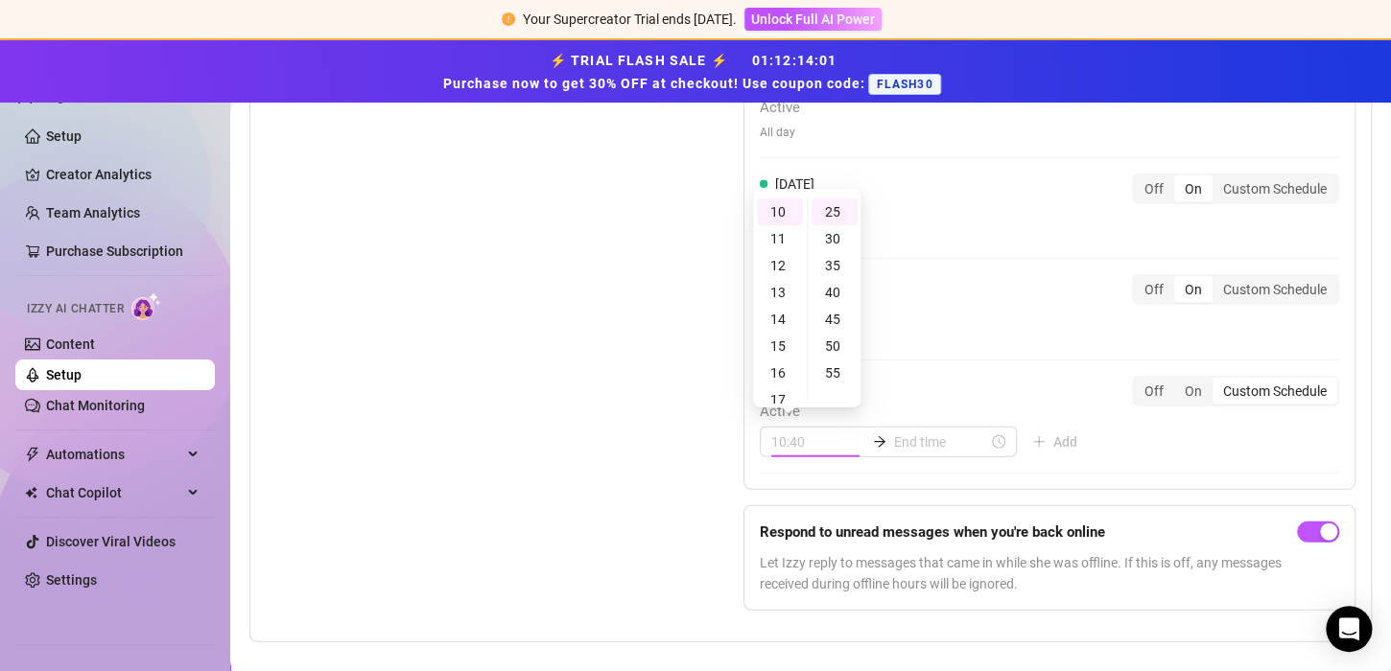
type input "10:25"
click at [992, 387] on div "[DATE] Active 10:25 Add" at bounding box center [926, 417] width 333 height 82
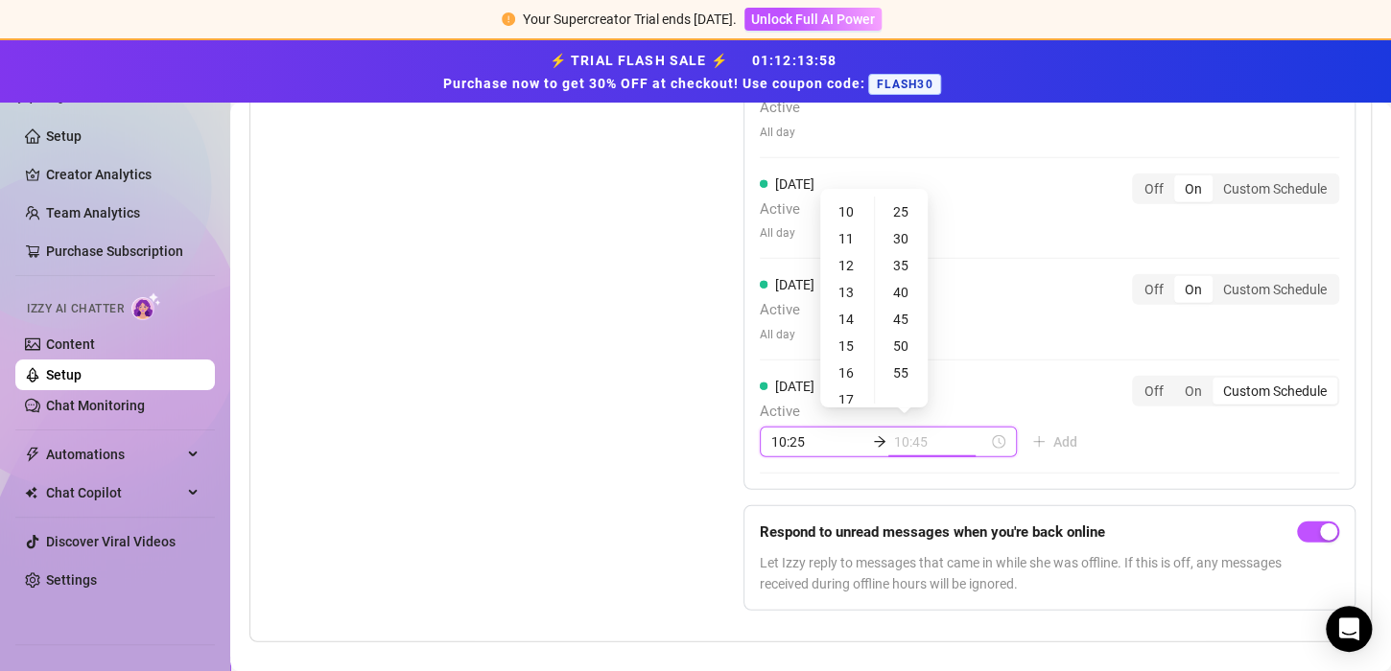
type input "10:50"
click at [851, 366] on div "16" at bounding box center [847, 373] width 46 height 27
click at [906, 219] on div "00" at bounding box center [902, 210] width 46 height 27
click at [847, 231] on div "15" at bounding box center [847, 231] width 46 height 27
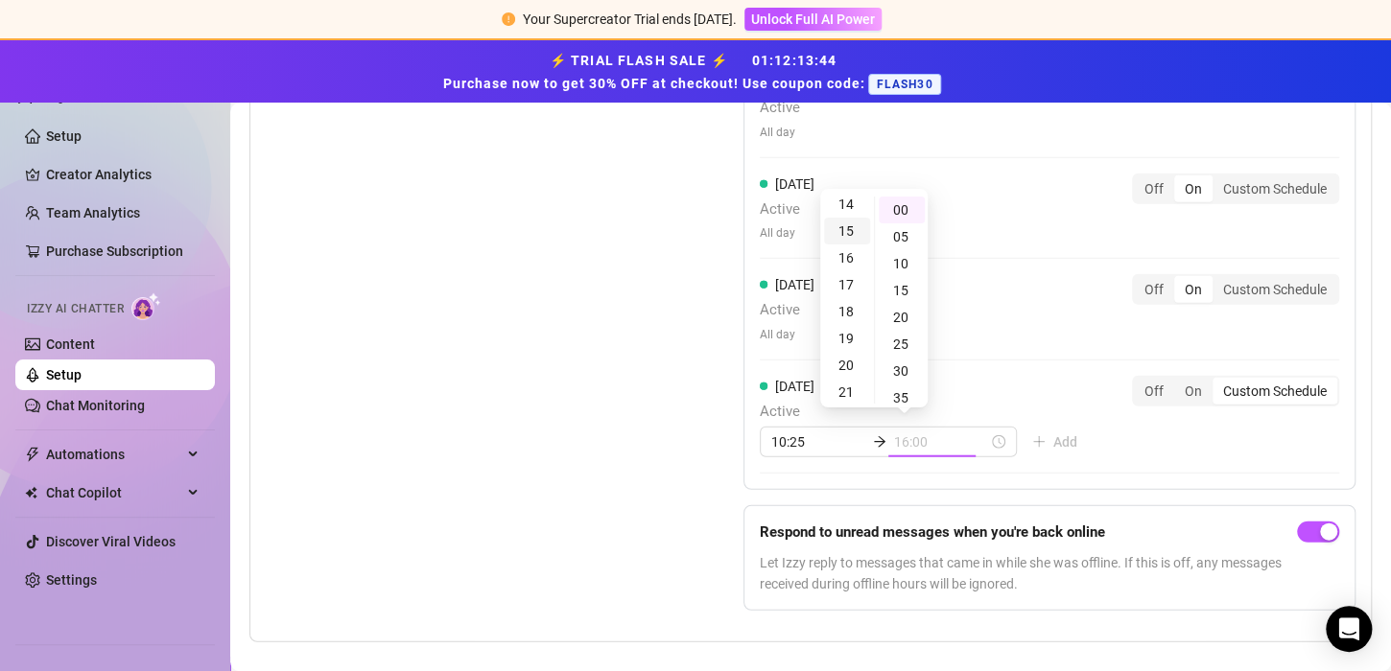
scroll to position [401, 0]
type input "15:00"
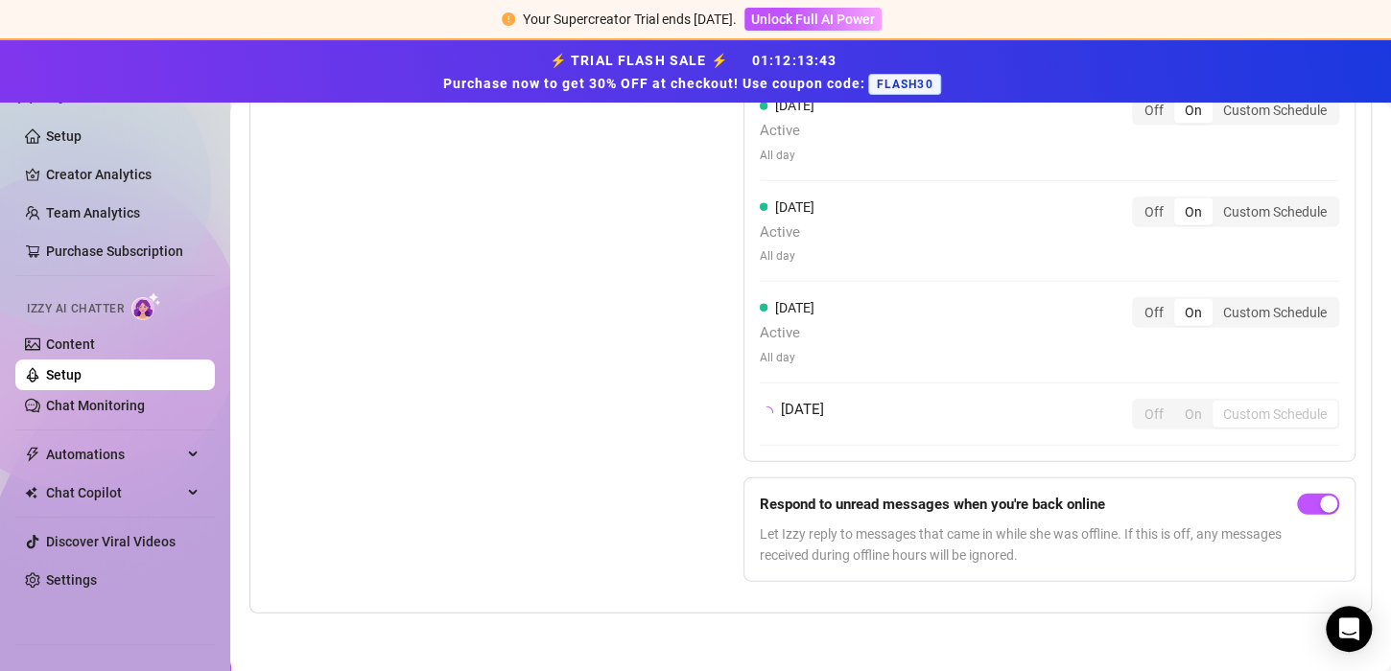
click at [1002, 278] on div "[DATE] Active All day Off On Custom Schedule [DATE] Active All day Off On Custo…" at bounding box center [1049, 119] width 612 height 686
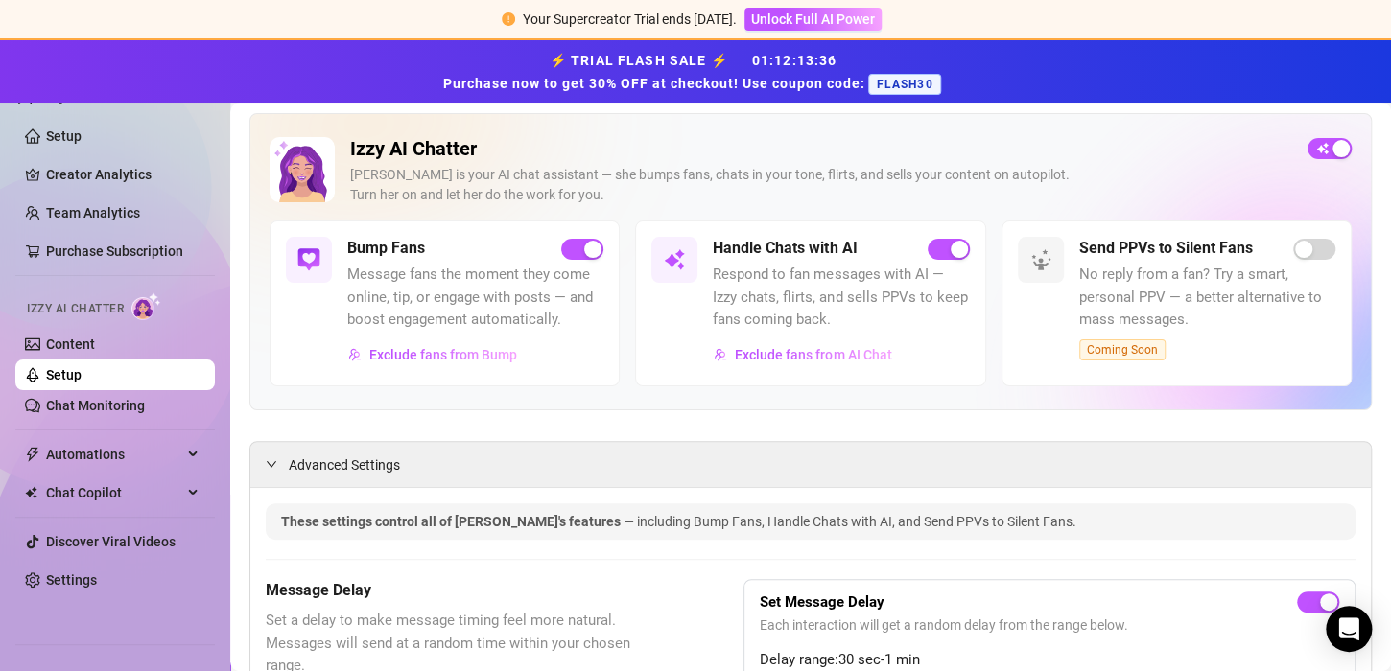
scroll to position [0, 0]
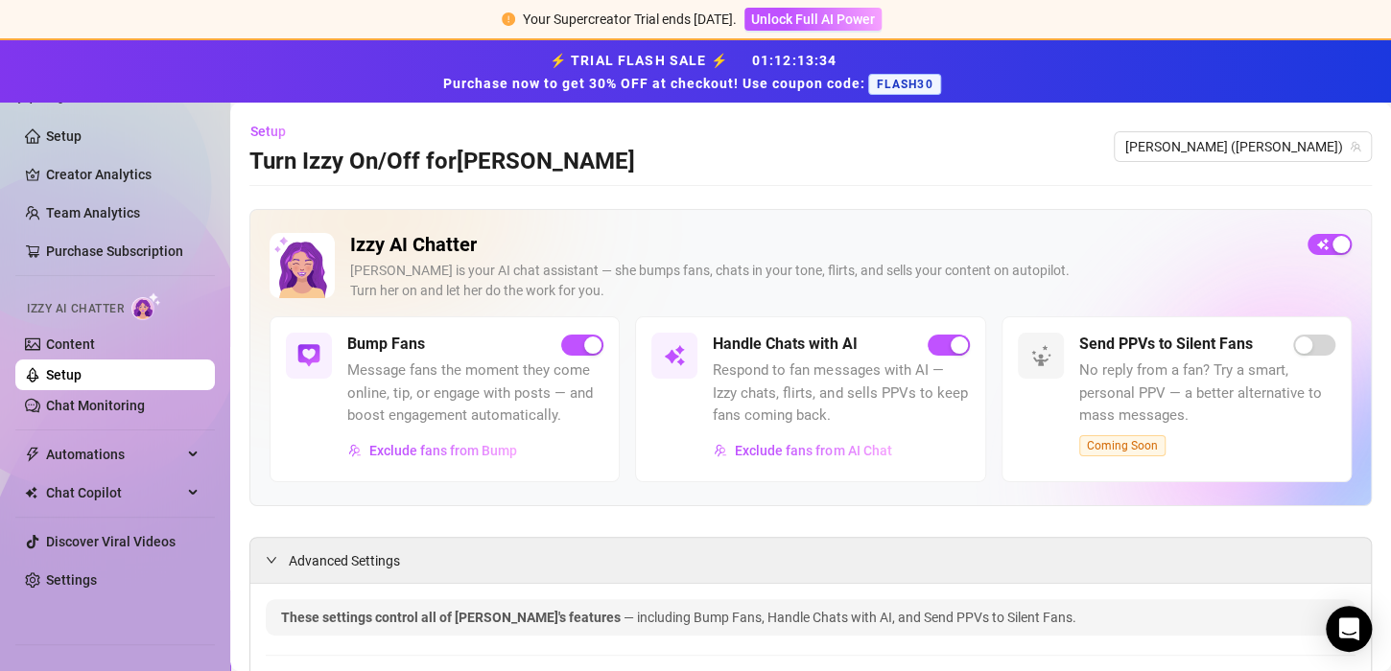
click at [72, 372] on link "Setup" at bounding box center [63, 374] width 35 height 15
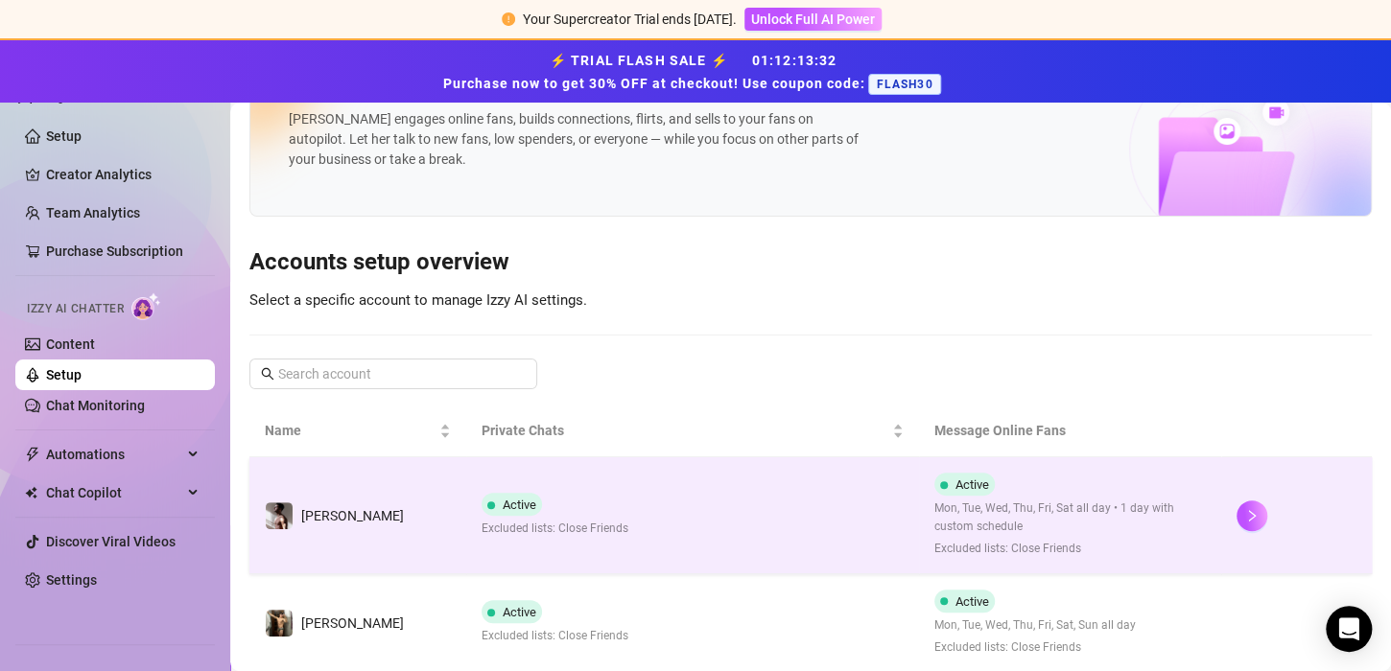
scroll to position [69, 0]
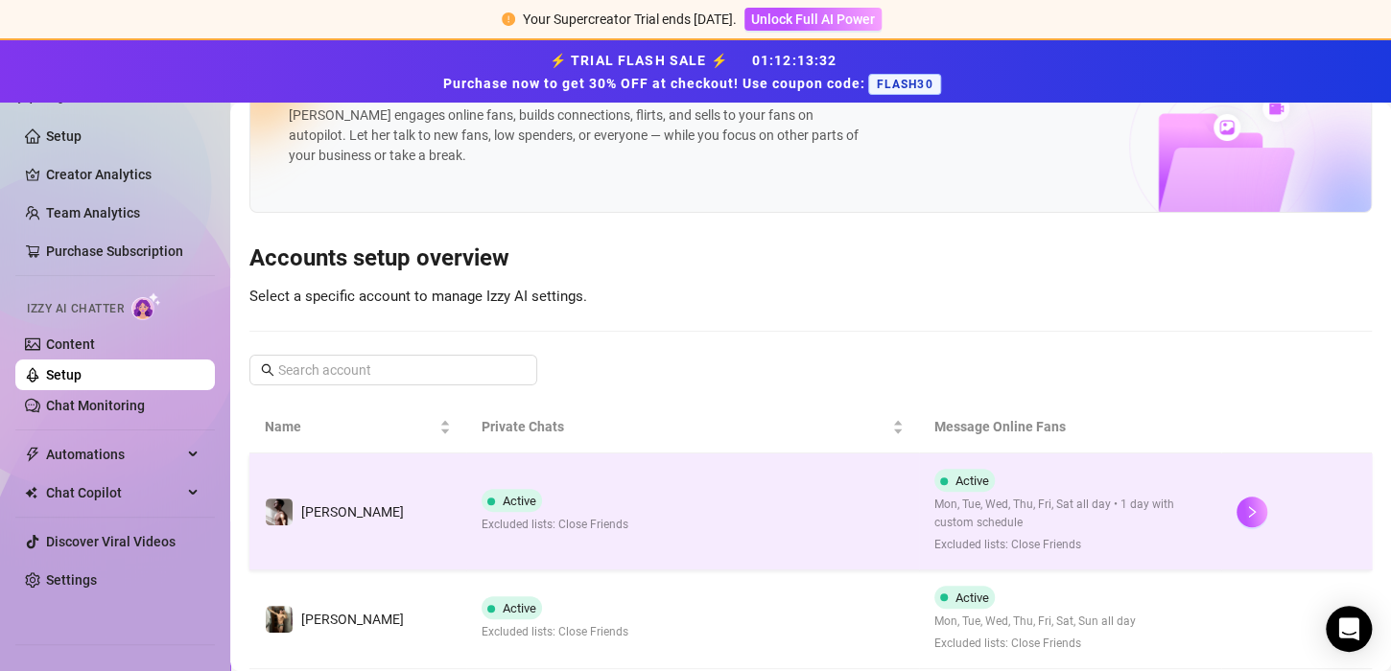
click at [466, 534] on td "Active Excluded lists: Close Friends" at bounding box center [692, 512] width 453 height 117
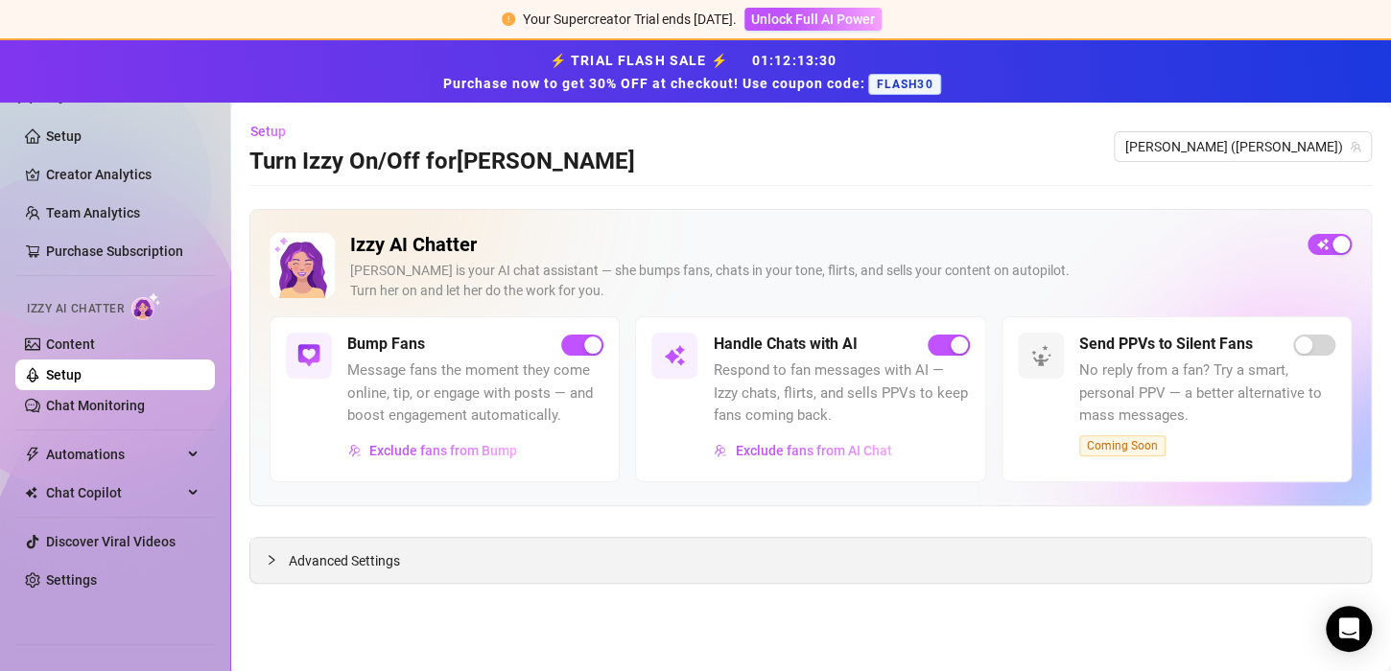
click at [606, 574] on div "Advanced Settings" at bounding box center [810, 560] width 1120 height 45
click at [380, 554] on span "Advanced Settings" at bounding box center [344, 561] width 111 height 21
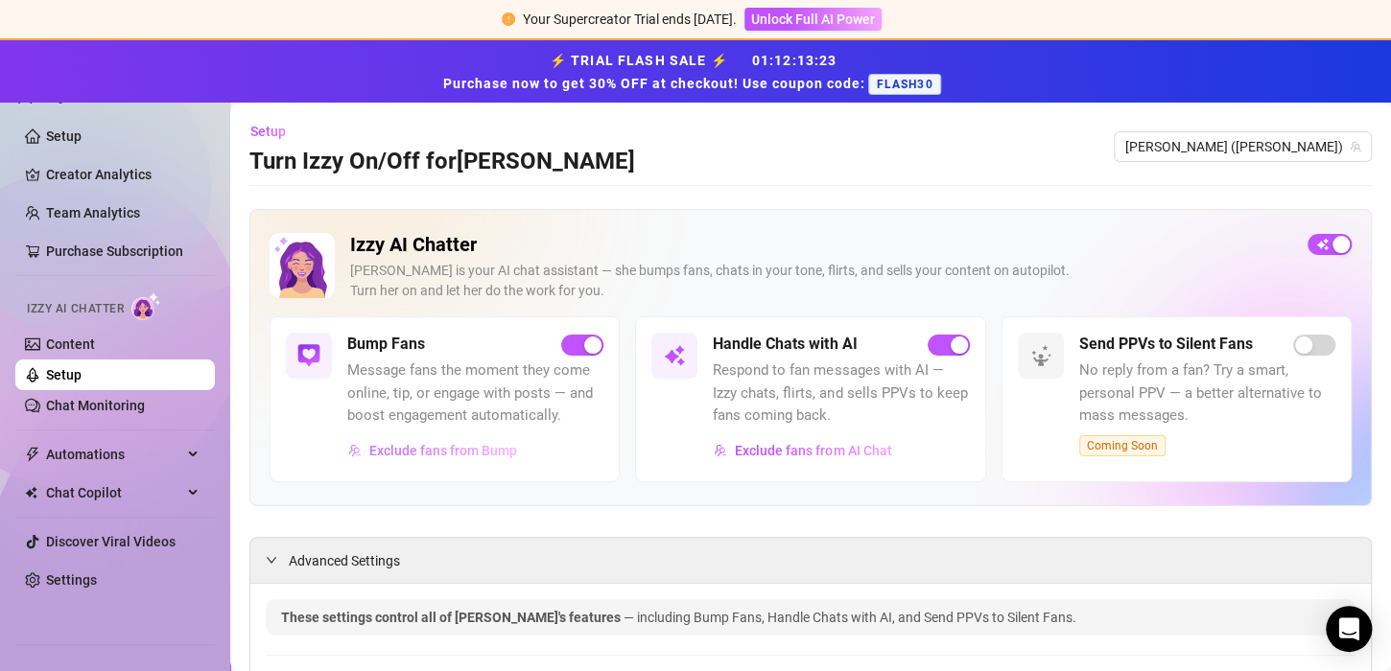
click at [421, 461] on button "Exclude fans from Bump" at bounding box center [432, 450] width 171 height 31
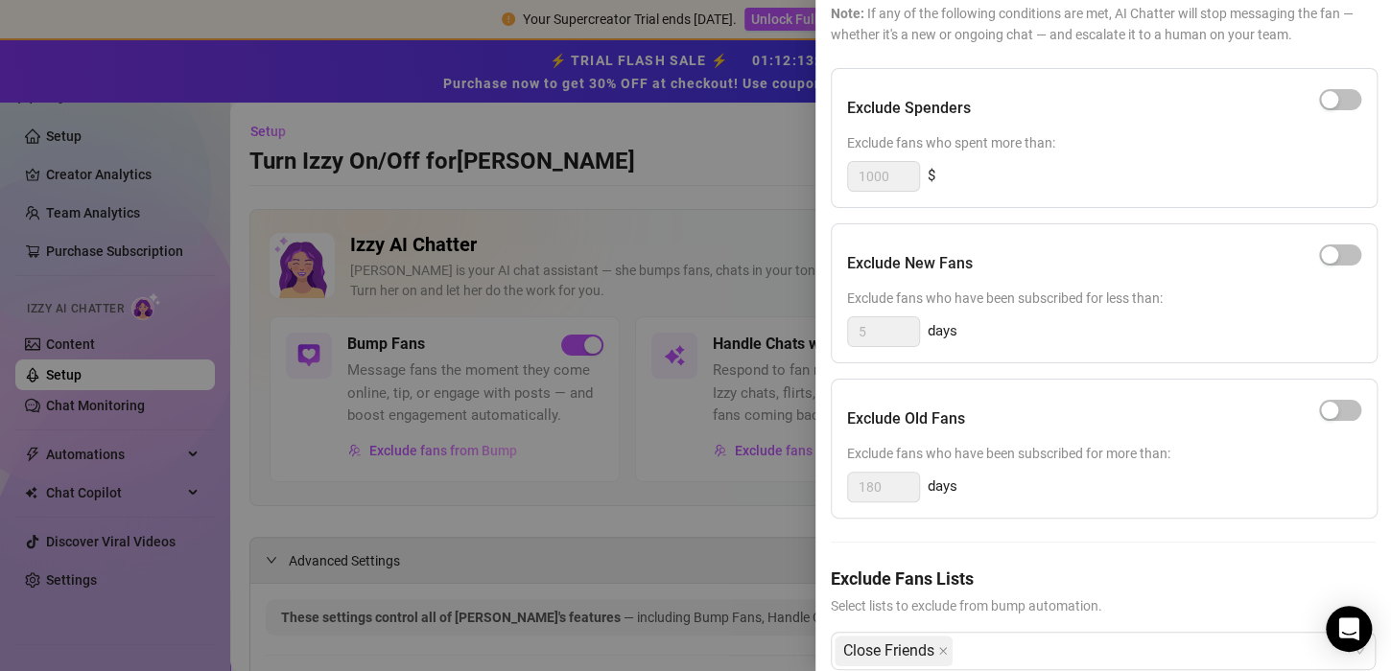
scroll to position [215, 0]
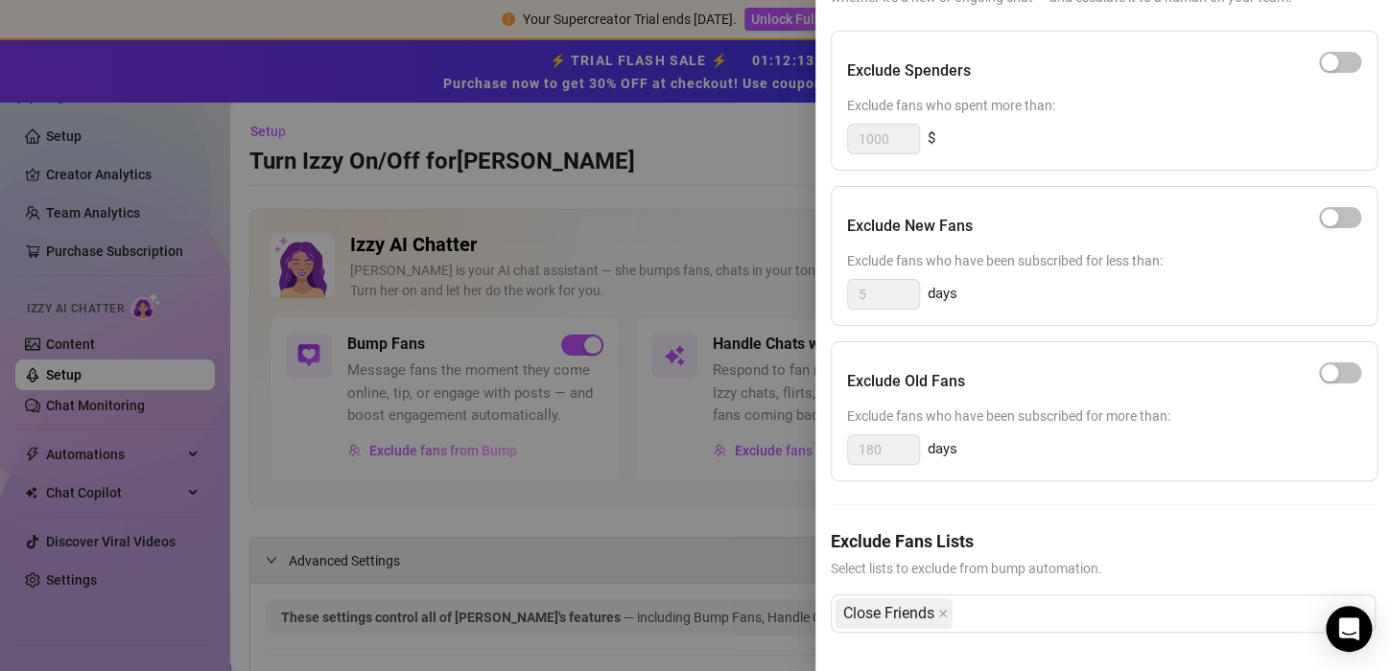
click at [634, 459] on div at bounding box center [695, 335] width 1391 height 671
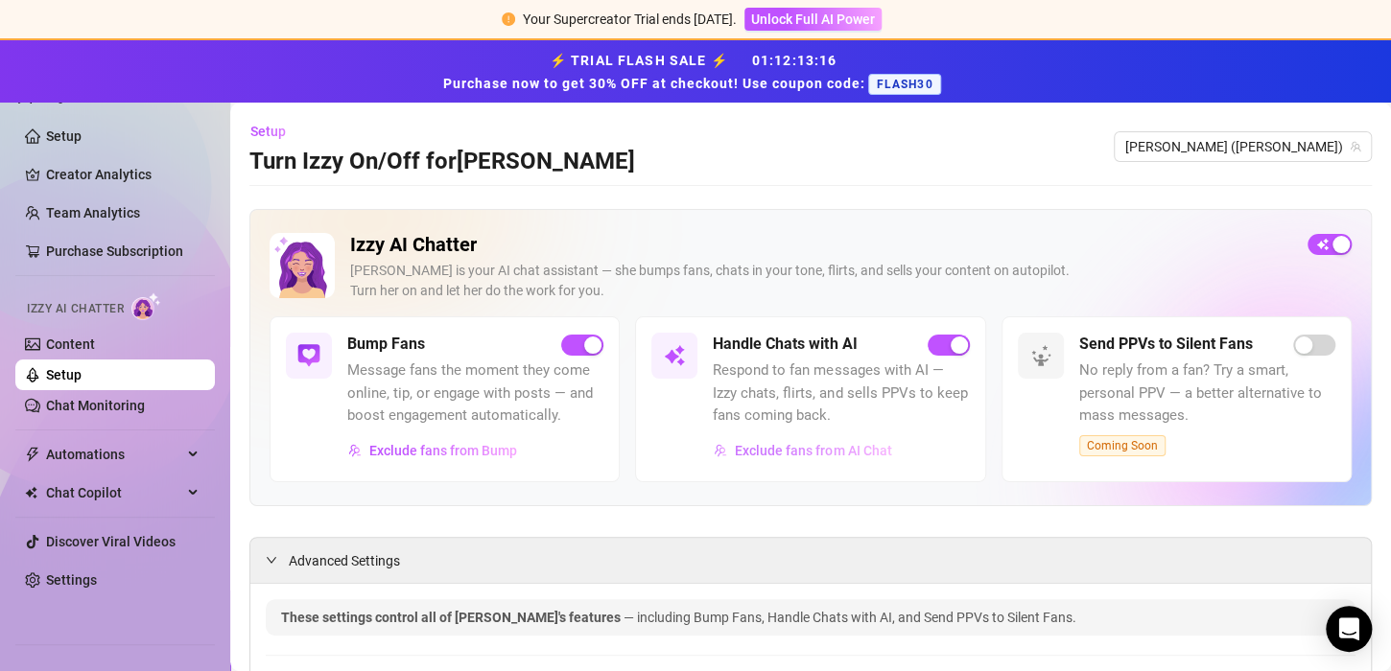
click at [738, 446] on span "Exclude fans from AI Chat" at bounding box center [813, 450] width 156 height 15
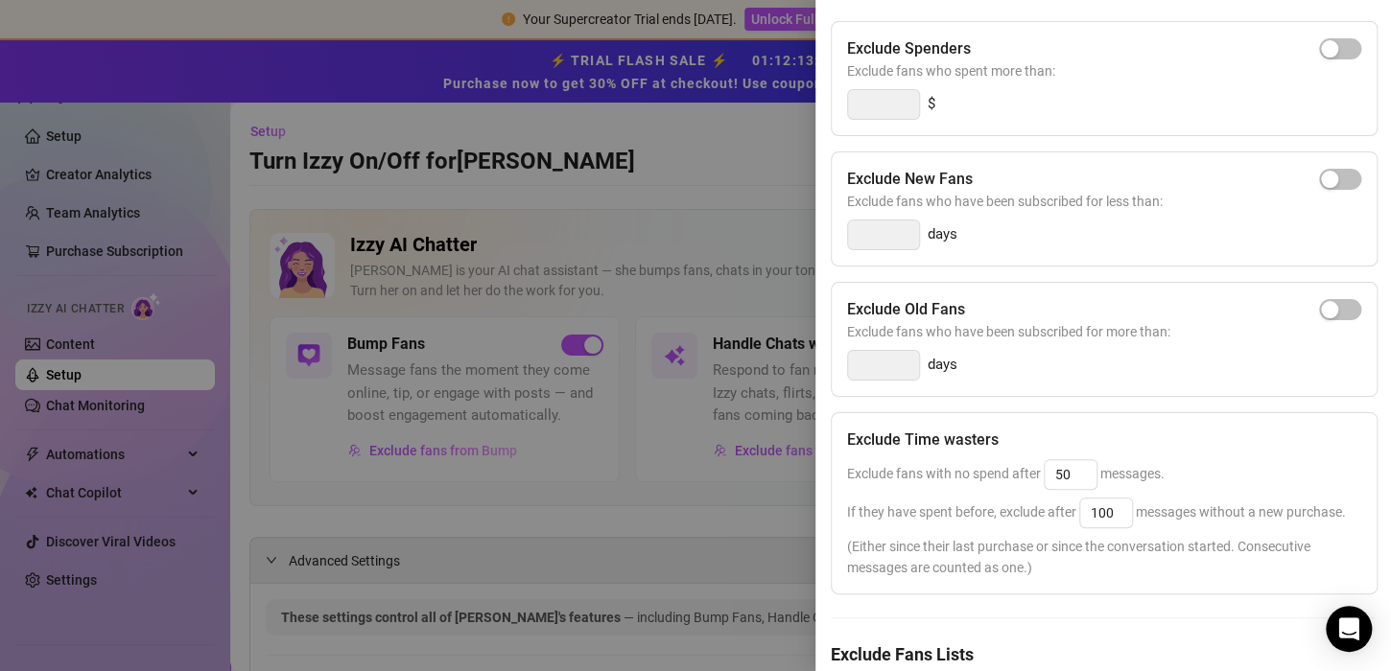
scroll to position [350, 0]
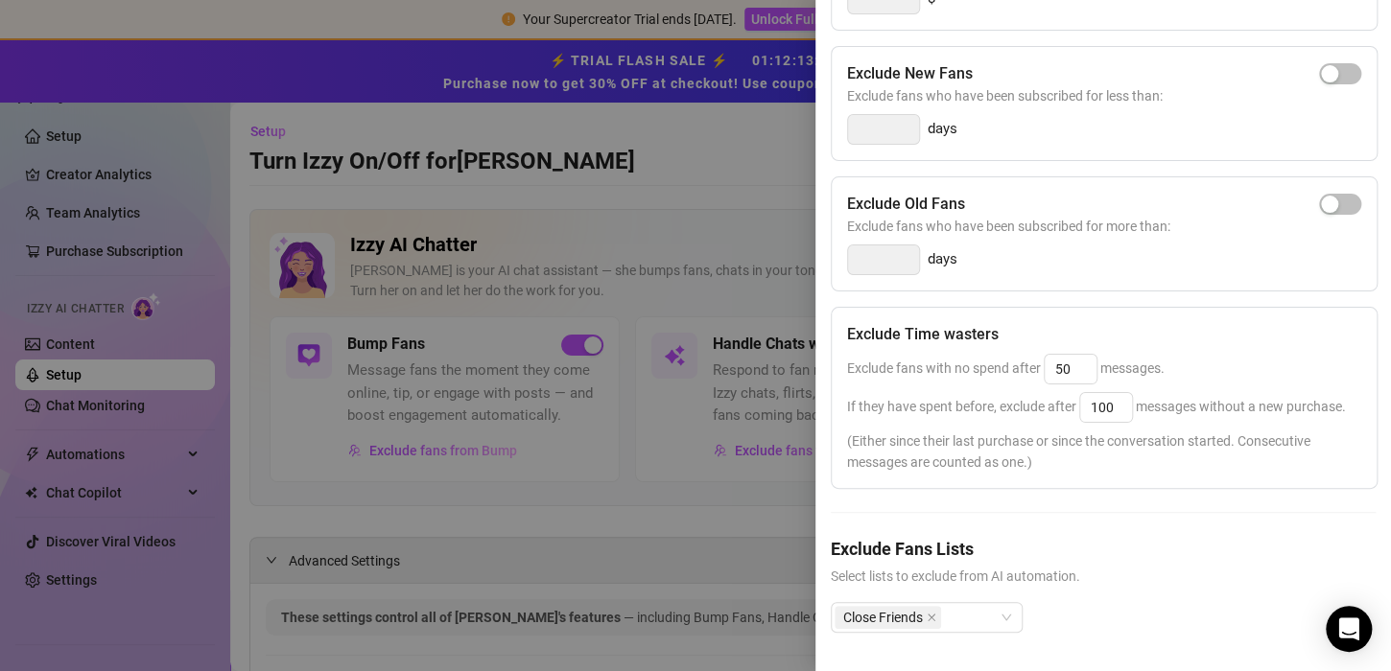
click at [703, 428] on div at bounding box center [695, 335] width 1391 height 671
